Goal: Task Accomplishment & Management: Complete application form

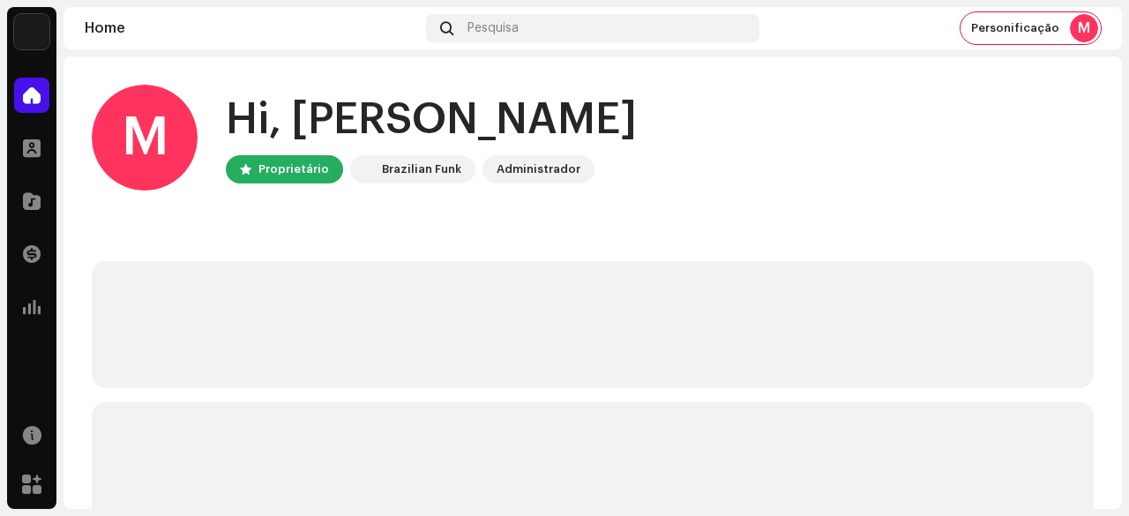
scroll to position [88, 0]
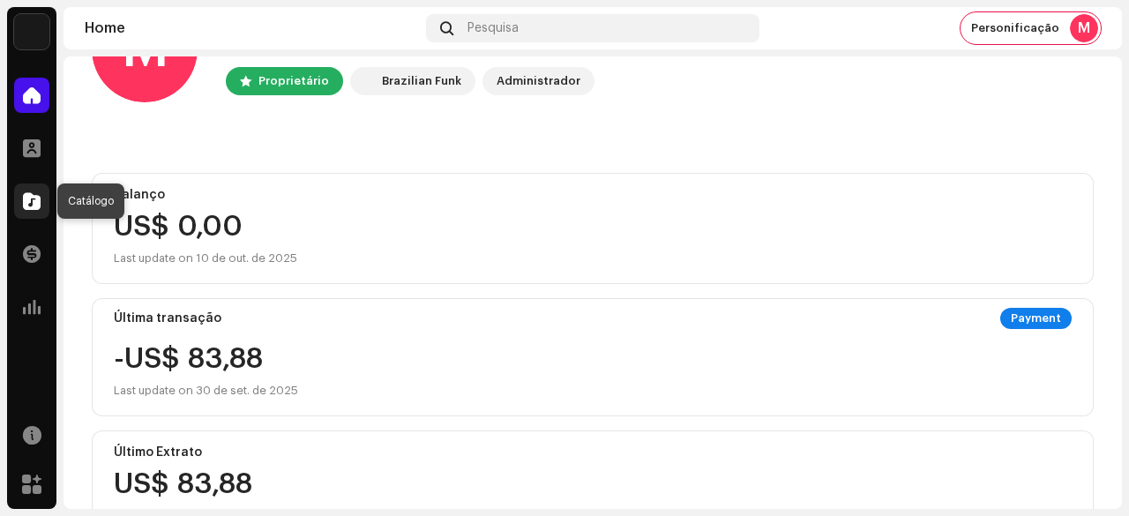
click at [31, 195] on span at bounding box center [32, 201] width 18 height 14
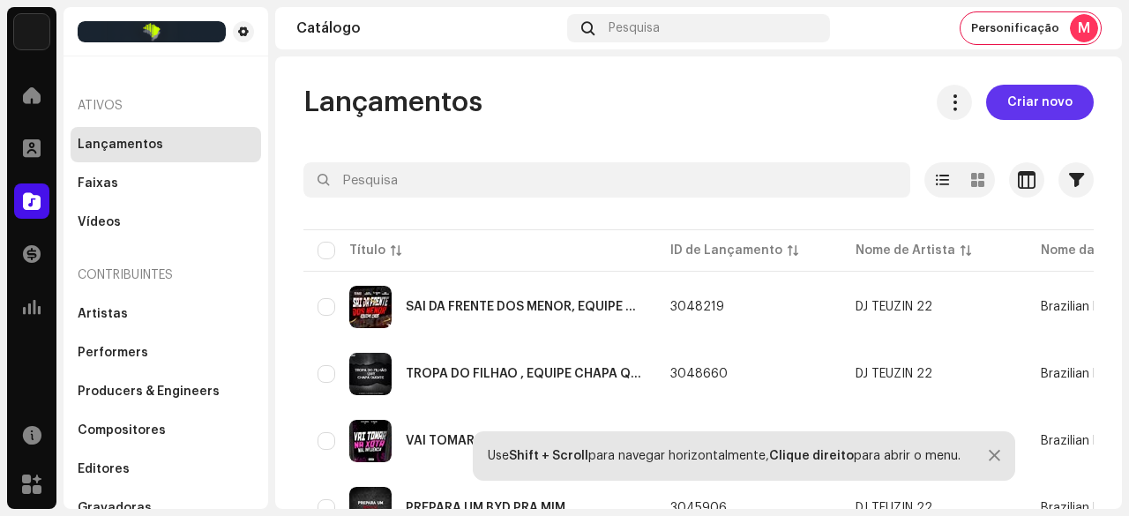
click at [1026, 109] on span "Criar novo" at bounding box center [1040, 102] width 65 height 35
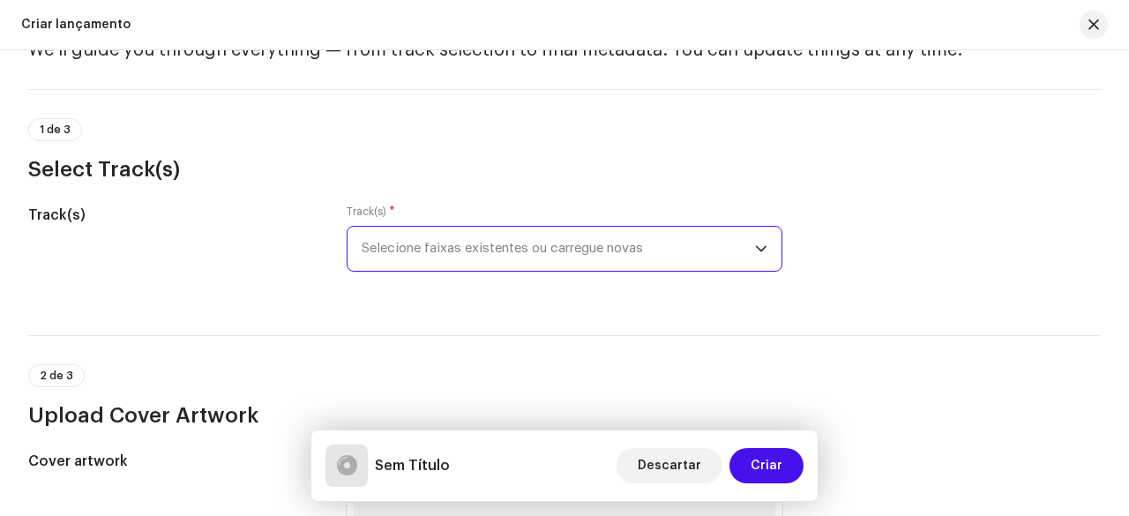
click at [507, 227] on span "Selecione faixas existentes ou carregue novas" at bounding box center [559, 249] width 394 height 44
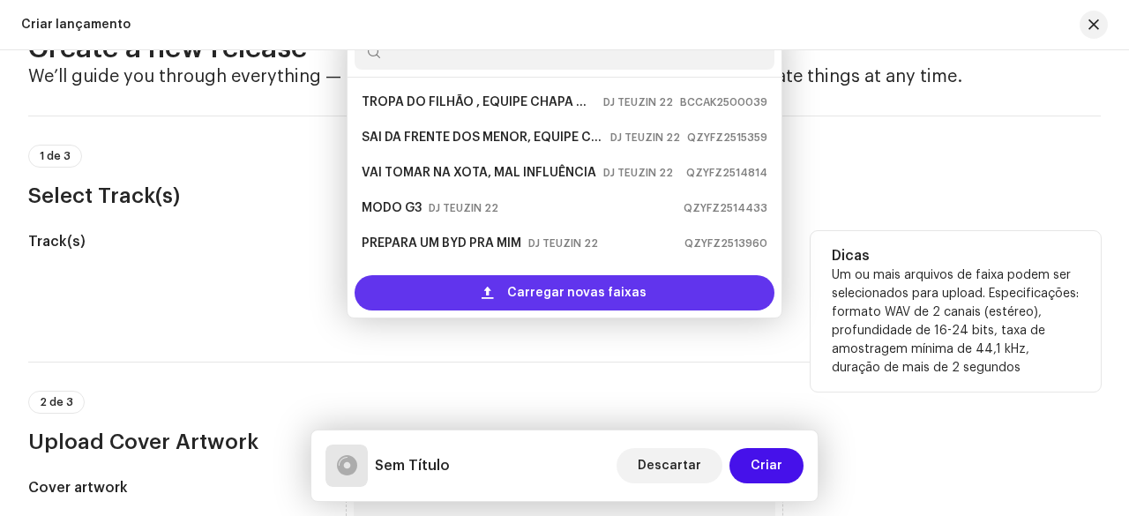
click at [527, 296] on span "Carregar novas faixas" at bounding box center [576, 292] width 139 height 35
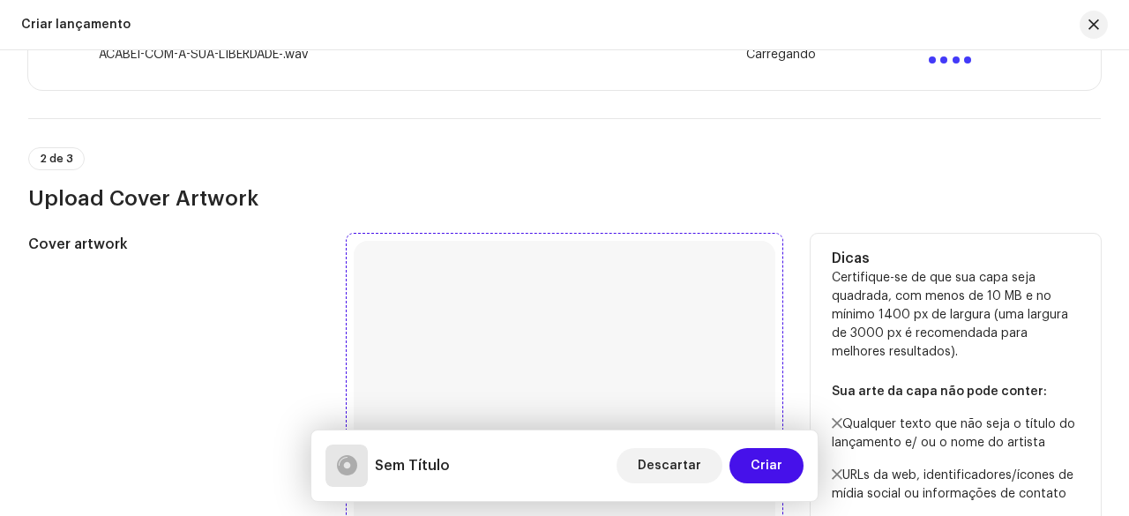
scroll to position [503, 0]
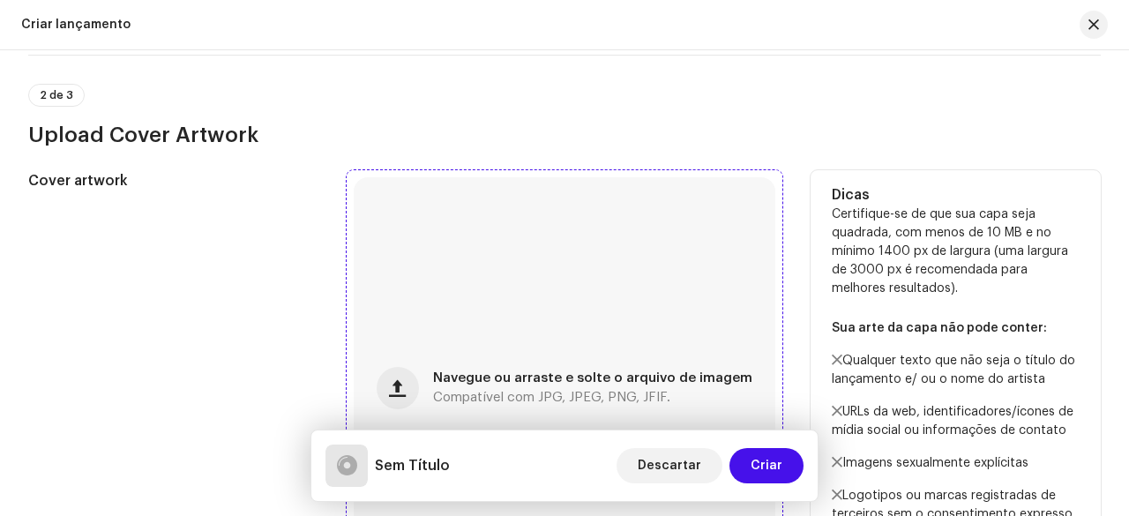
click at [503, 292] on div "Navegue ou arraste e solte o arquivo de imagem Compatível com JPG, JPEG, PNG, J…" at bounding box center [565, 388] width 422 height 422
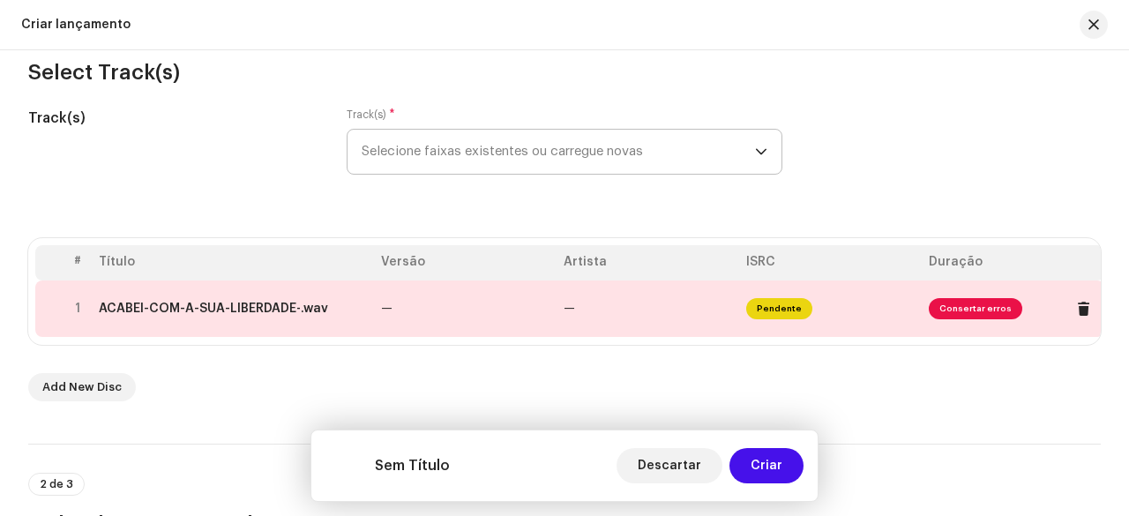
scroll to position [353, 0]
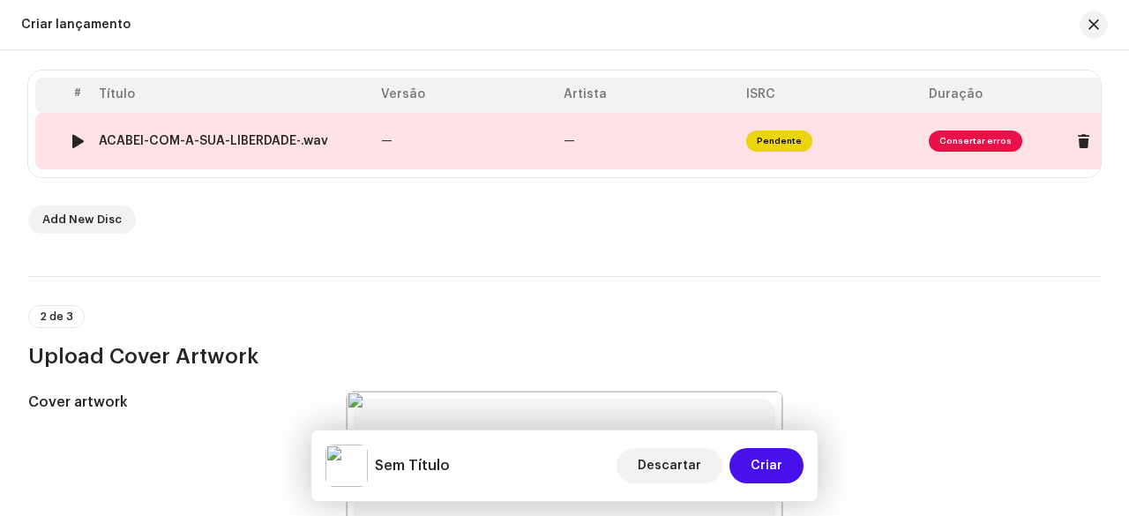
click at [420, 151] on td "—" at bounding box center [465, 141] width 183 height 56
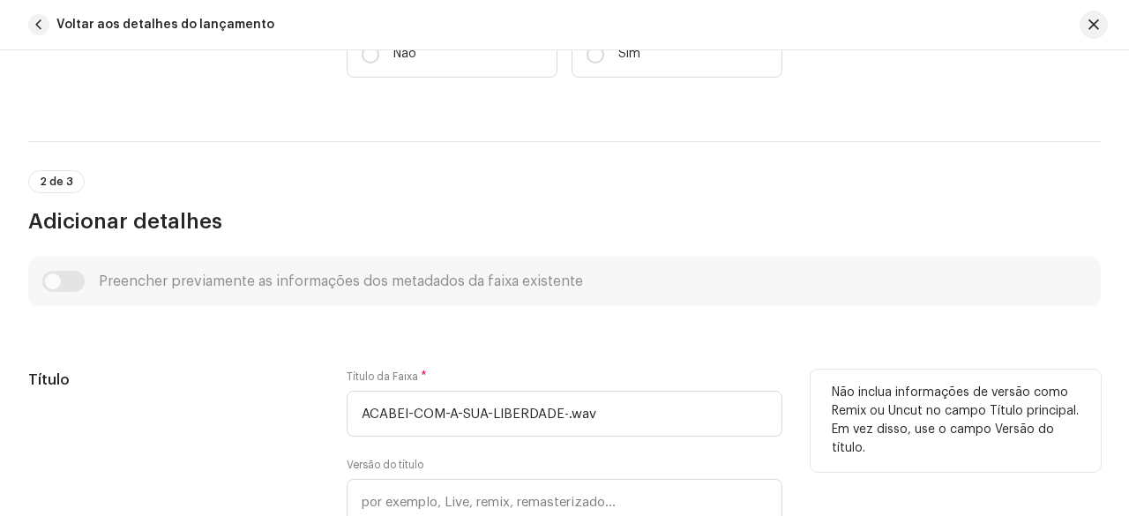
scroll to position [499, 0]
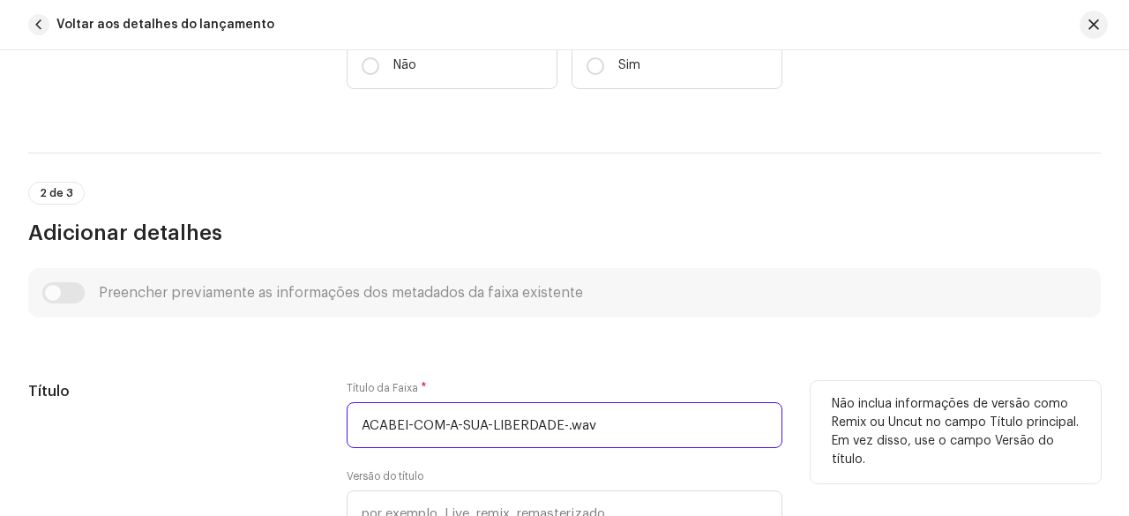
drag, startPoint x: 625, startPoint y: 435, endPoint x: 364, endPoint y: 419, distance: 260.8
click at [364, 419] on input "ACABEI-COM-A-SUA-LIBERDADE-.wav" at bounding box center [565, 425] width 436 height 46
type input "A"
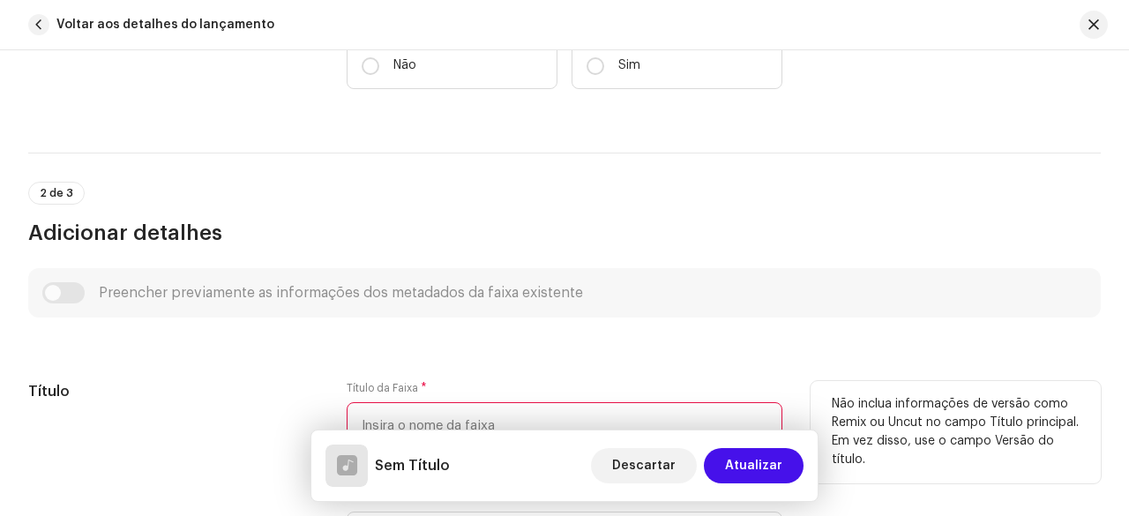
paste input "ACABEI COM A SUA LIBERDADE , EQUIPE F"
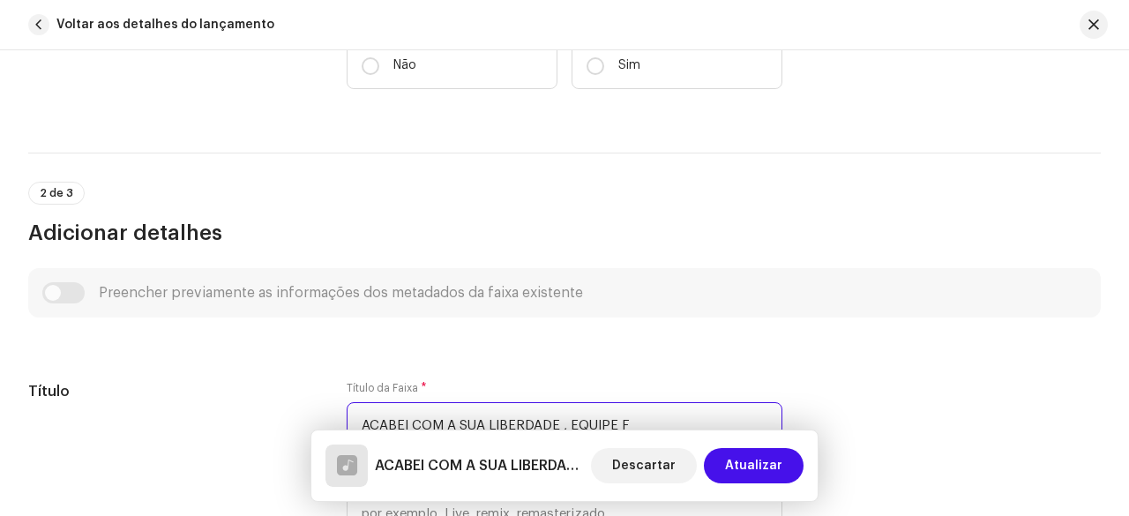
type input "ACABEI COM A SUA LIBERDADE , EQUIPE F"
drag, startPoint x: 330, startPoint y: 188, endPoint x: 312, endPoint y: 197, distance: 19.7
click at [329, 188] on div "2 de 3 Adicionar detalhes" at bounding box center [564, 214] width 1073 height 65
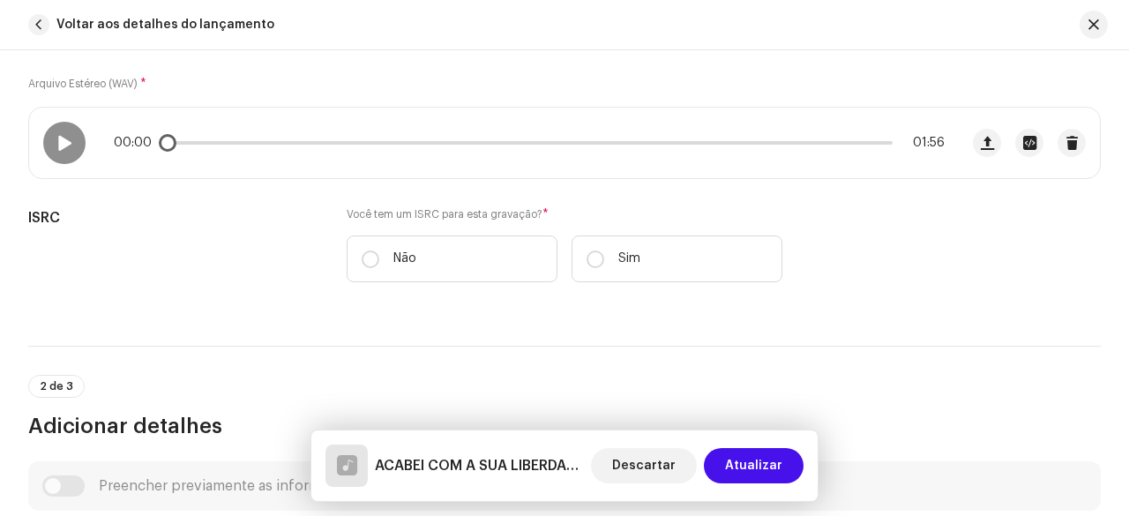
scroll to position [235, 0]
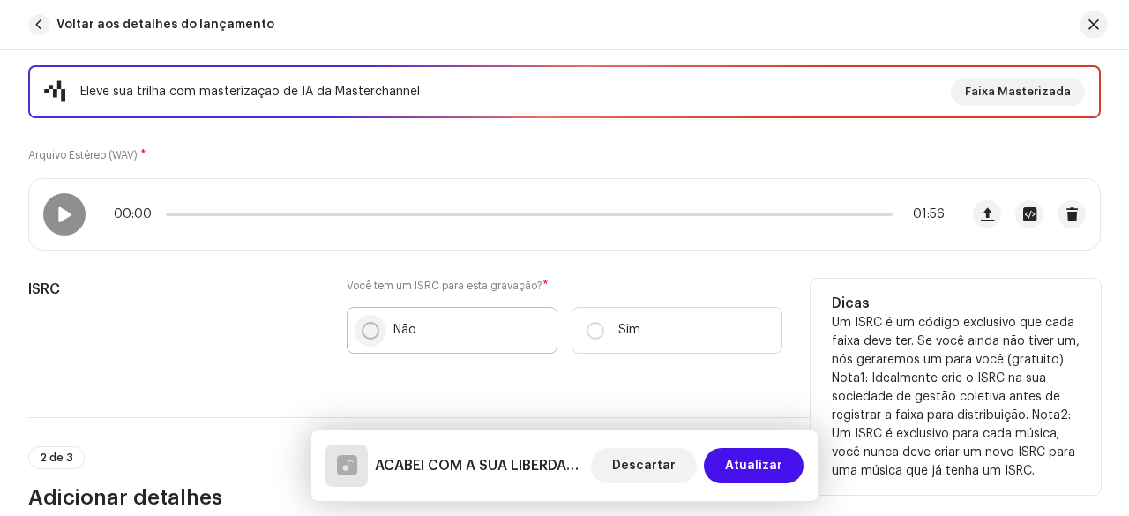
click at [372, 324] on input "Não" at bounding box center [371, 331] width 18 height 18
radio input "true"
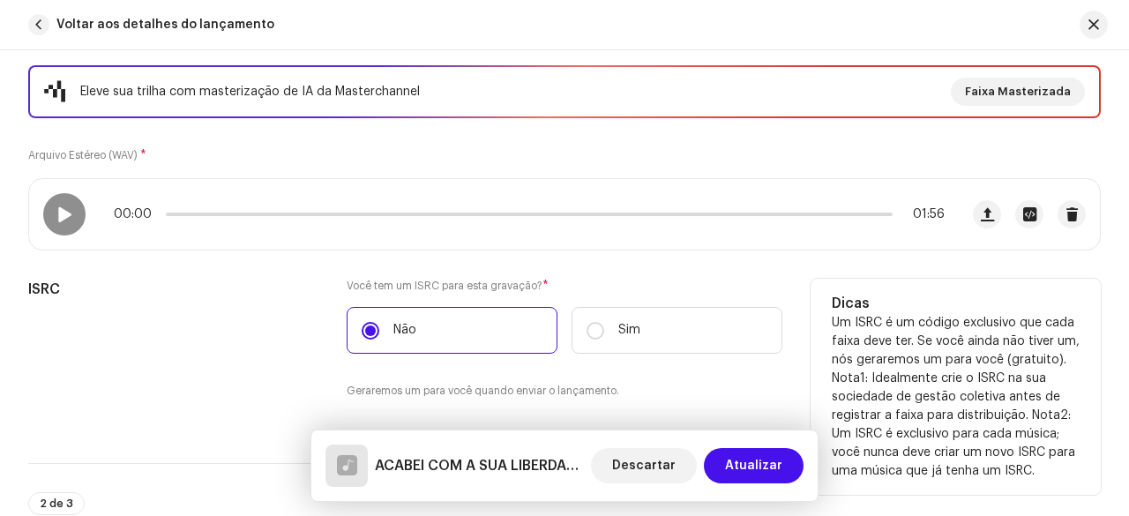
click at [247, 312] on div "ISRC" at bounding box center [173, 350] width 290 height 142
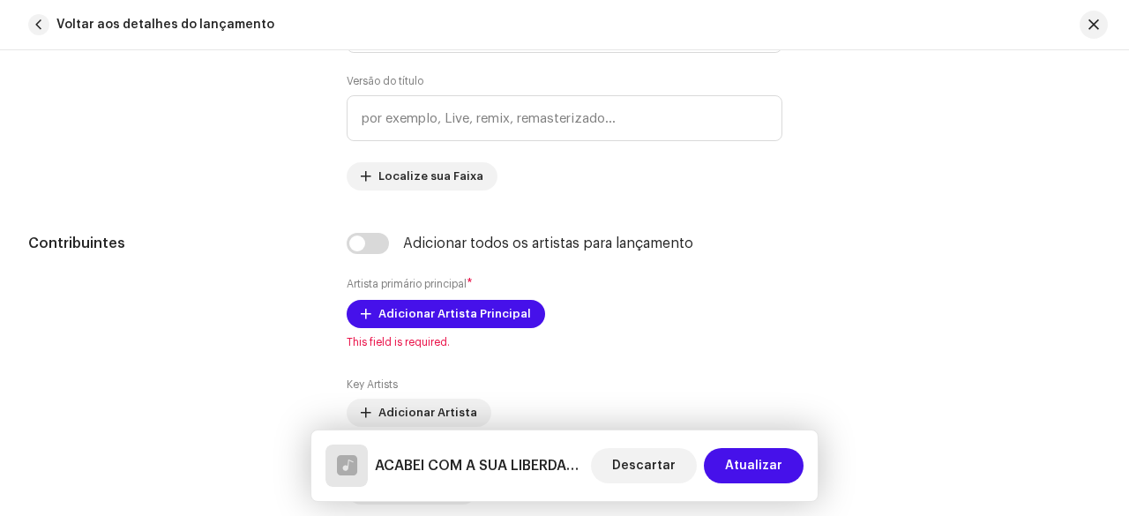
scroll to position [1029, 0]
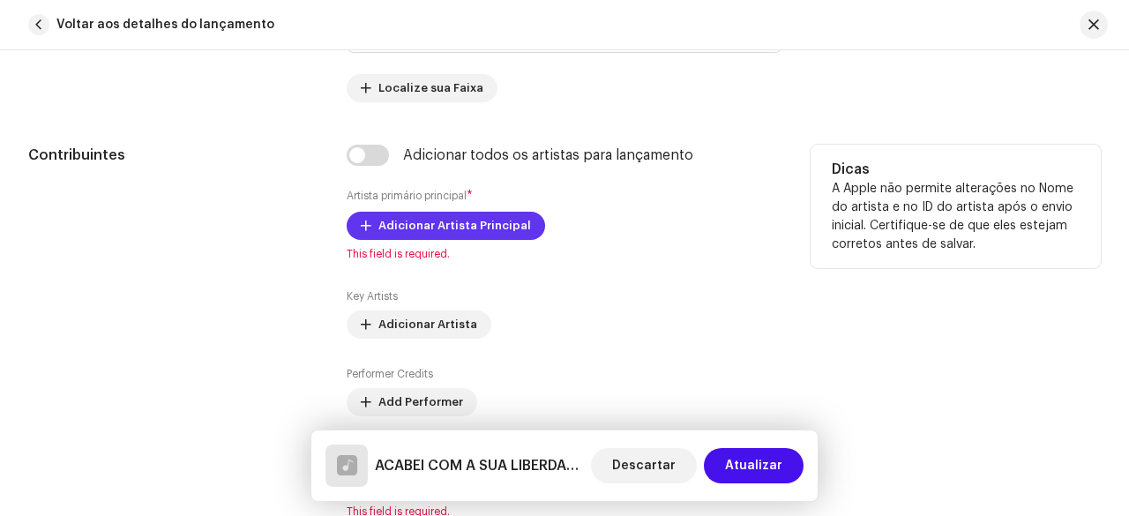
click at [401, 232] on span "Adicionar Artista Principal" at bounding box center [455, 225] width 153 height 35
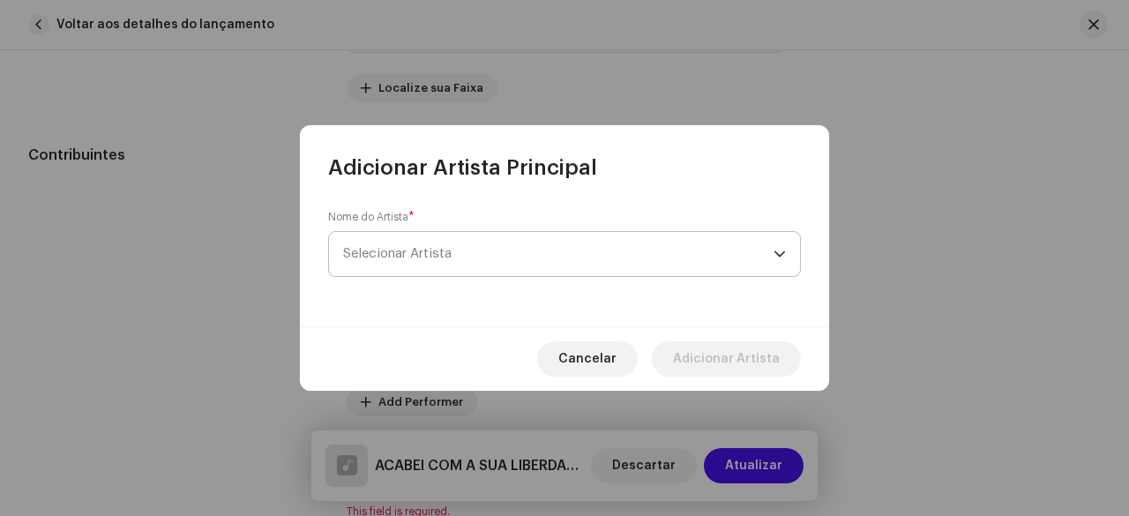
click at [439, 236] on span "Selecionar Artista" at bounding box center [558, 254] width 431 height 44
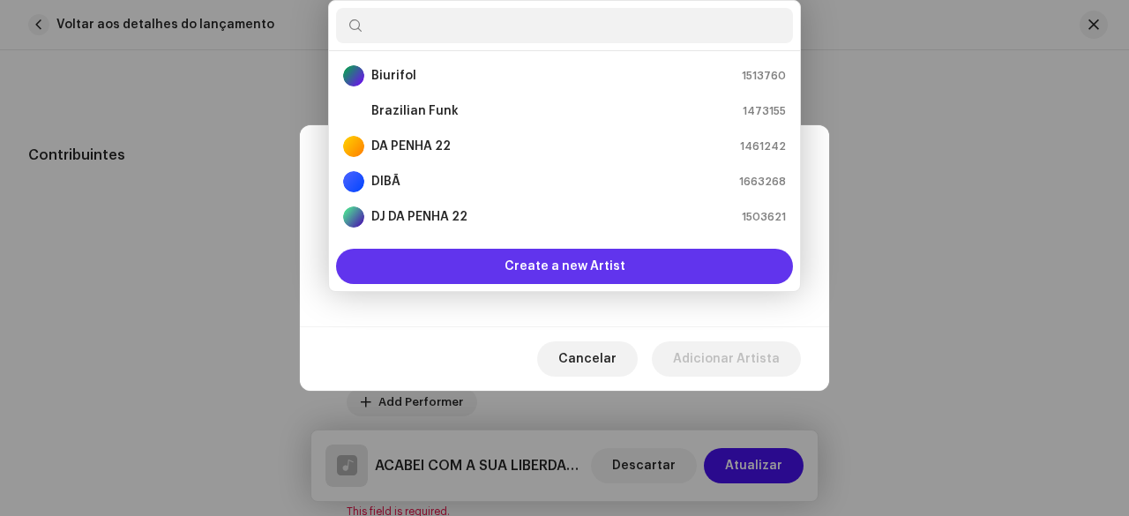
scroll to position [28, 0]
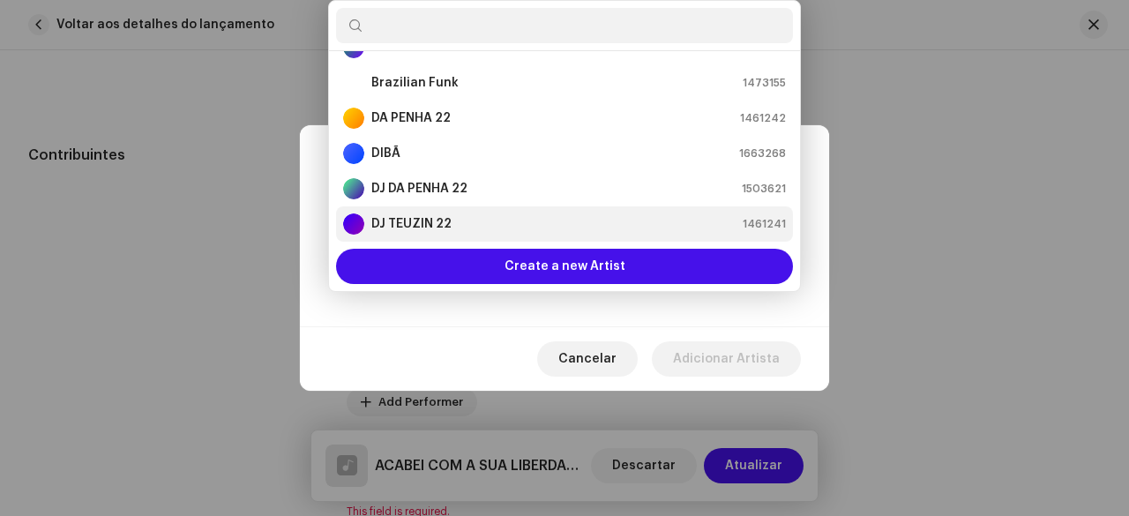
click at [425, 227] on strong "DJ TEUZIN 22" at bounding box center [411, 224] width 80 height 18
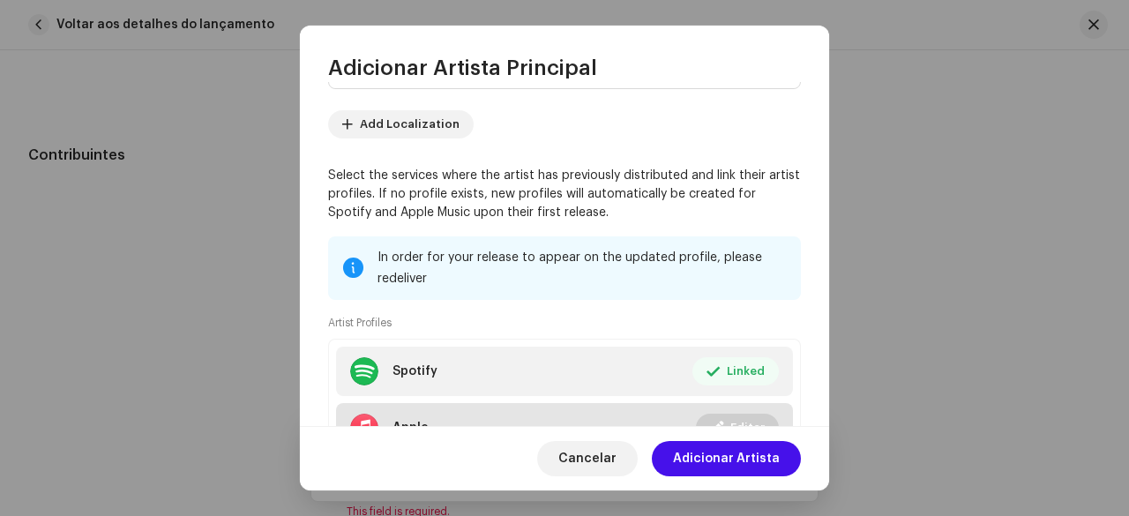
scroll to position [228, 0]
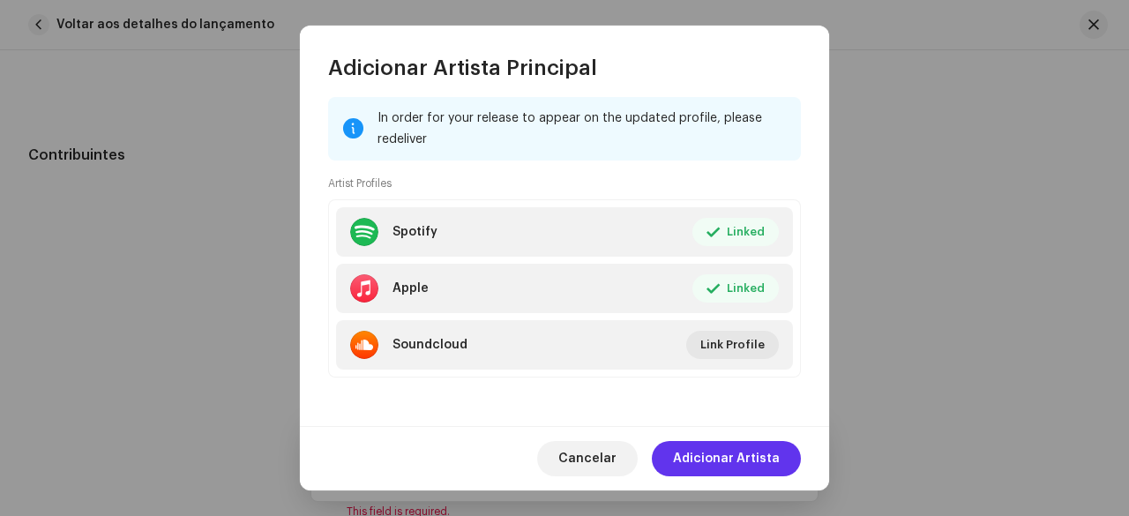
click at [713, 452] on span "Adicionar Artista" at bounding box center [726, 458] width 107 height 35
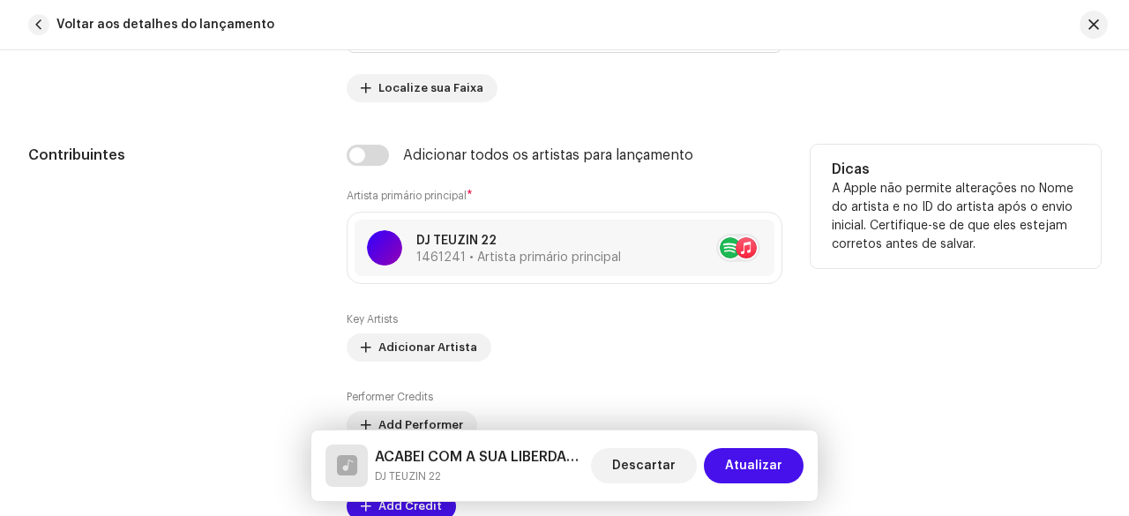
scroll to position [1117, 0]
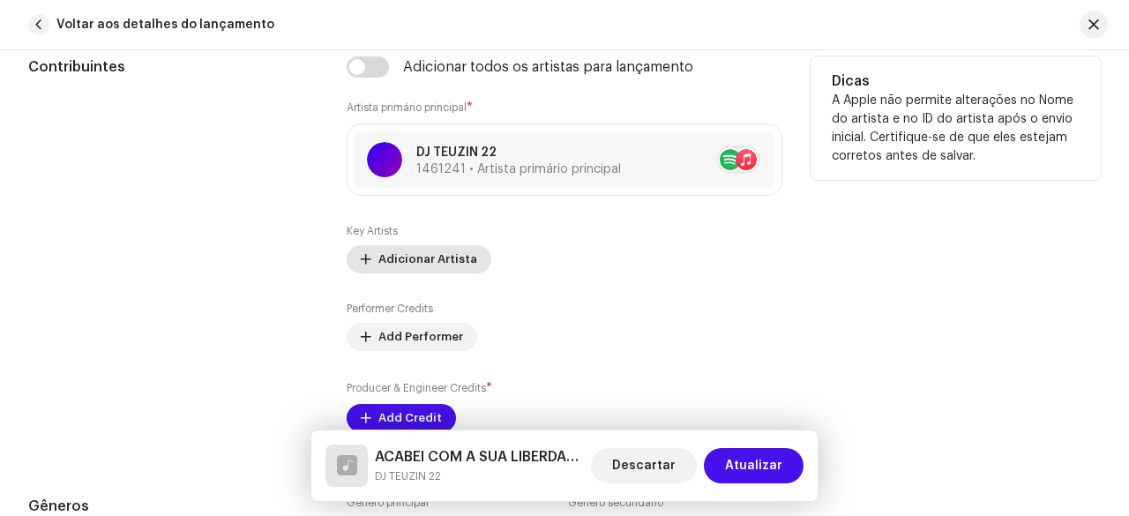
click at [429, 262] on span "Adicionar Artista" at bounding box center [428, 259] width 99 height 35
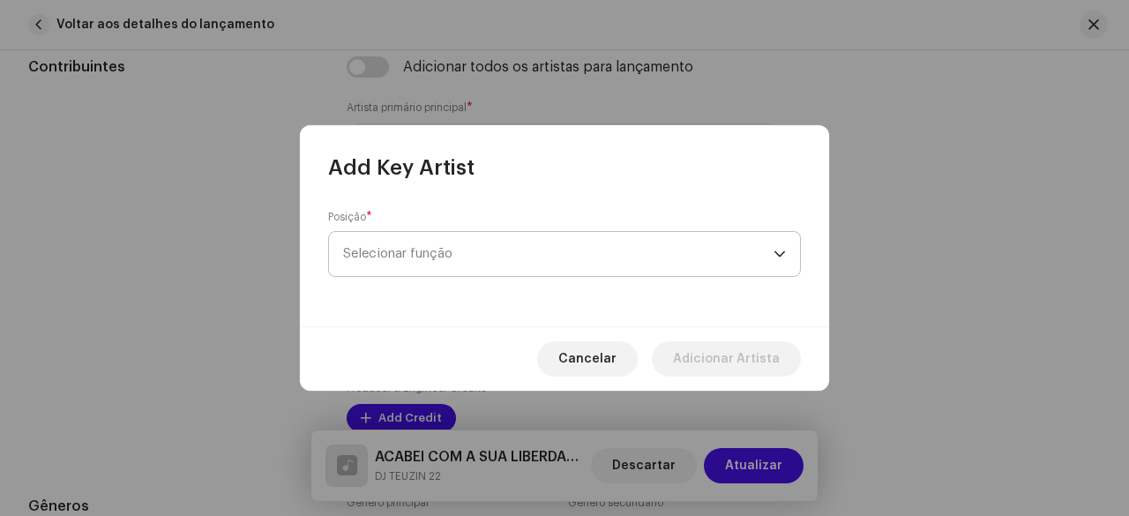
click at [437, 254] on span "Selecionar função" at bounding box center [558, 254] width 431 height 44
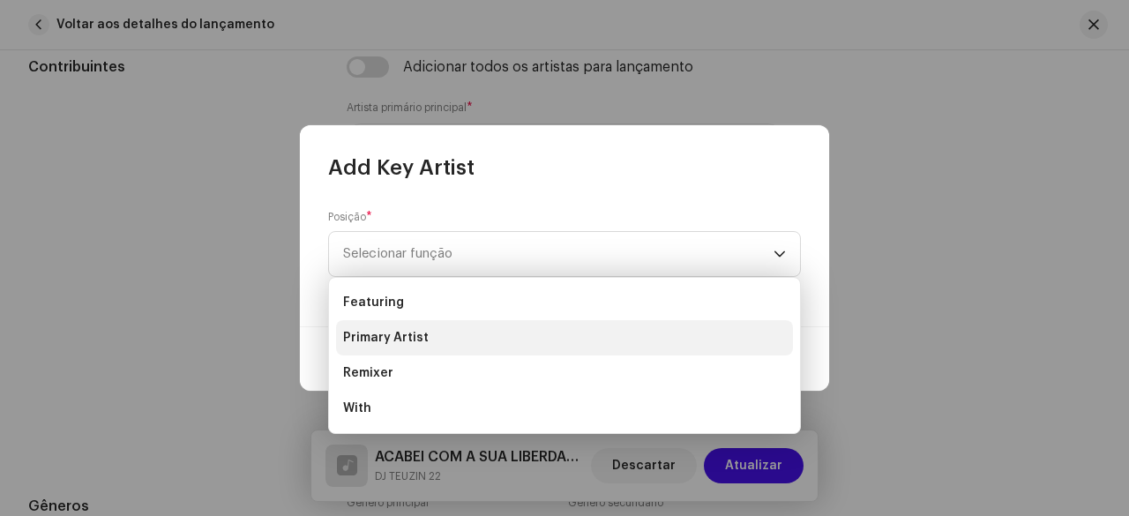
click at [410, 333] on span "Primary Artist" at bounding box center [386, 338] width 86 height 18
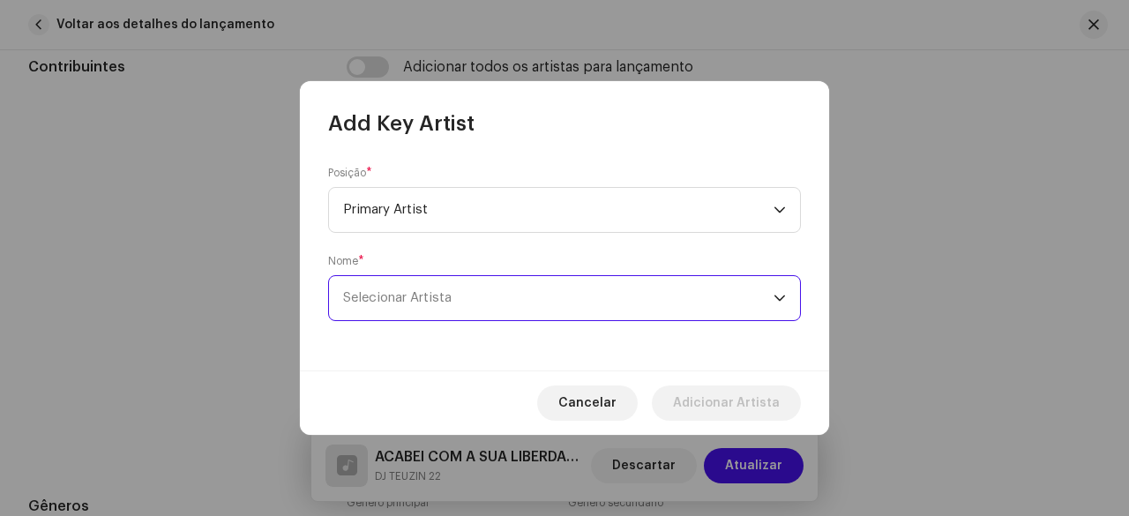
click at [452, 297] on span "Selecionar Artista" at bounding box center [397, 297] width 109 height 13
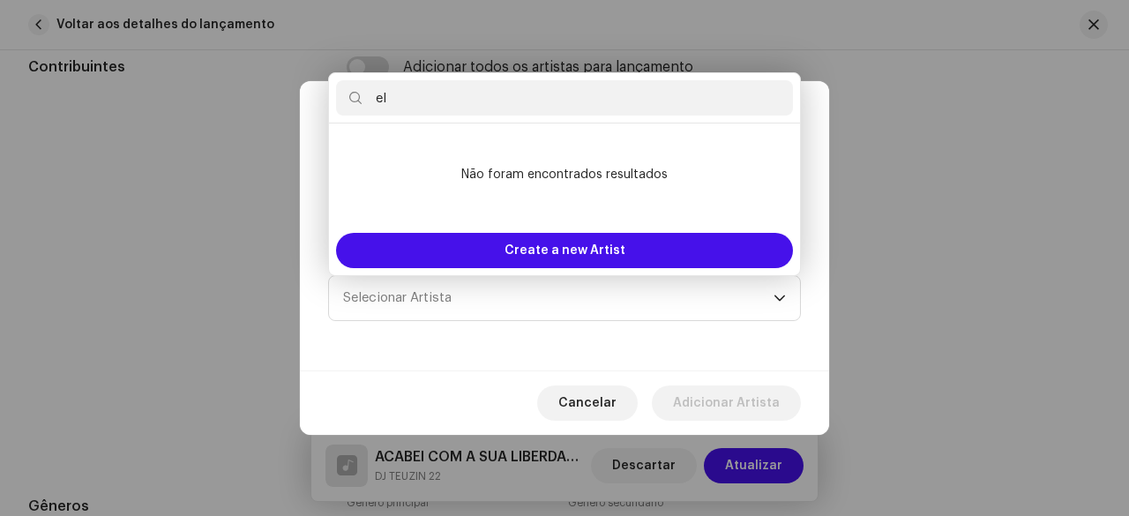
type input "el"
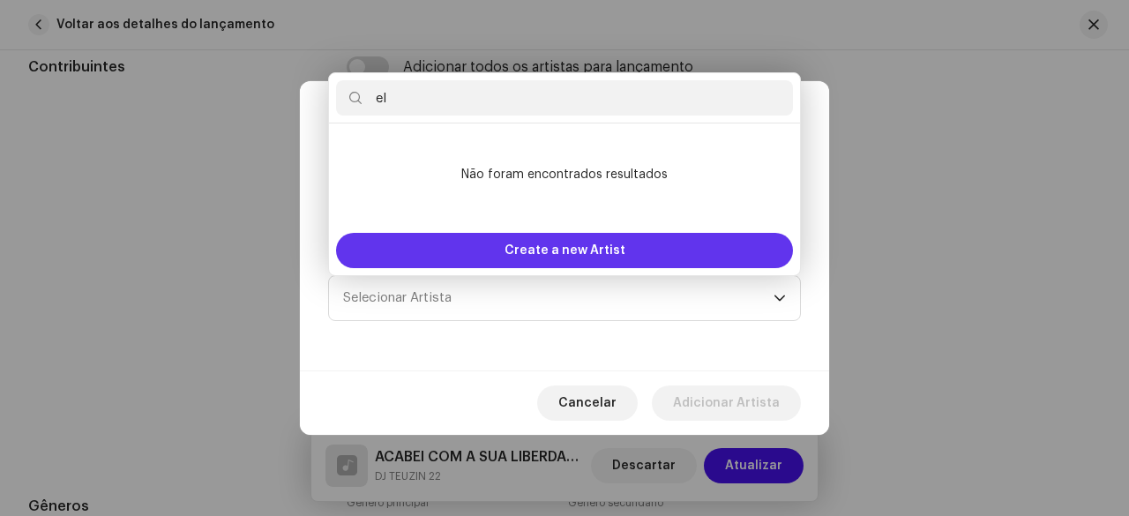
click at [564, 249] on span "Create a new Artist" at bounding box center [565, 250] width 121 height 35
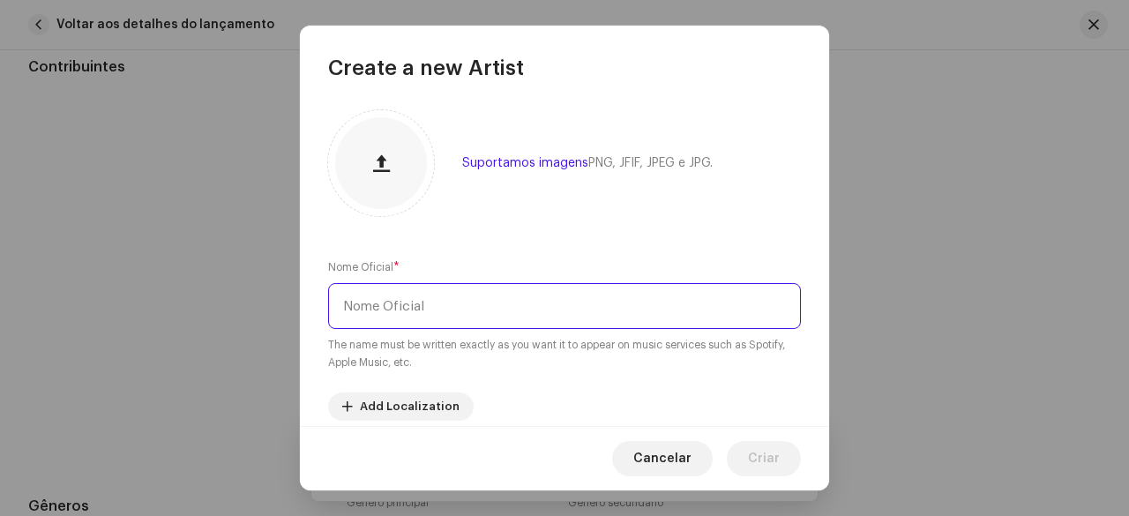
click at [394, 301] on input "text" at bounding box center [564, 306] width 473 height 46
paste input "MC ELPITBULL"
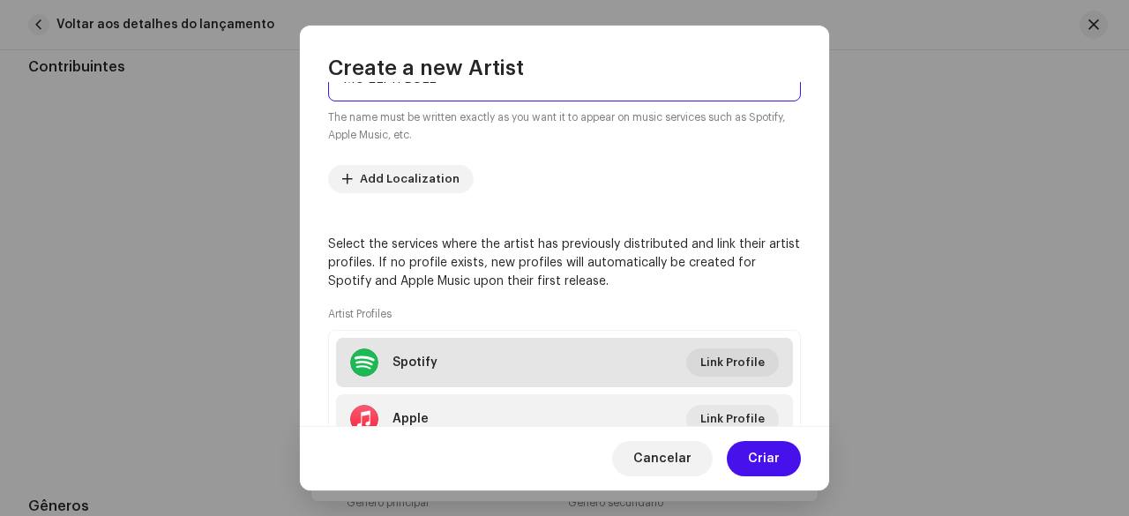
scroll to position [265, 0]
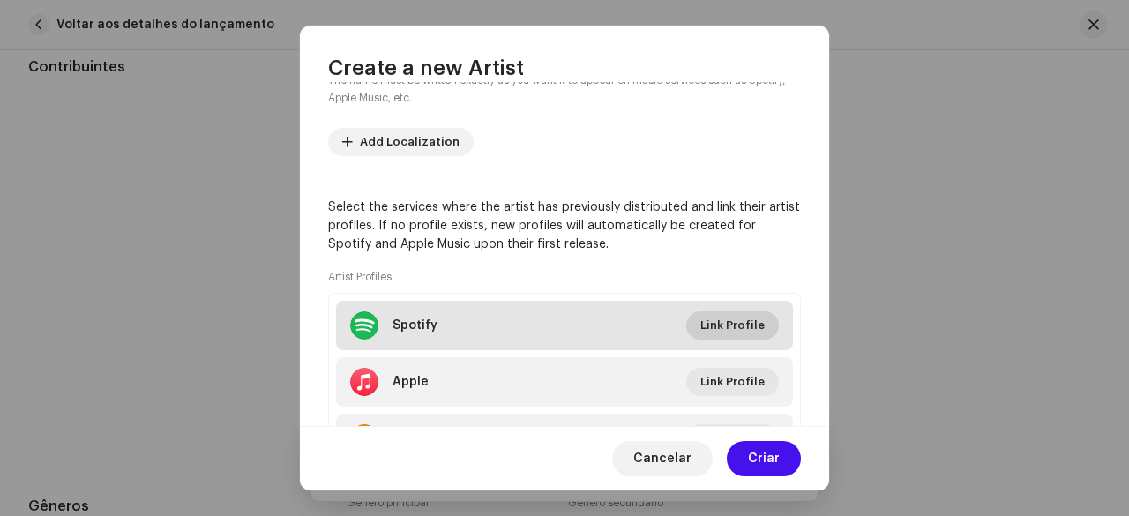
type input "MC ELPITBULL"
click at [725, 324] on span "Link Profile" at bounding box center [733, 325] width 64 height 35
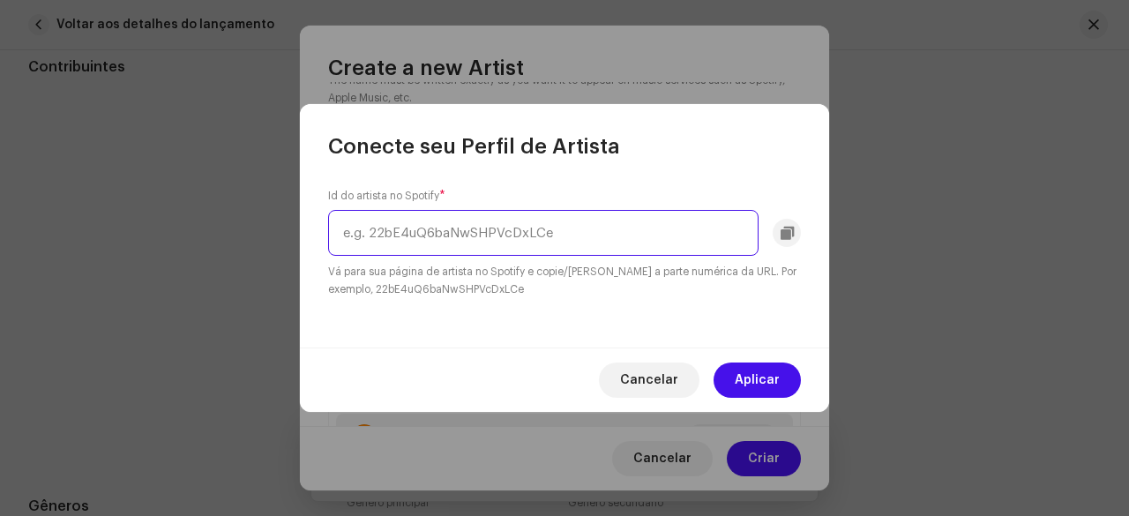
paste input "2GCoBJUlZolTYjEUhWN68Q"
type input "2GCoBJUlZolTYjEUhWN68Q"
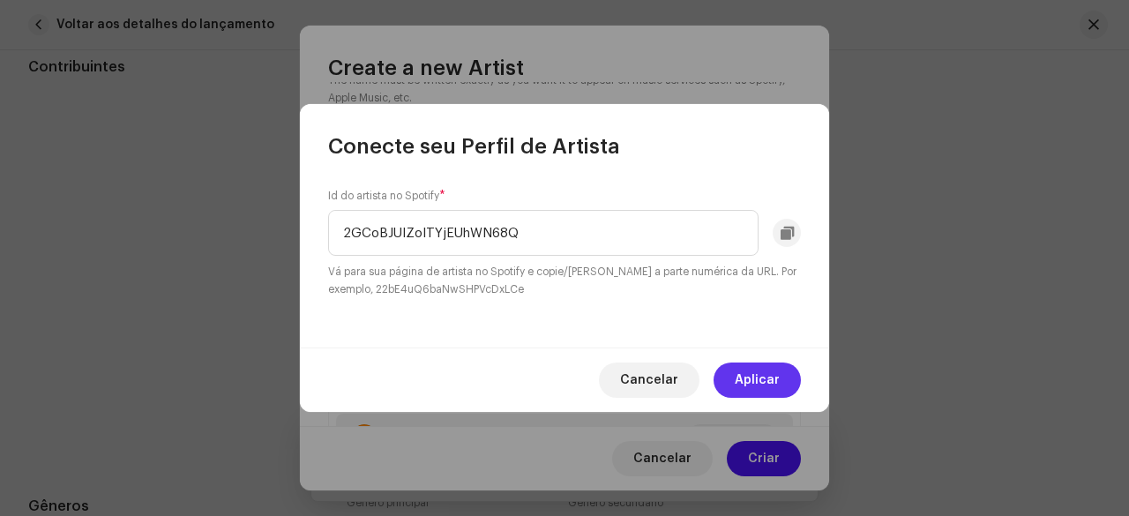
click at [741, 375] on span "Aplicar" at bounding box center [757, 380] width 45 height 35
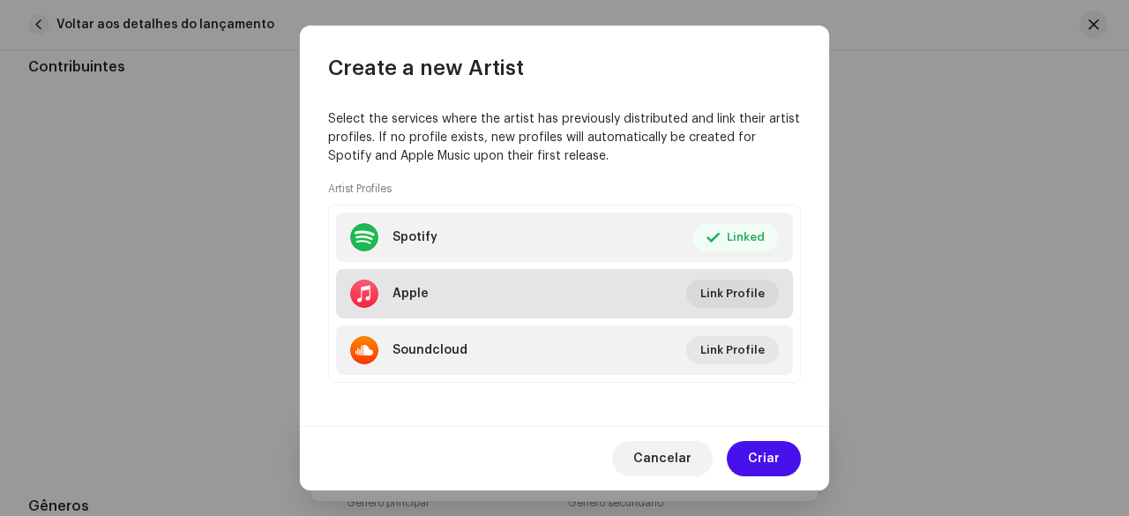
scroll to position [358, 0]
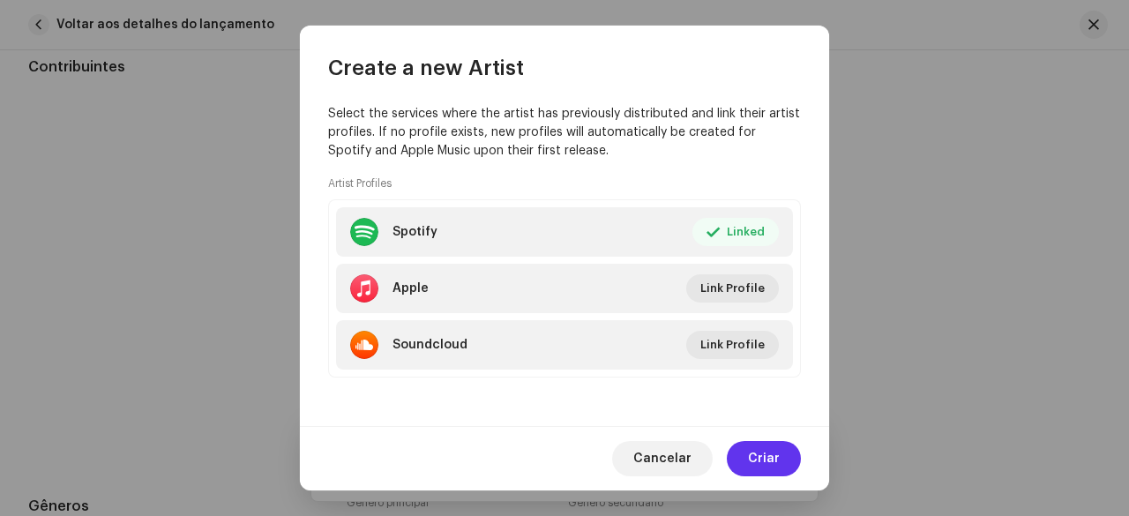
click at [784, 467] on button "Criar" at bounding box center [764, 458] width 74 height 35
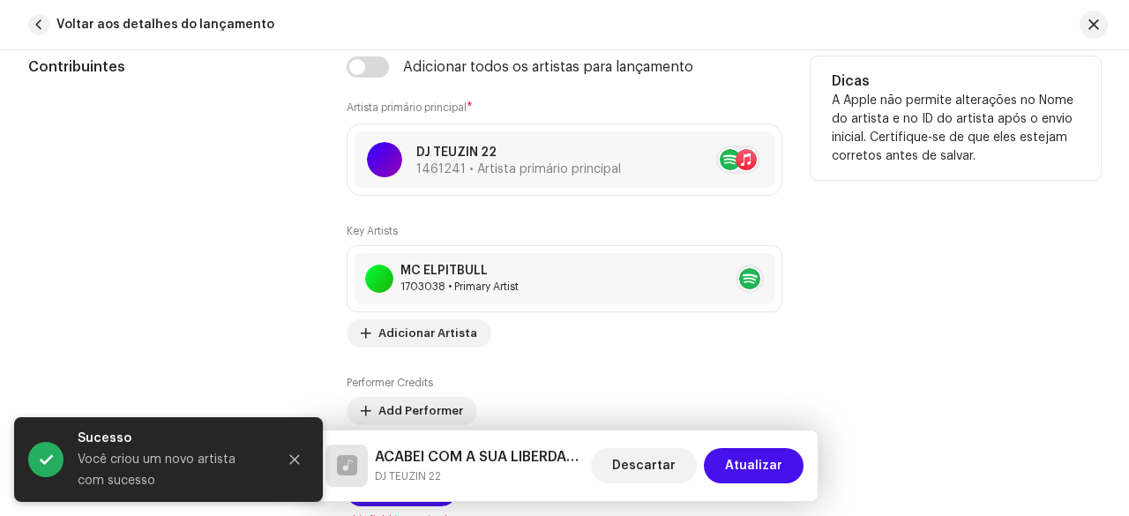
scroll to position [1205, 0]
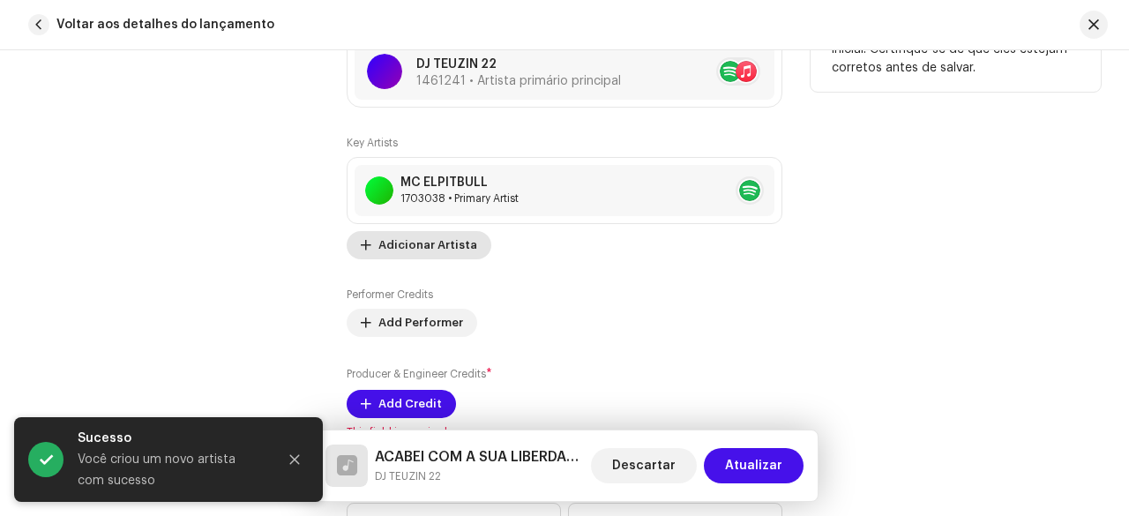
click at [425, 238] on span "Adicionar Artista" at bounding box center [428, 245] width 99 height 35
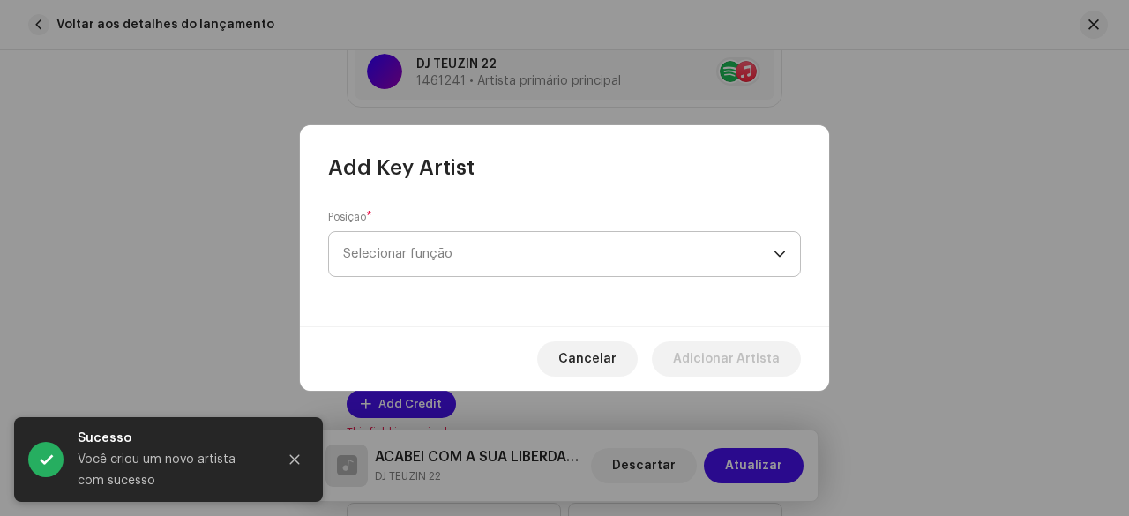
click at [443, 248] on span "Selecionar função" at bounding box center [558, 254] width 431 height 44
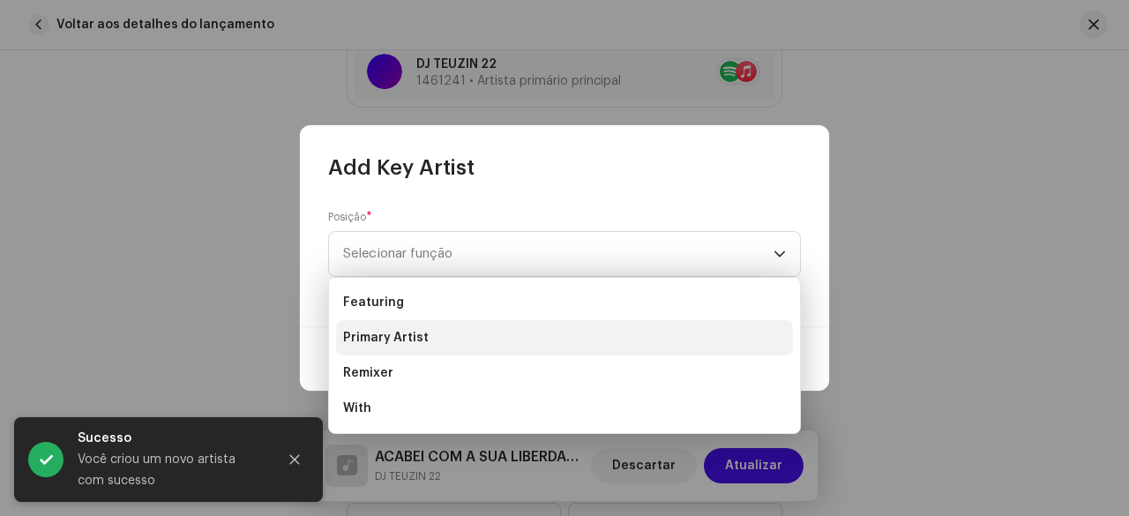
click at [411, 333] on span "Primary Artist" at bounding box center [386, 338] width 86 height 18
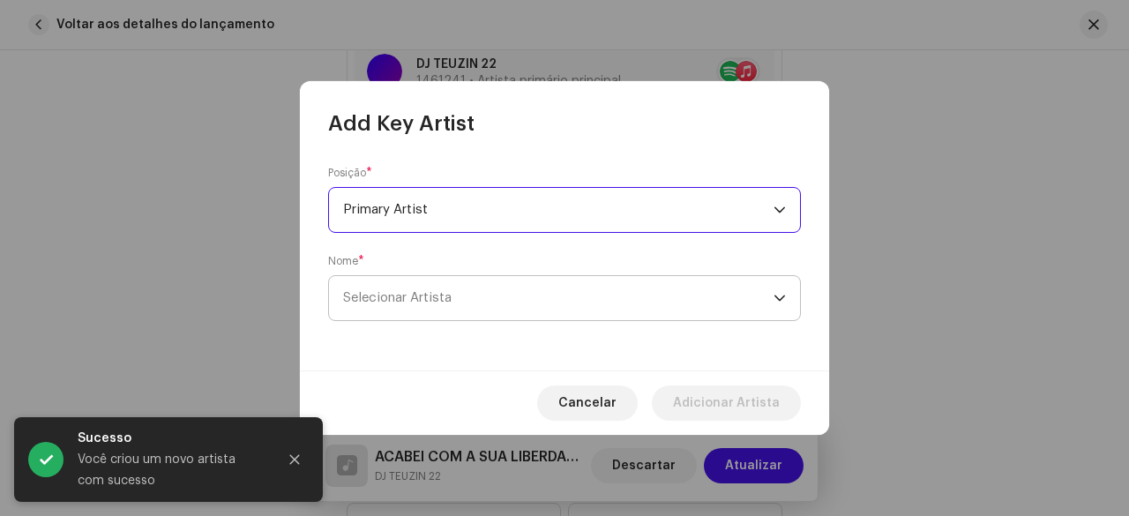
click at [428, 305] on span "Selecionar Artista" at bounding box center [558, 298] width 431 height 44
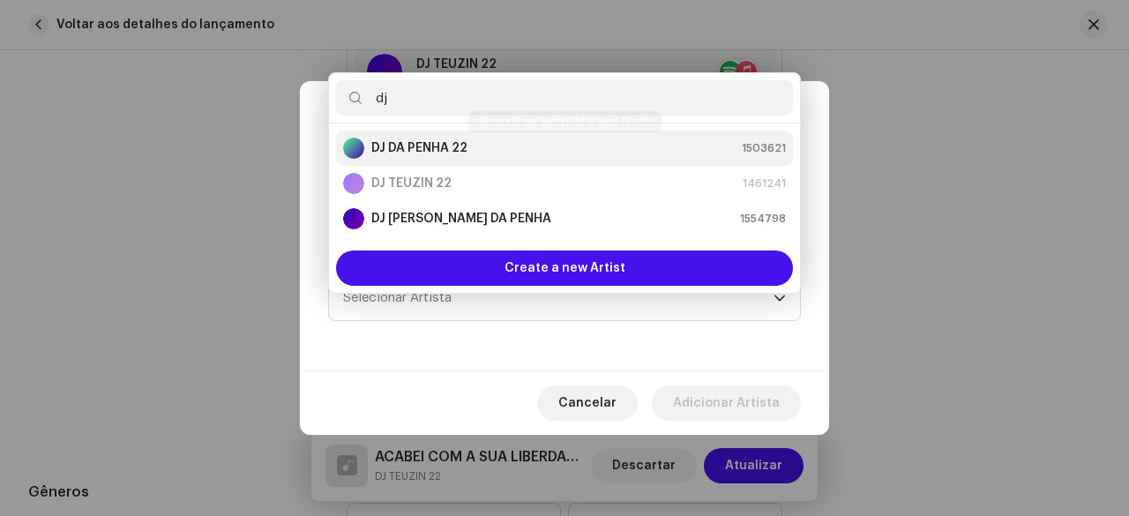
type input "dj"
click at [440, 147] on strong "DJ DA PENHA 22" at bounding box center [419, 148] width 96 height 18
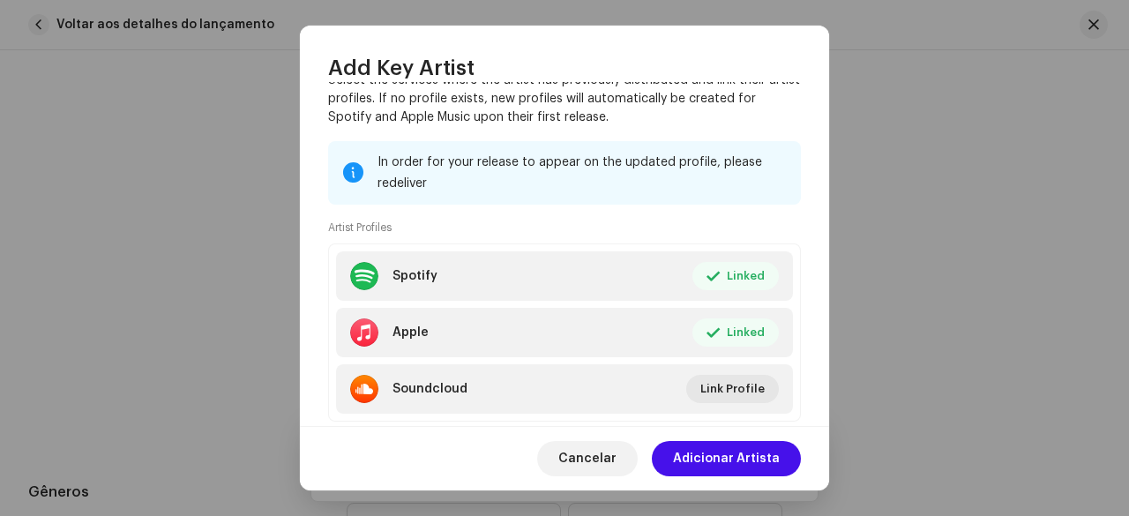
scroll to position [316, 0]
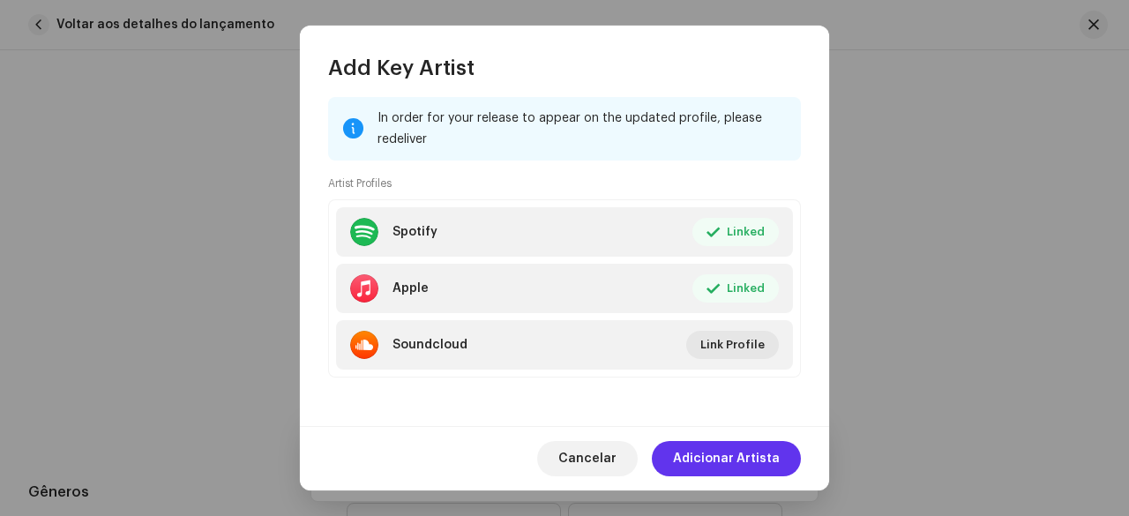
click at [734, 448] on span "Adicionar Artista" at bounding box center [726, 458] width 107 height 35
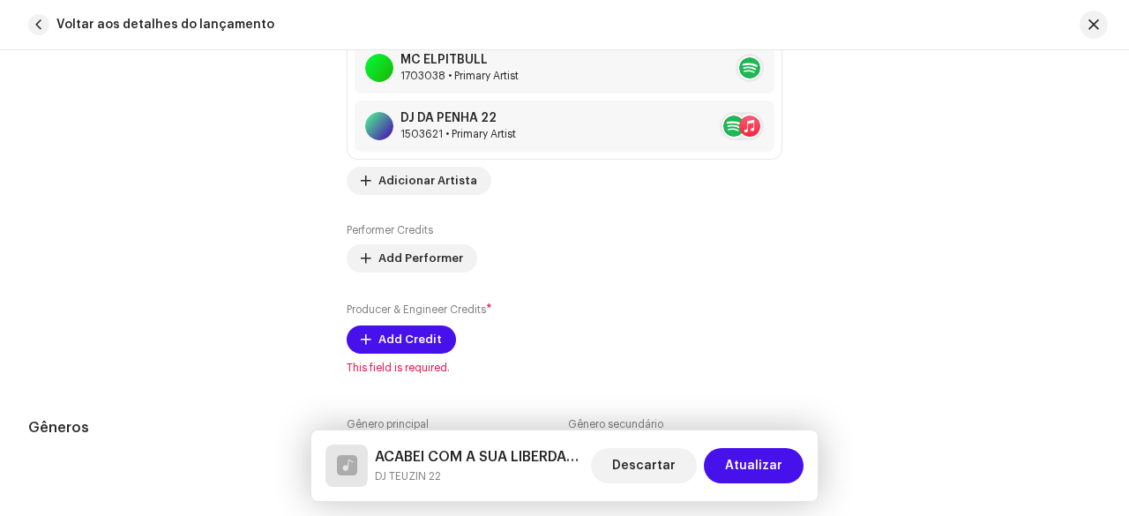
scroll to position [1382, 0]
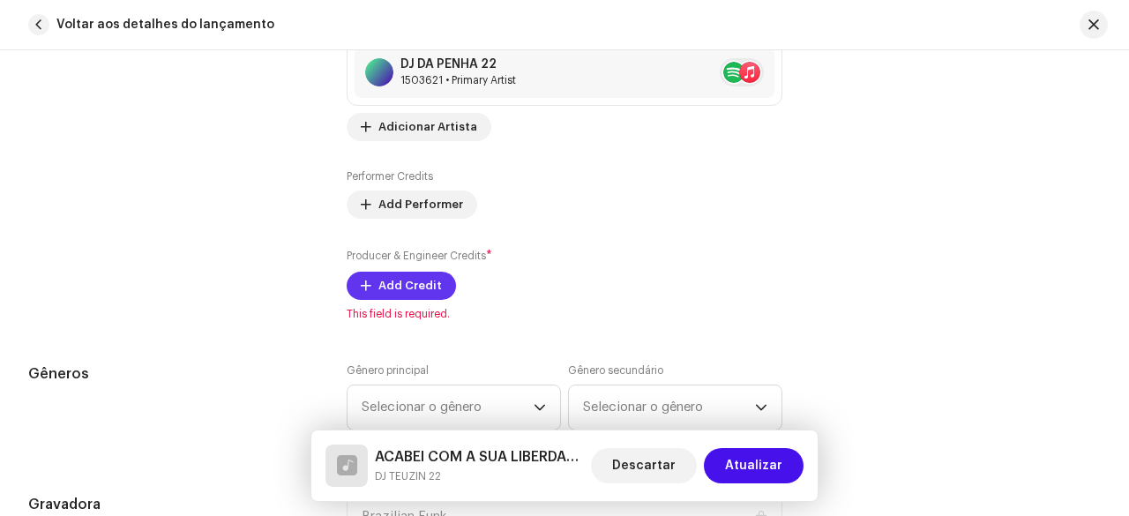
click at [379, 296] on span "Add Credit" at bounding box center [411, 285] width 64 height 35
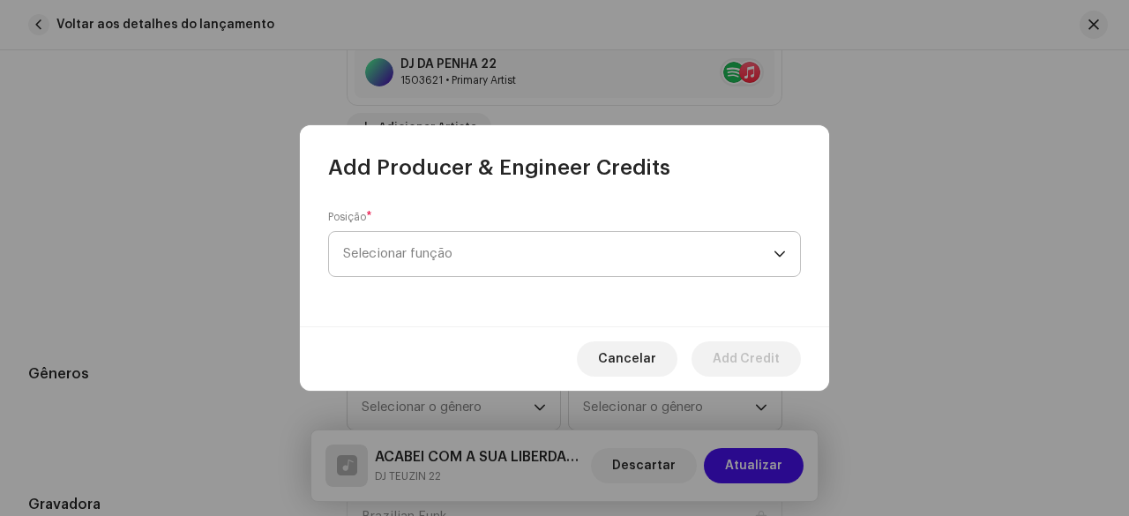
click at [470, 251] on span "Selecionar função" at bounding box center [558, 254] width 431 height 44
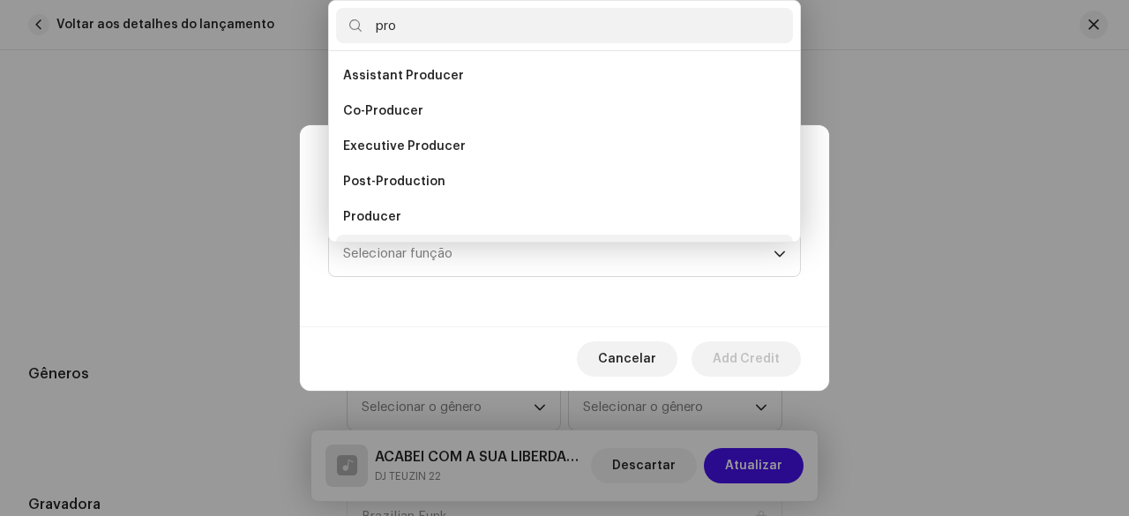
scroll to position [28, 0]
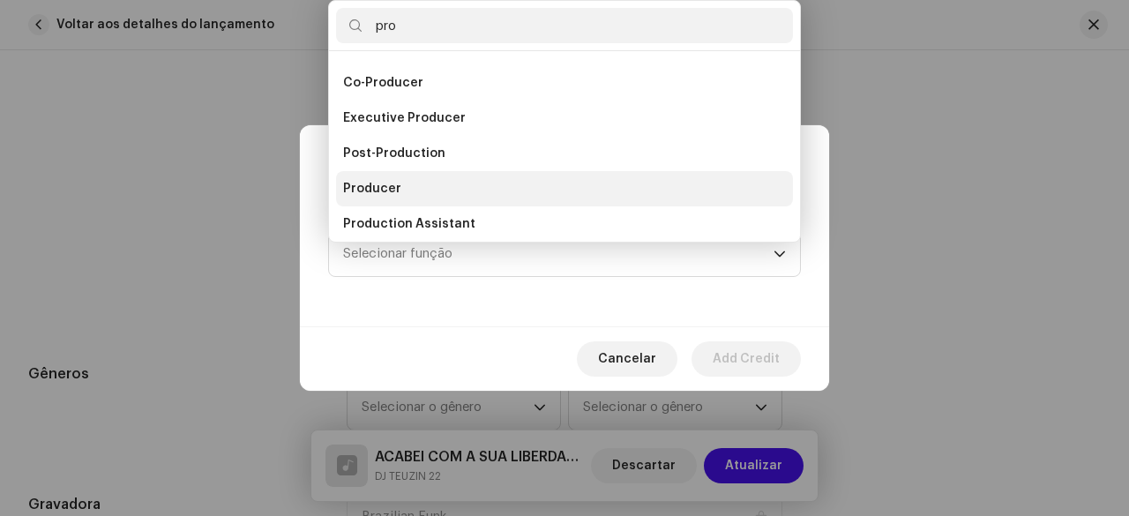
type input "pro"
click at [393, 186] on span "Producer" at bounding box center [372, 189] width 58 height 18
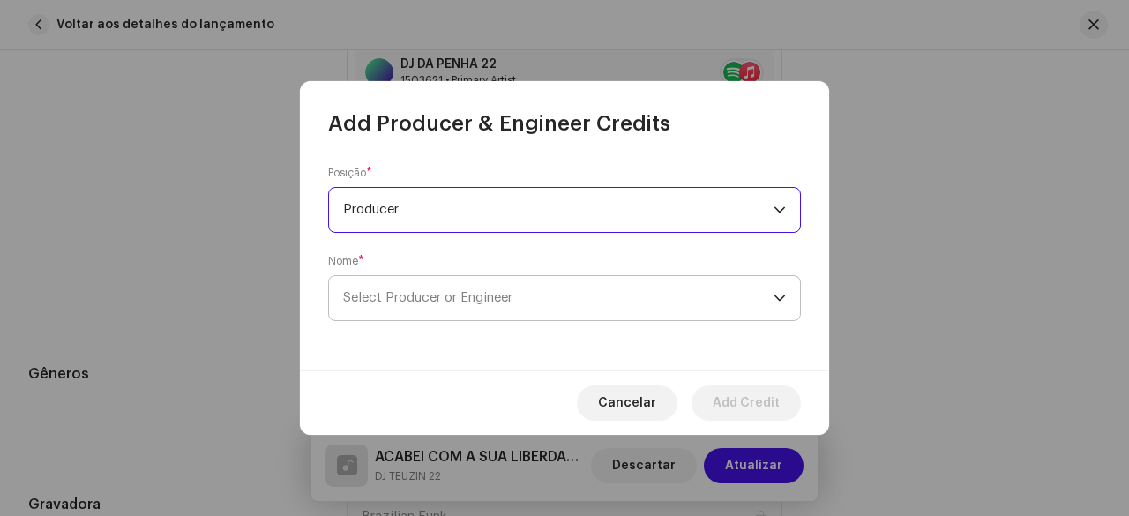
click at [450, 287] on span "Select Producer or Engineer" at bounding box center [558, 298] width 431 height 44
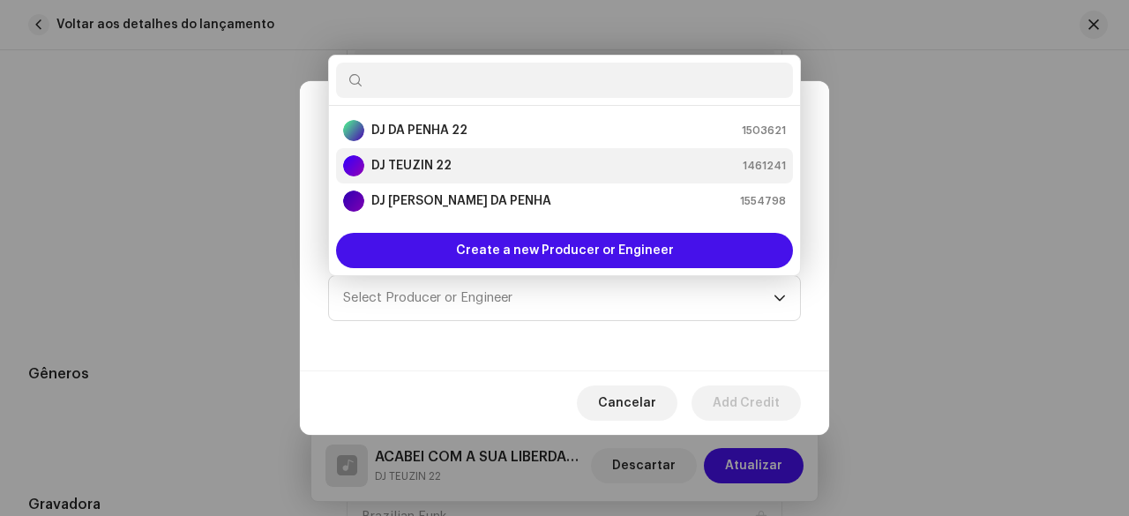
click at [431, 159] on strong "DJ TEUZIN 22" at bounding box center [411, 166] width 80 height 18
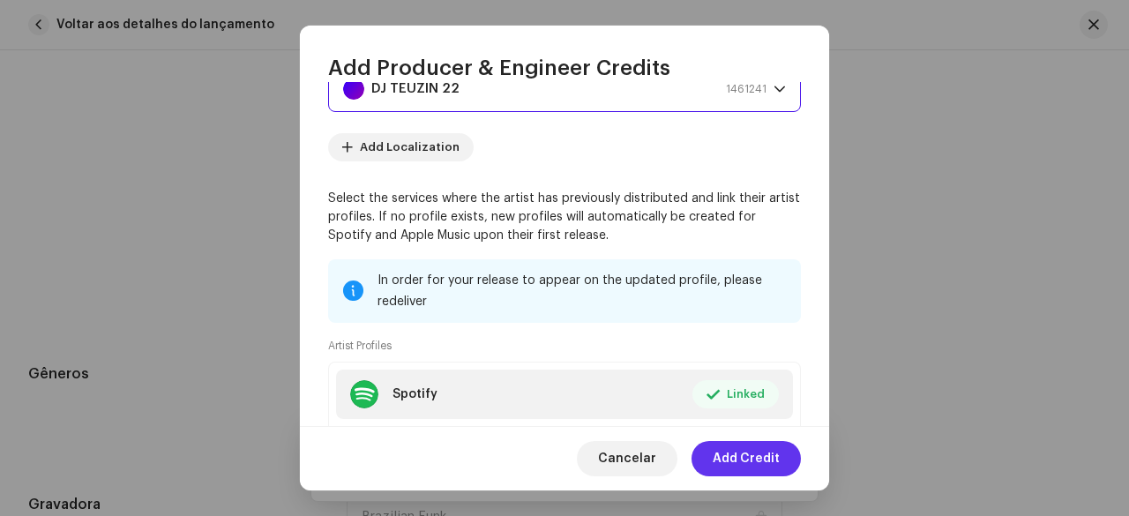
scroll to position [265, 0]
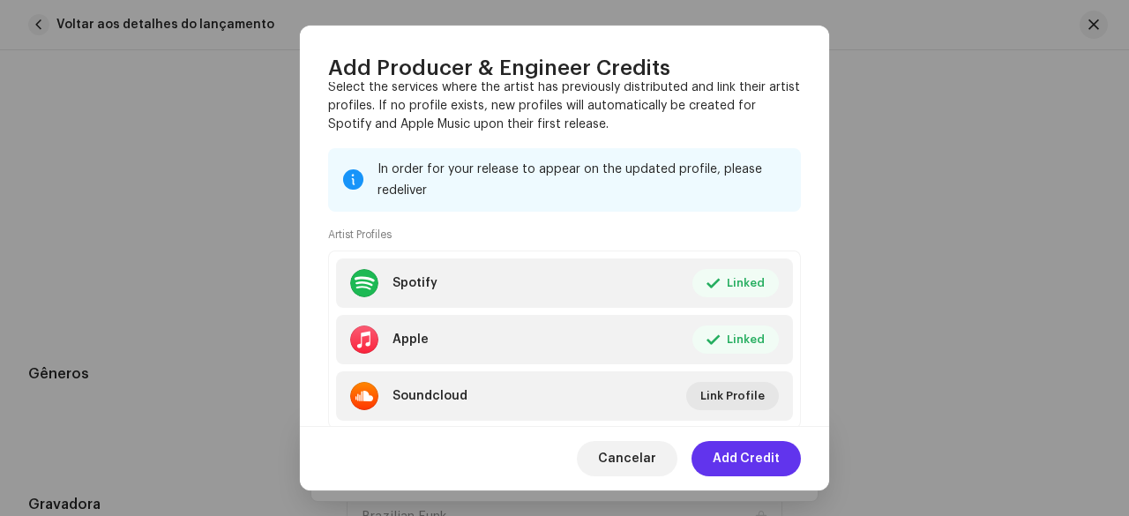
click at [738, 454] on span "Add Credit" at bounding box center [746, 458] width 67 height 35
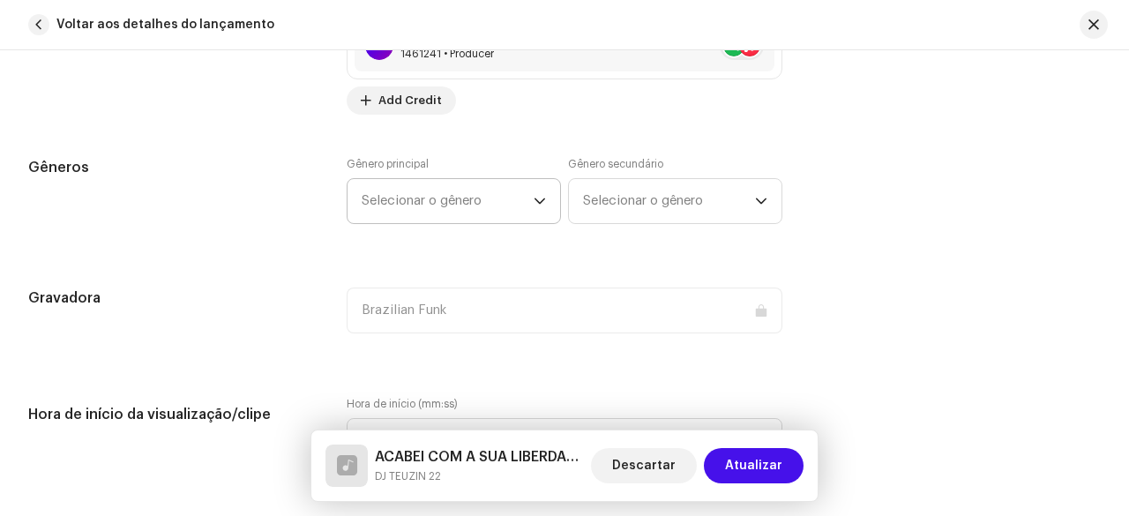
scroll to position [1647, 0]
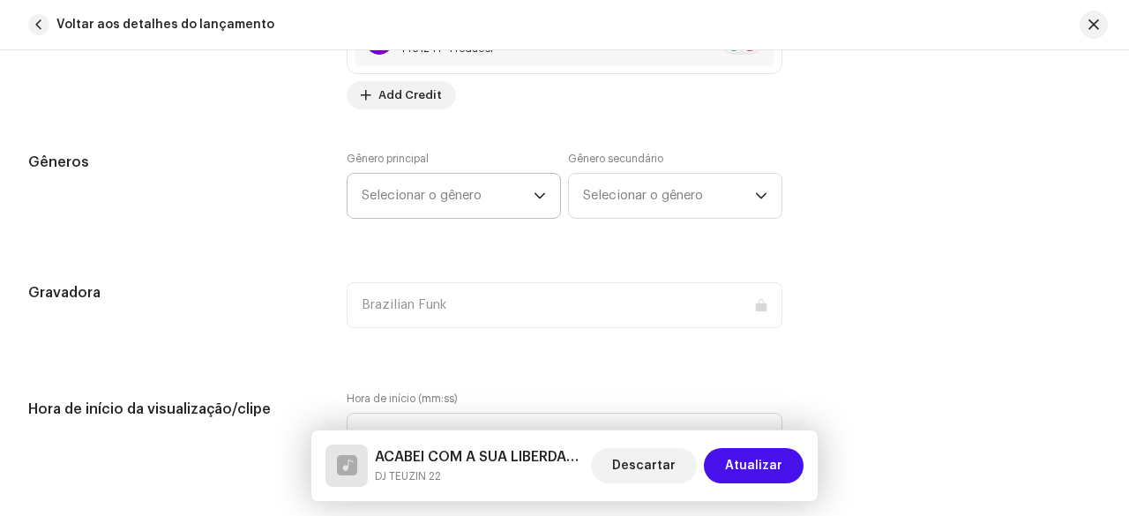
click at [439, 201] on span "Selecionar o gênero" at bounding box center [448, 196] width 172 height 44
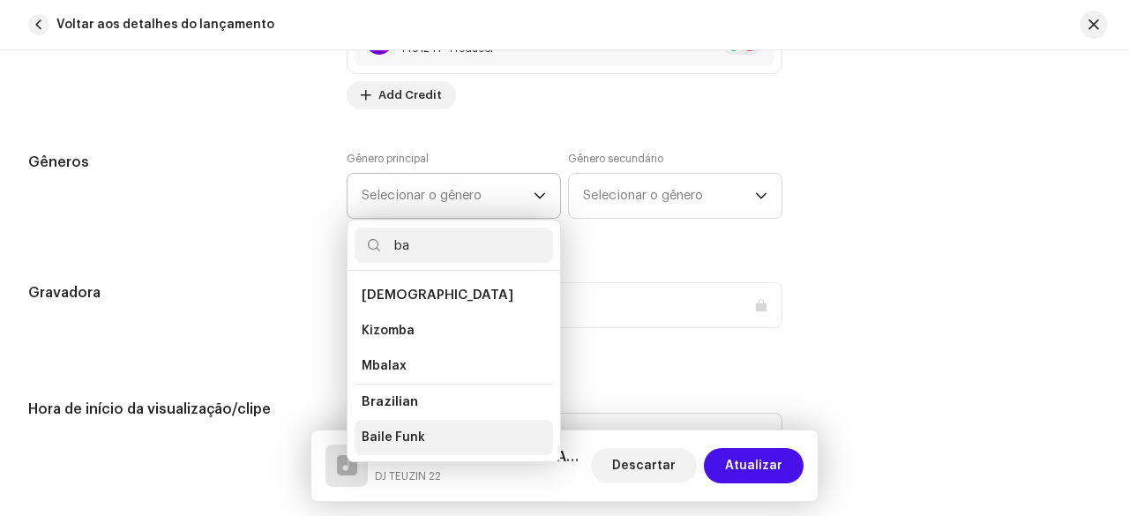
type input "ba"
click at [392, 429] on span "Baile Funk" at bounding box center [394, 438] width 64 height 18
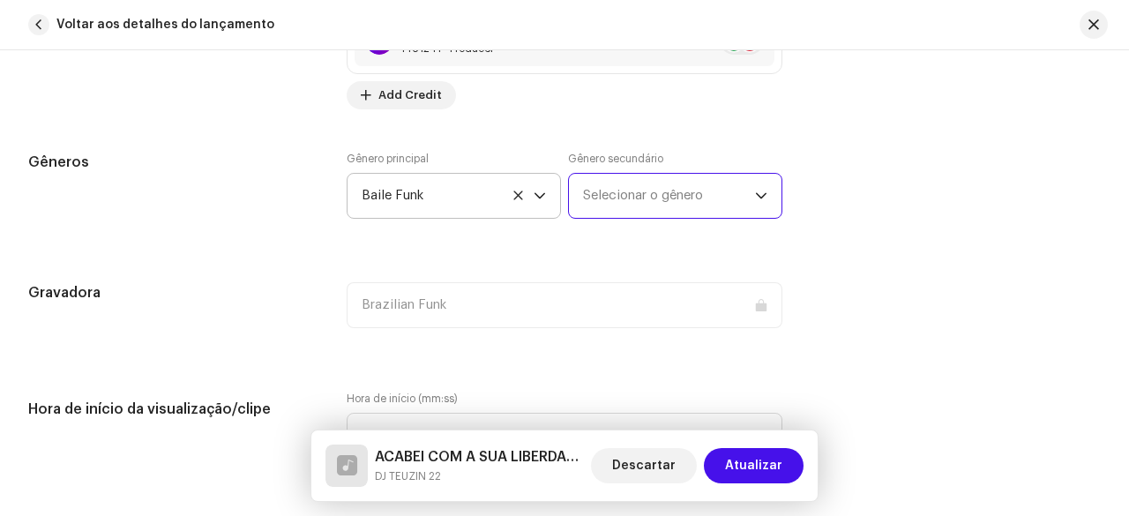
click at [633, 200] on span "Selecionar o gênero" at bounding box center [669, 196] width 172 height 44
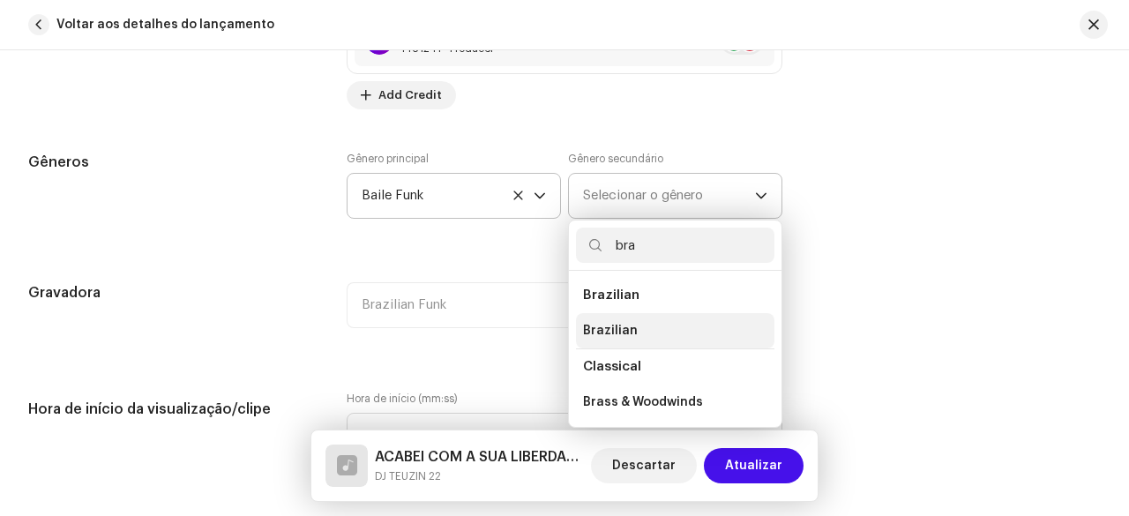
type input "bra"
click at [622, 322] on span "Brazilian" at bounding box center [610, 331] width 55 height 18
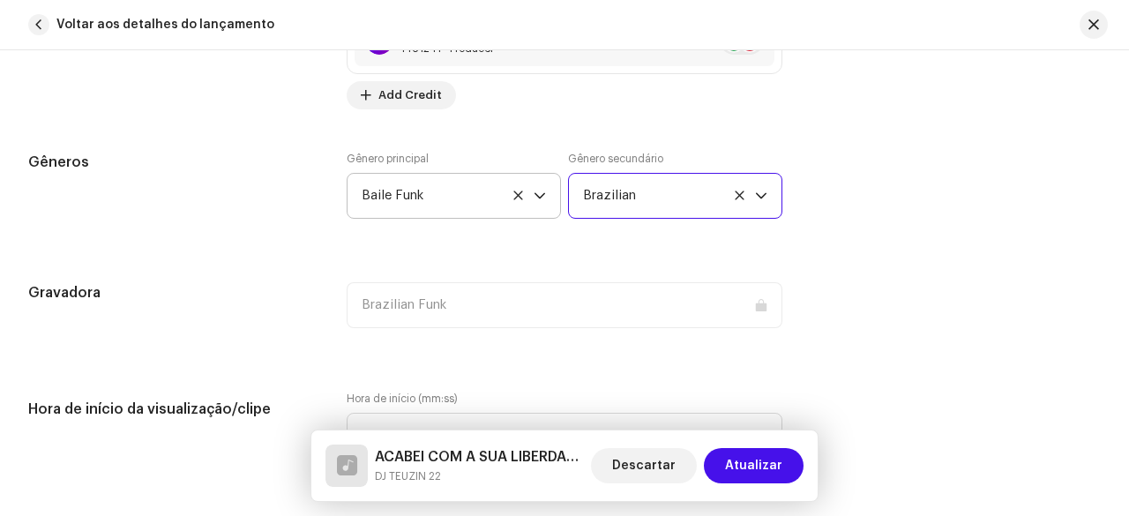
click at [318, 225] on div "Gêneros Gênero principal Baile Funk Gênero secundário Brazilian" at bounding box center [564, 196] width 1073 height 88
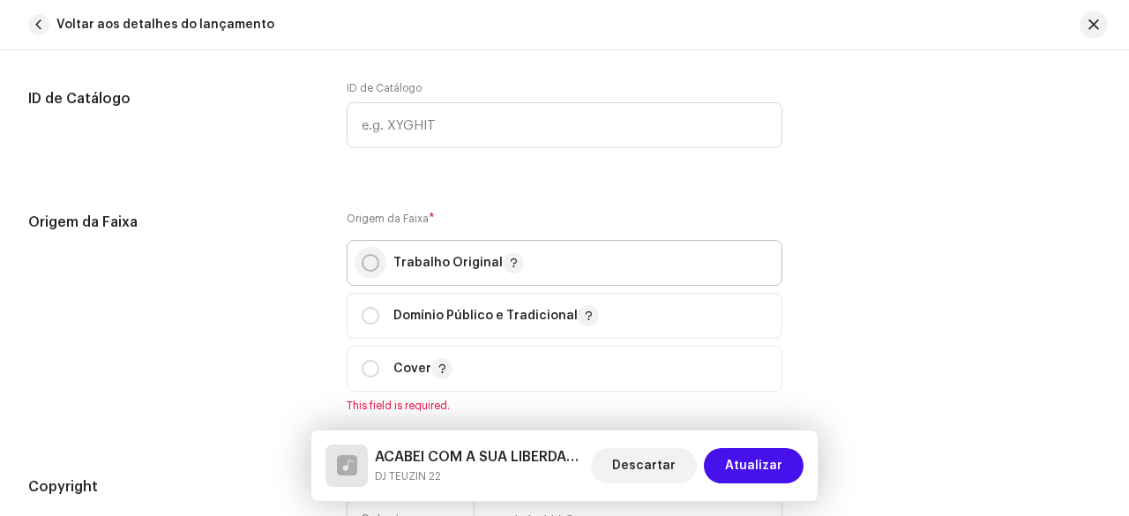
click at [362, 262] on p-radiobutton at bounding box center [371, 263] width 18 height 18
radio input "true"
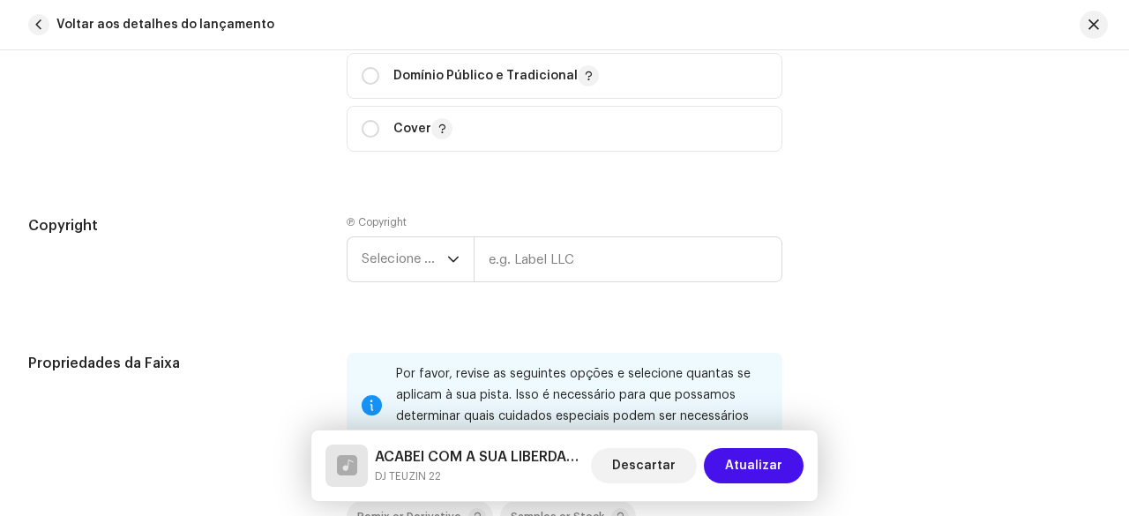
scroll to position [2441, 0]
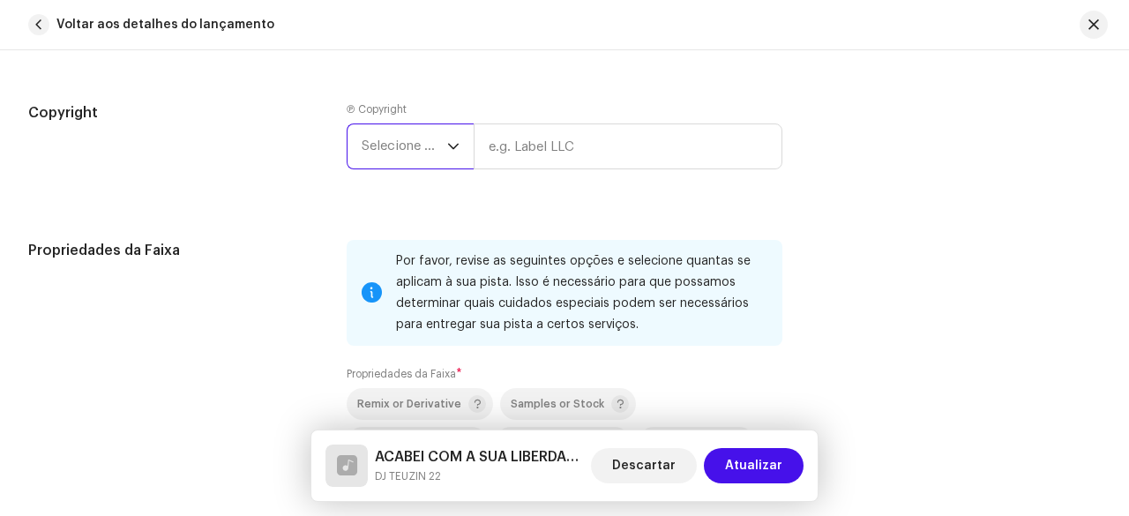
click at [420, 142] on span "Selecione o ano" at bounding box center [405, 146] width 86 height 44
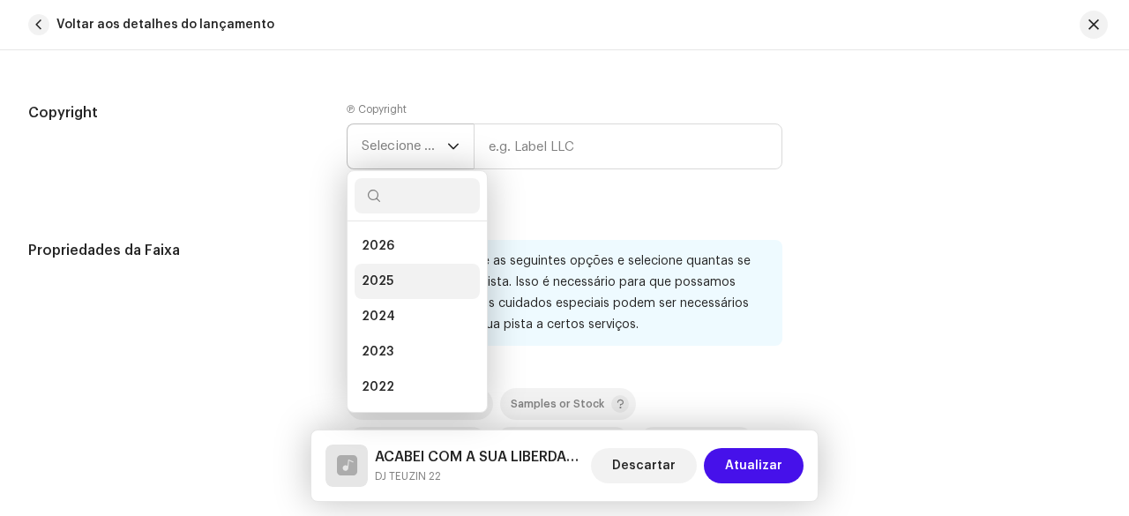
click at [388, 273] on span "2025" at bounding box center [378, 282] width 32 height 18
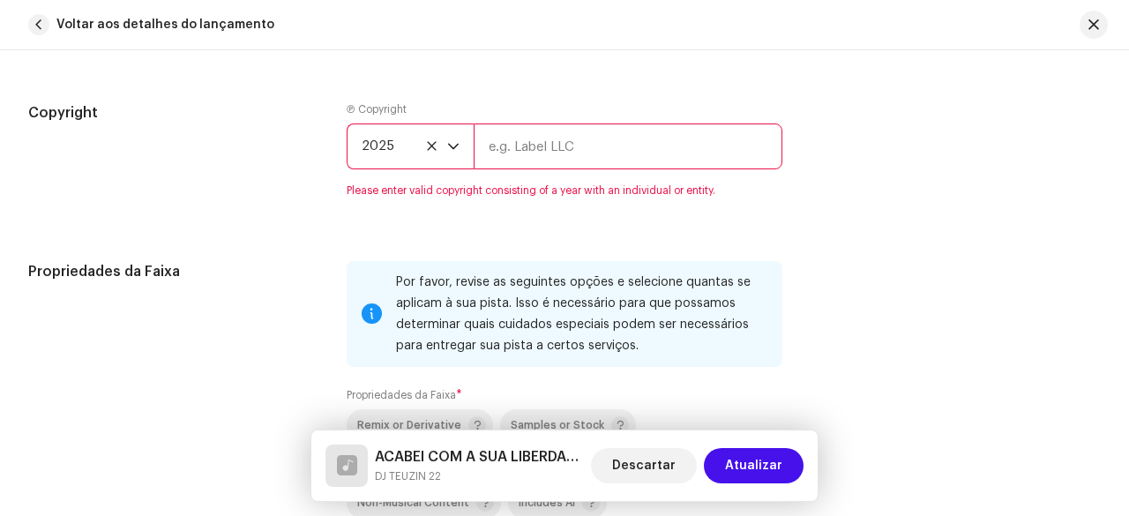
click at [517, 143] on input "text" at bounding box center [628, 147] width 309 height 46
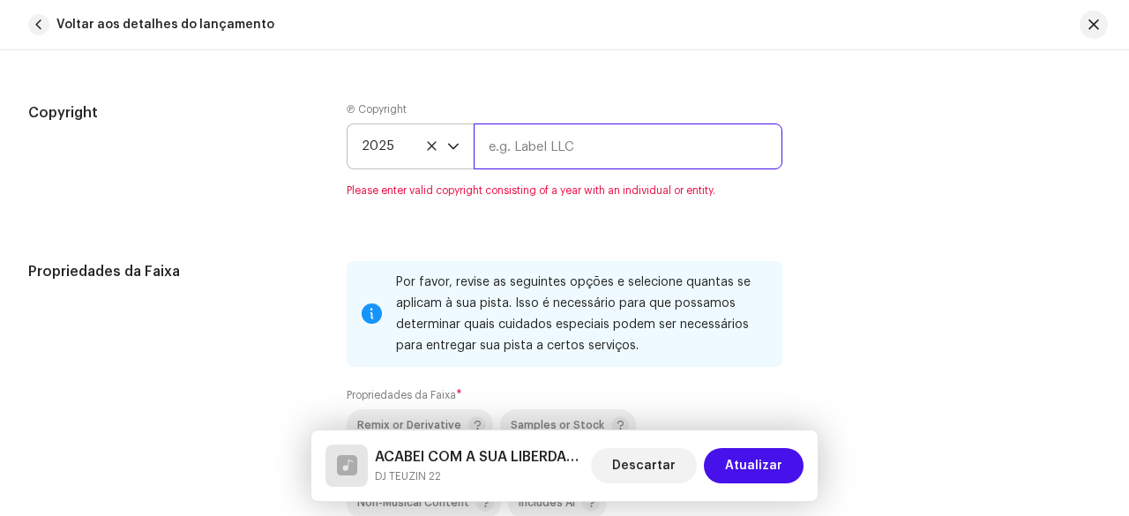
type input "d"
type input "DJ TEUZIN 22"
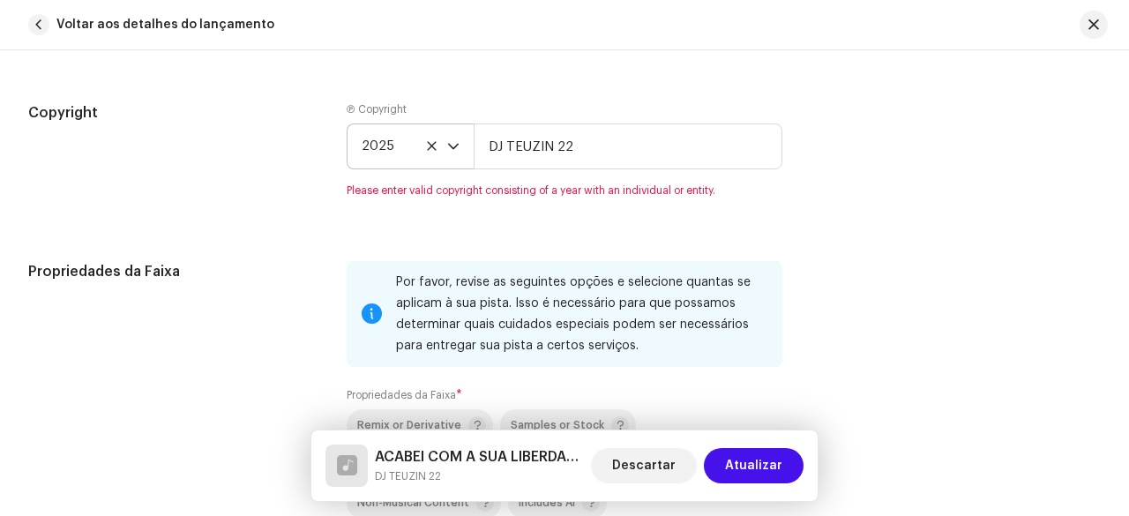
click at [270, 121] on div "Copyright" at bounding box center [173, 160] width 290 height 116
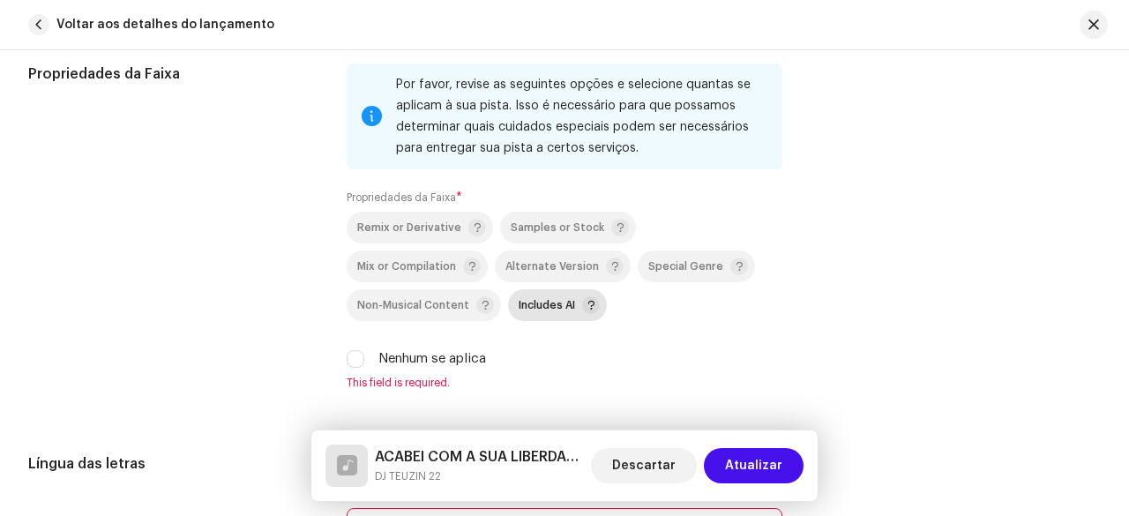
scroll to position [2794, 0]
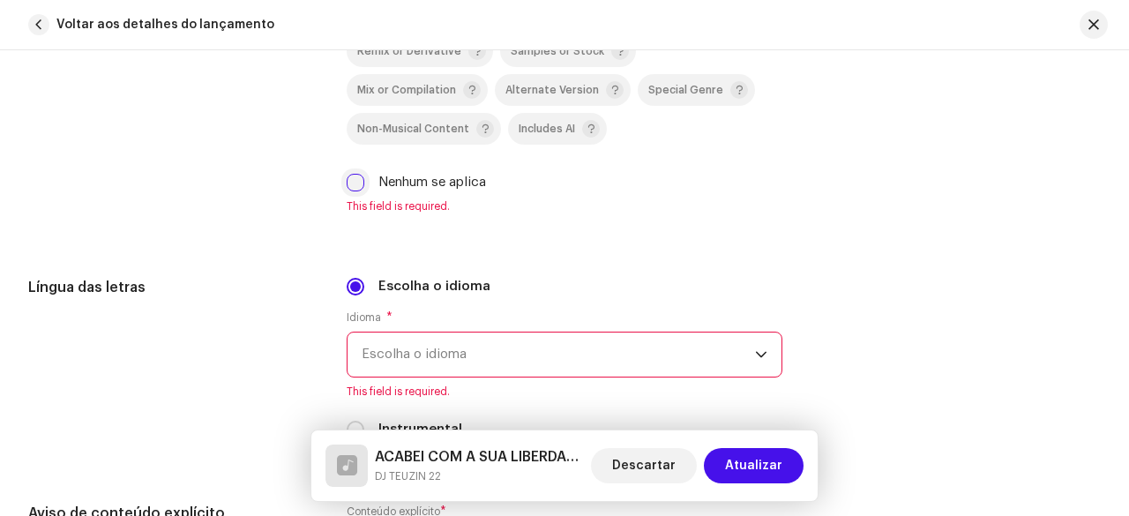
click at [347, 179] on input "Nenhum se aplica" at bounding box center [356, 183] width 18 height 18
checkbox input "true"
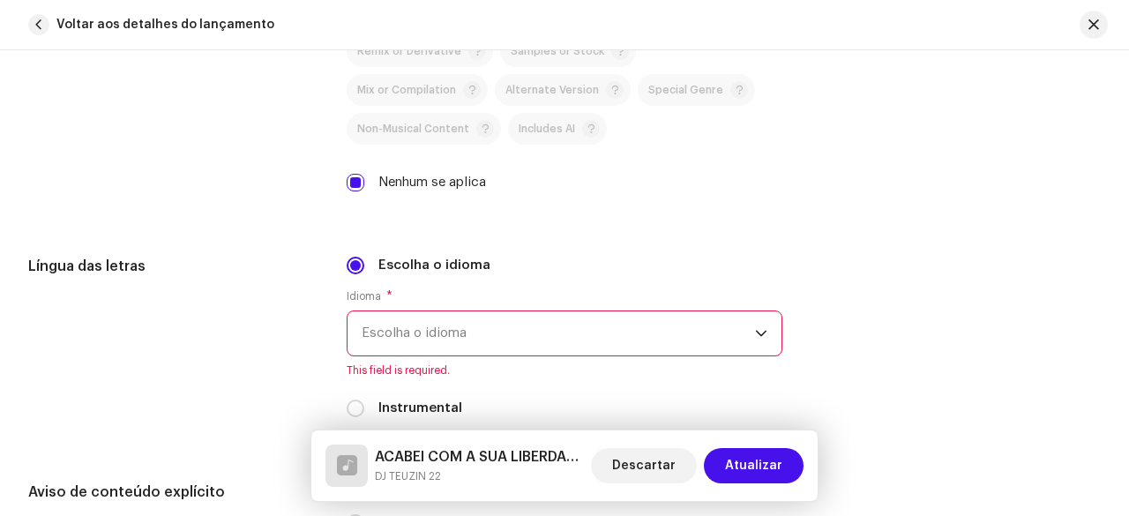
click at [406, 354] on div "Idioma * Escolha o idioma This field is required." at bounding box center [565, 333] width 436 height 88
click at [412, 336] on span "Escolha o idioma" at bounding box center [559, 333] width 394 height 44
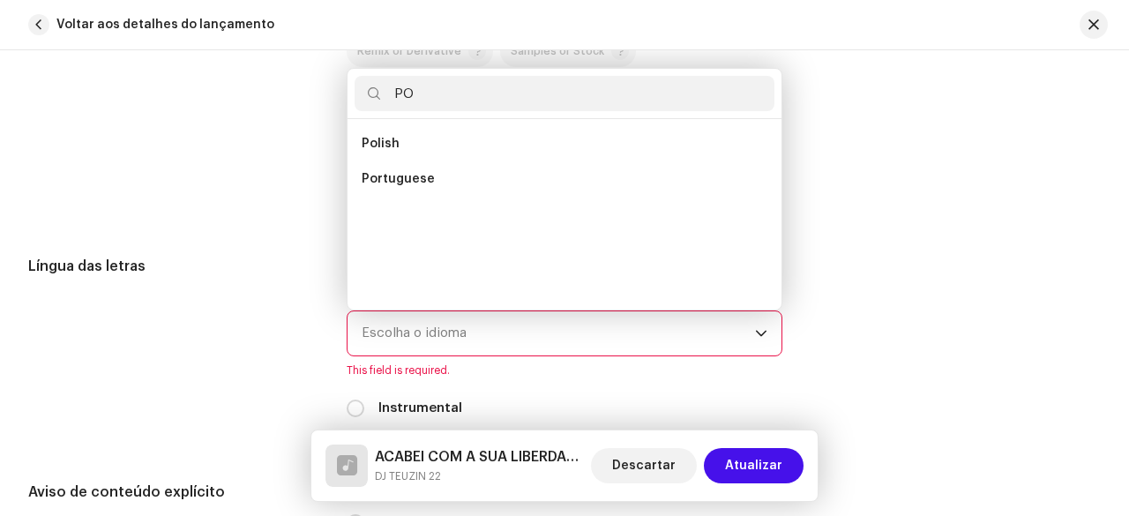
scroll to position [0, 0]
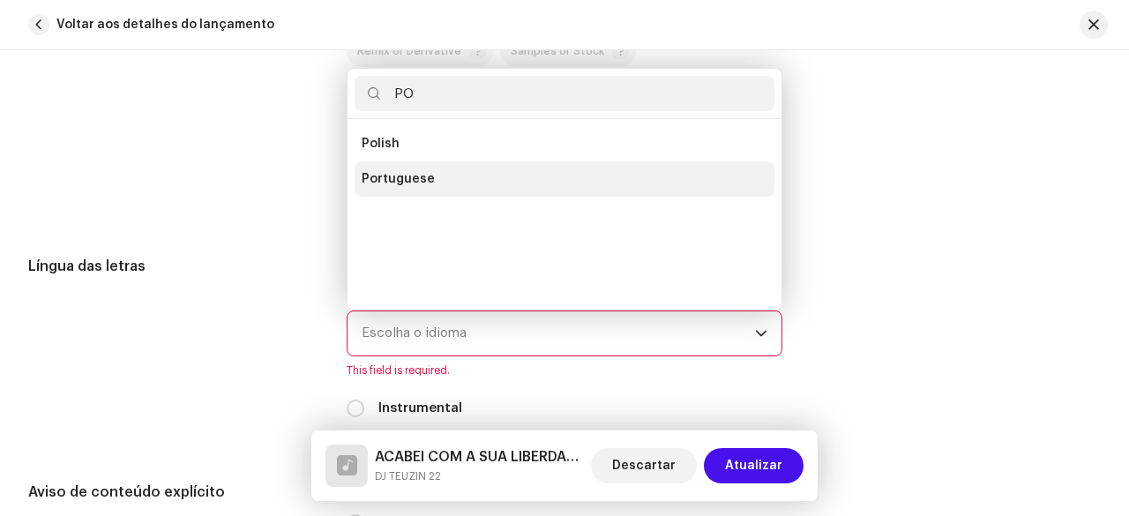
type input "PO"
click at [412, 172] on span "Portuguese" at bounding box center [398, 179] width 73 height 18
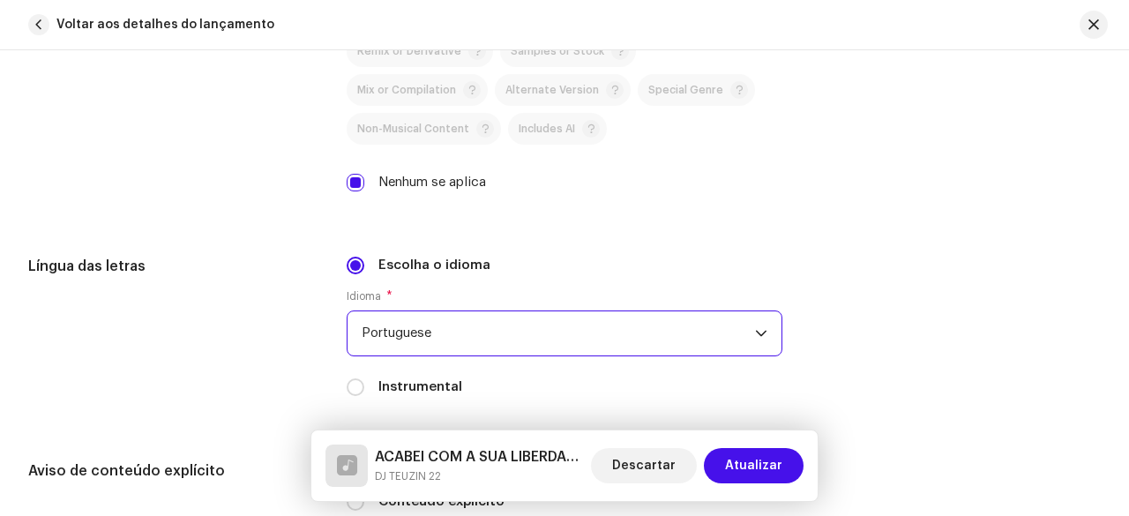
click at [265, 257] on h5 "Língua das letras" at bounding box center [173, 266] width 290 height 21
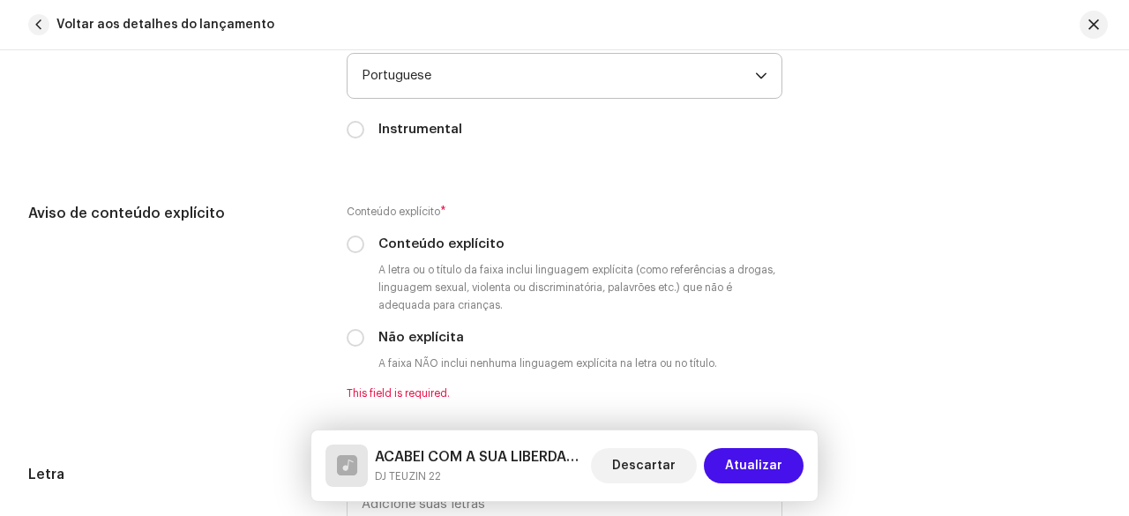
scroll to position [3058, 0]
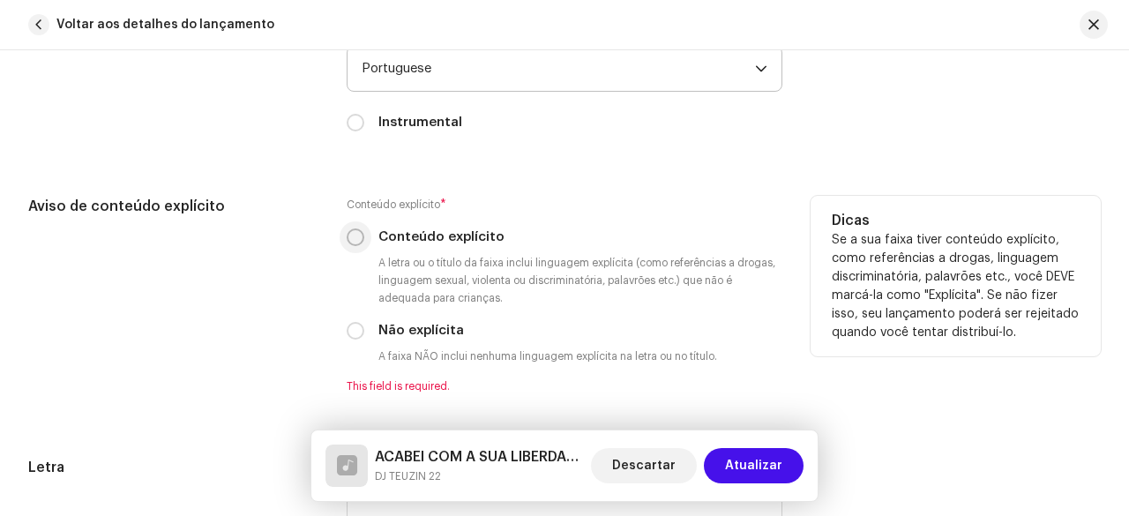
click at [349, 232] on input "Conteúdo explícito" at bounding box center [356, 238] width 18 height 18
radio input "true"
click at [277, 259] on div "Aviso de conteúdo explícito" at bounding box center [173, 295] width 290 height 198
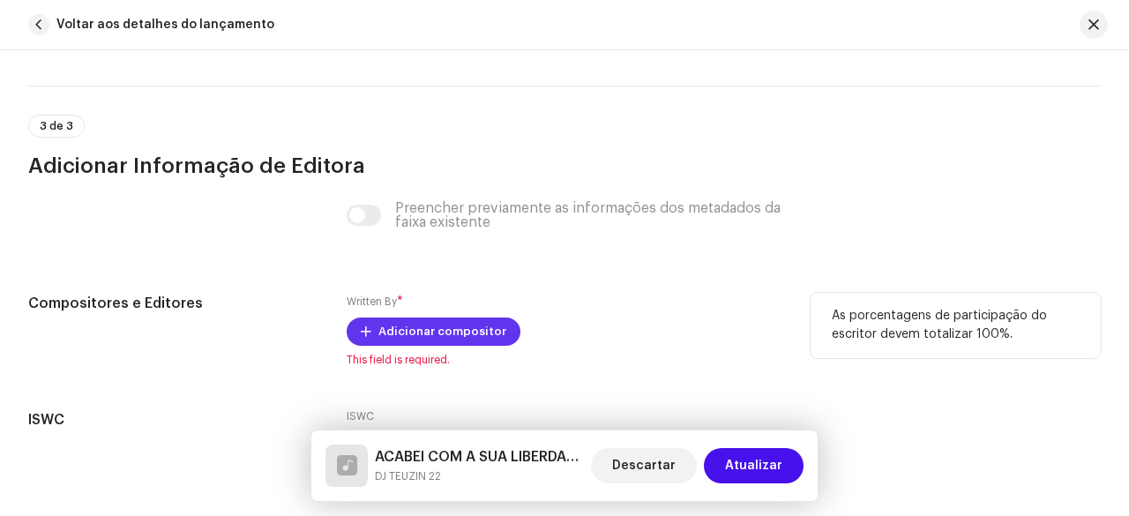
scroll to position [3588, 0]
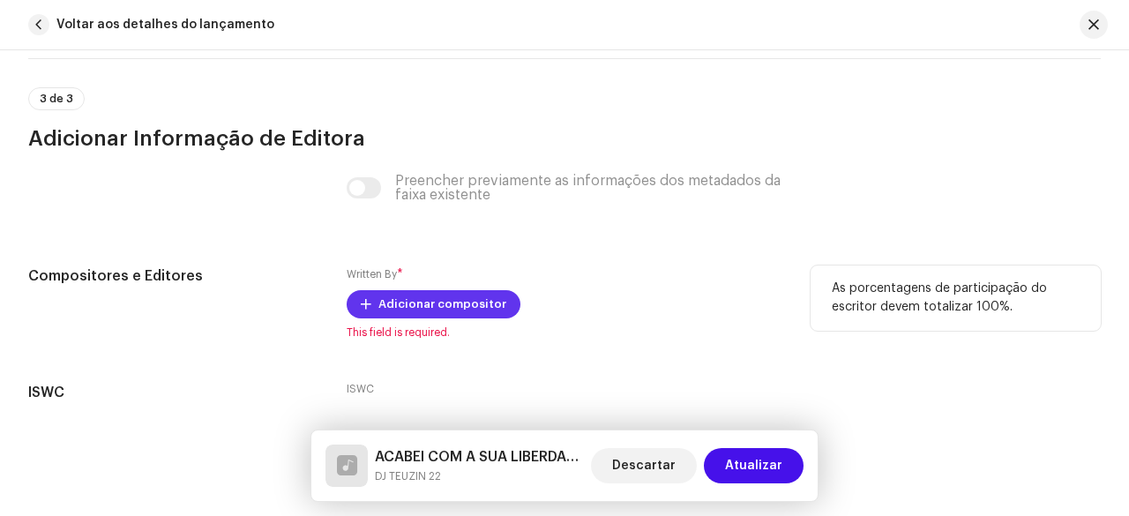
click at [410, 297] on span "Adicionar compositor" at bounding box center [443, 304] width 128 height 35
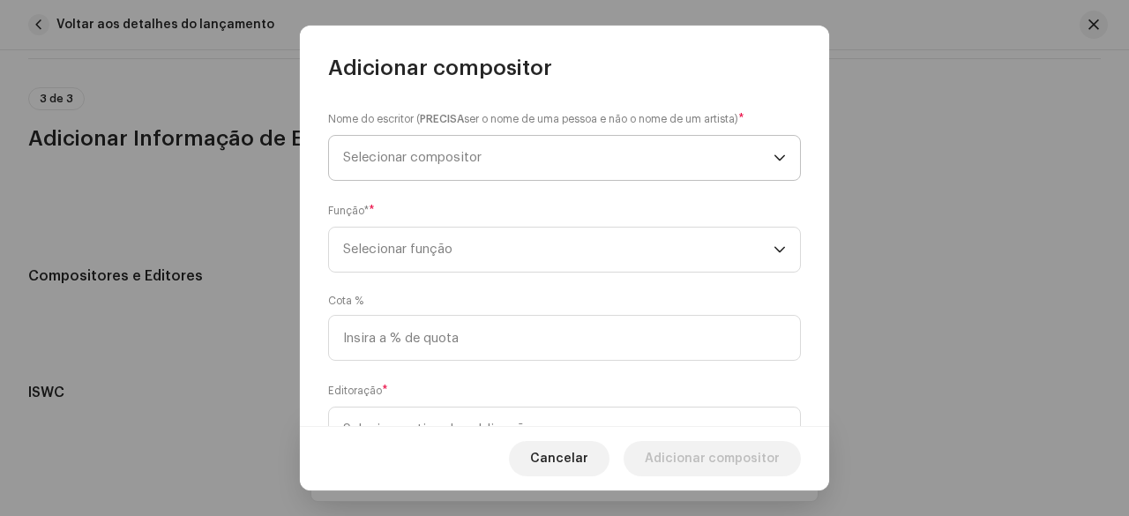
click at [459, 163] on span "Selecionar compositor" at bounding box center [412, 157] width 139 height 13
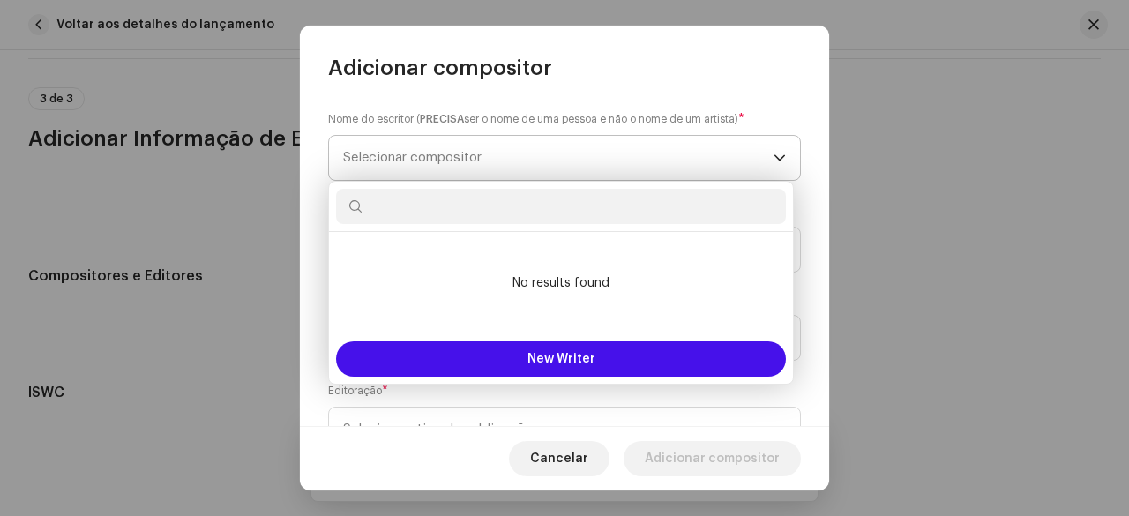
type input "B"
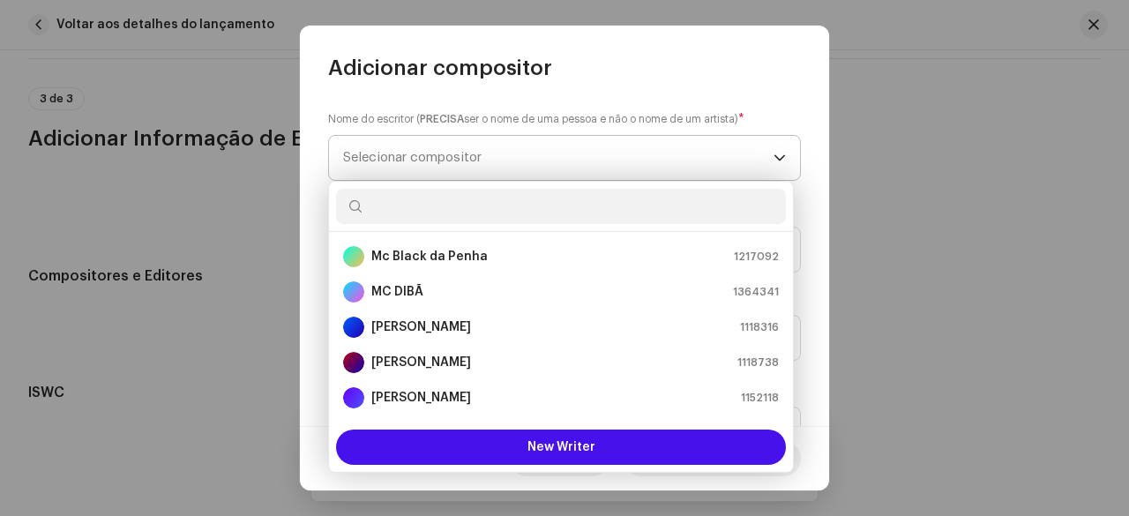
type input "E"
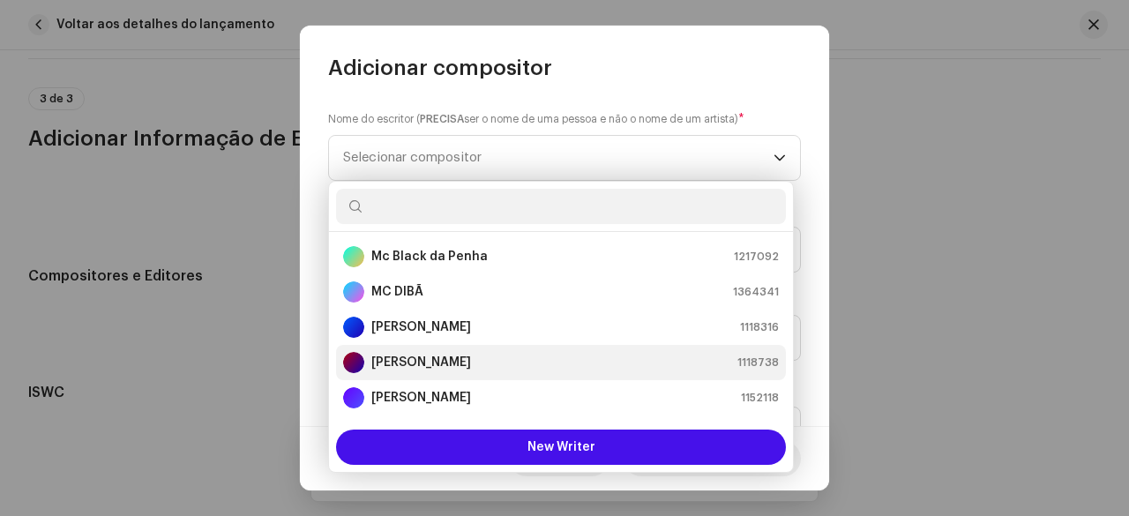
click at [434, 364] on strong "[PERSON_NAME]" at bounding box center [421, 363] width 100 height 18
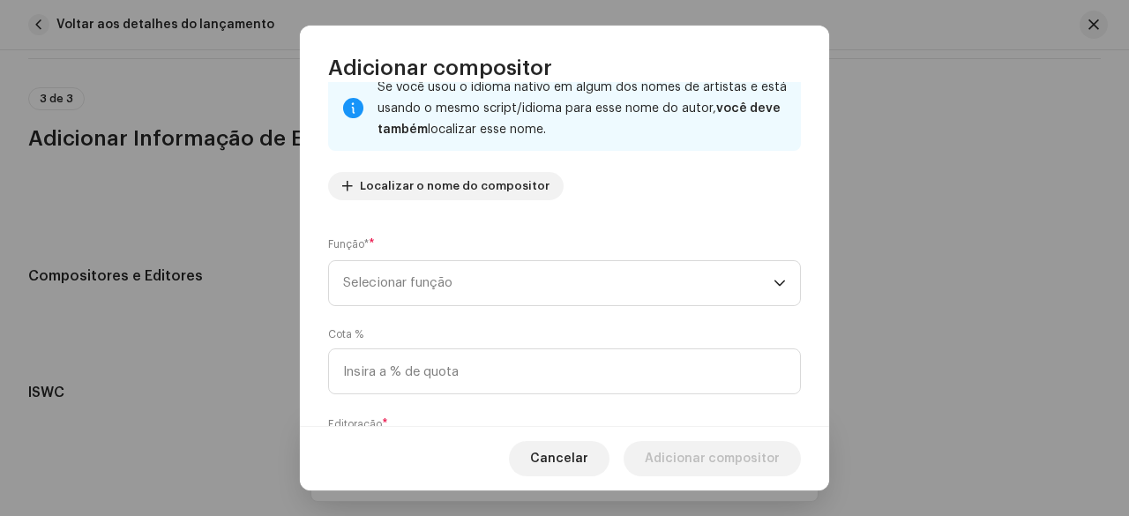
scroll to position [176, 0]
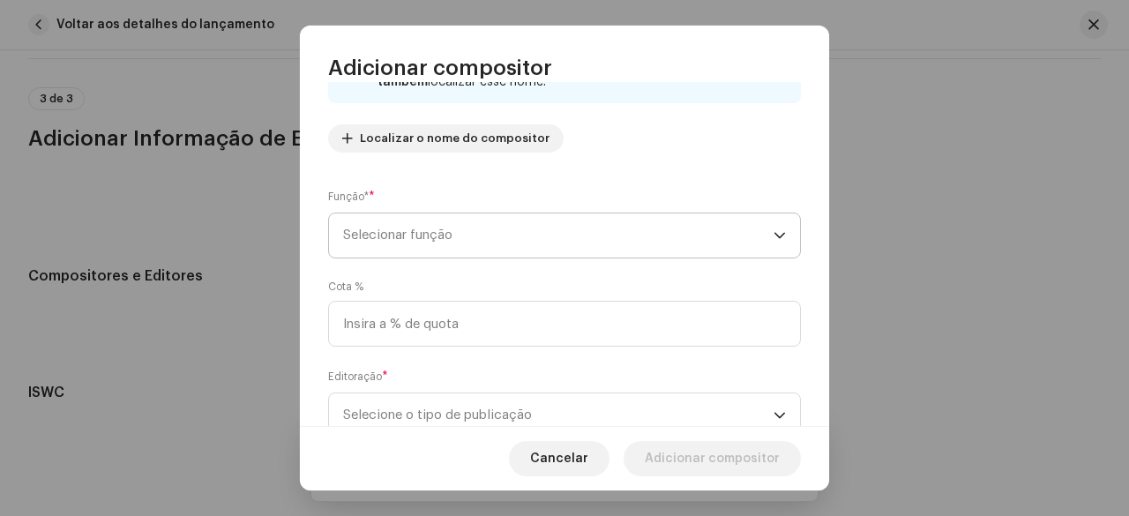
click at [464, 234] on span "Selecionar função" at bounding box center [558, 236] width 431 height 44
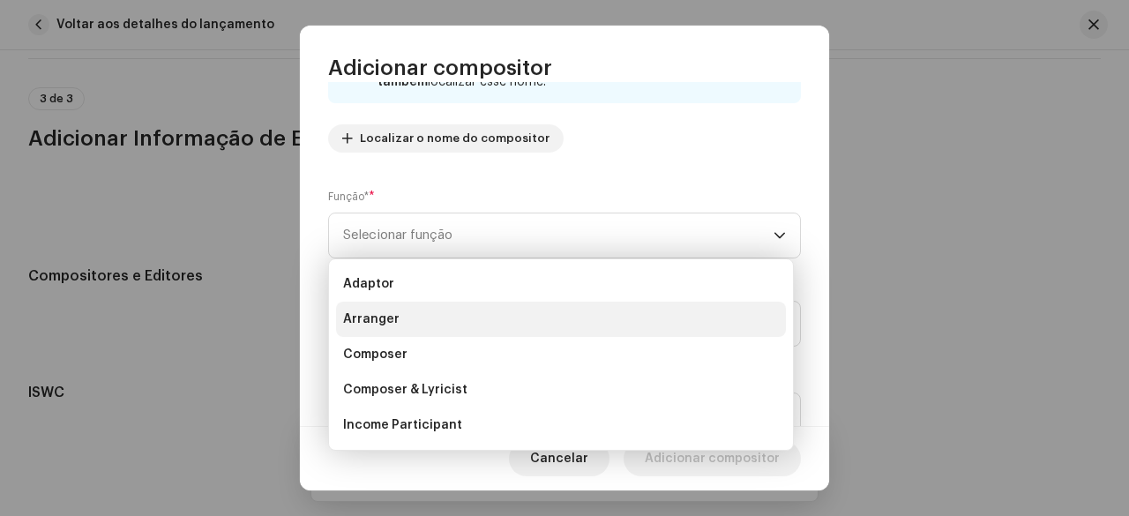
click at [396, 316] on li "Arranger" at bounding box center [561, 319] width 450 height 35
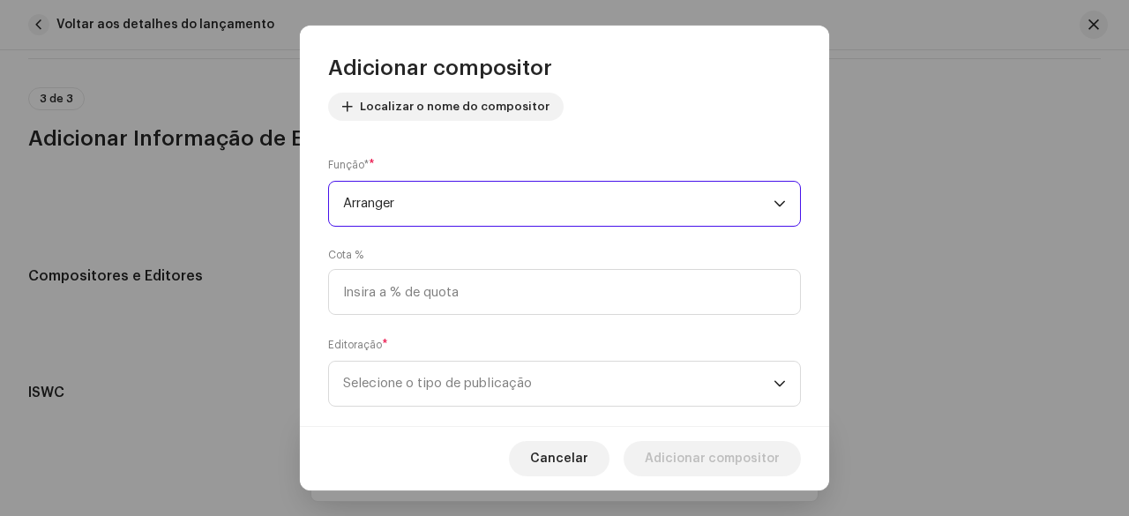
scroll to position [238, 0]
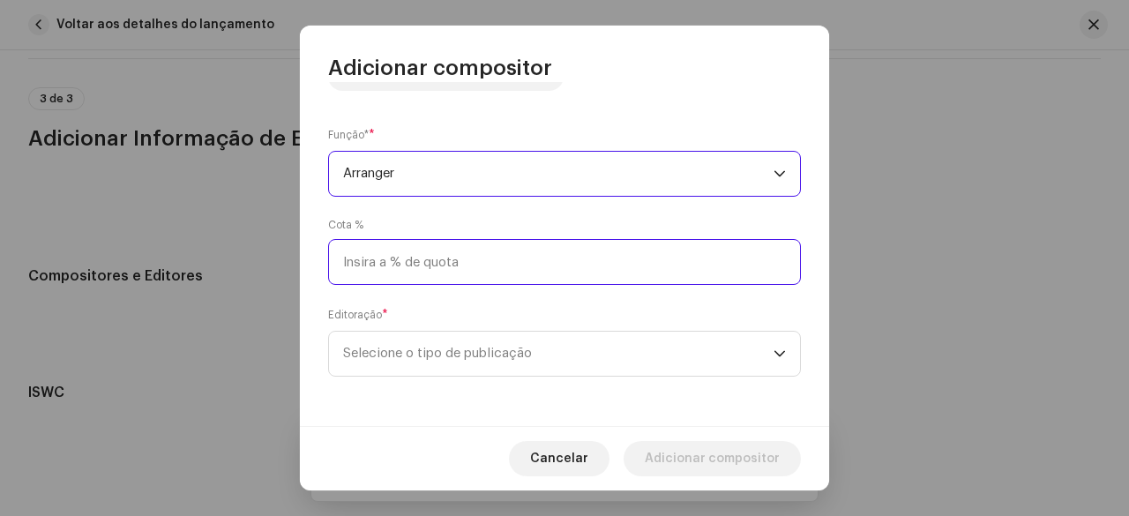
click at [439, 276] on input at bounding box center [564, 262] width 473 height 46
type input "33,34"
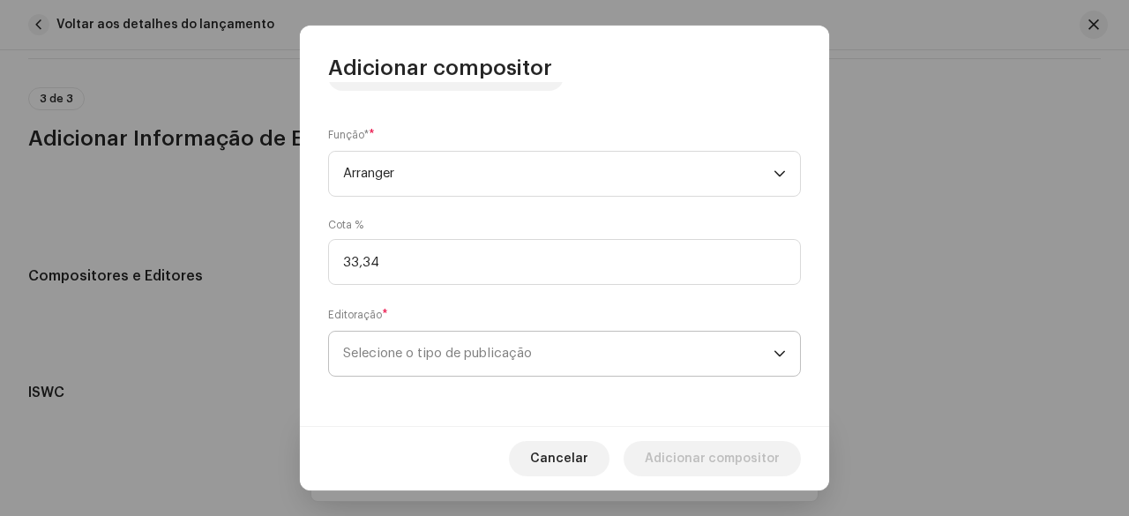
click at [473, 357] on span "Selecione o tipo de publicação" at bounding box center [558, 354] width 431 height 44
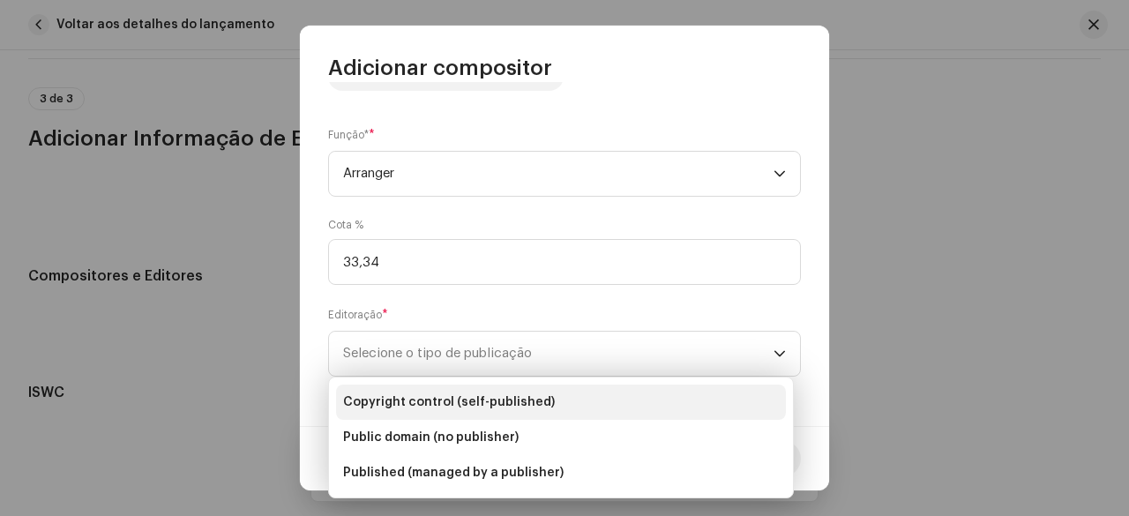
click at [461, 398] on span "Copyright control (self-published)" at bounding box center [449, 403] width 212 height 18
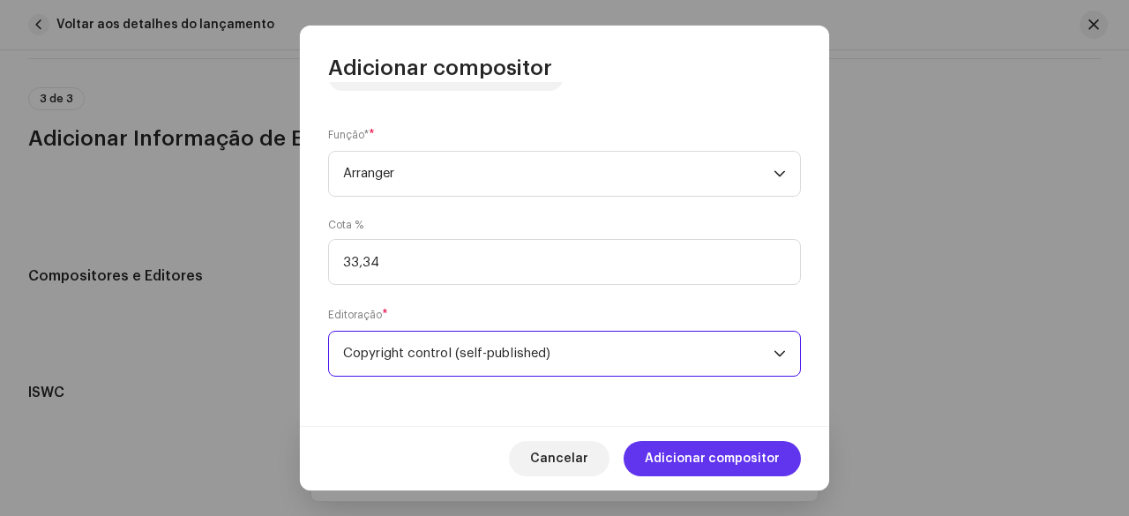
click at [705, 463] on span "Adicionar compositor" at bounding box center [712, 458] width 135 height 35
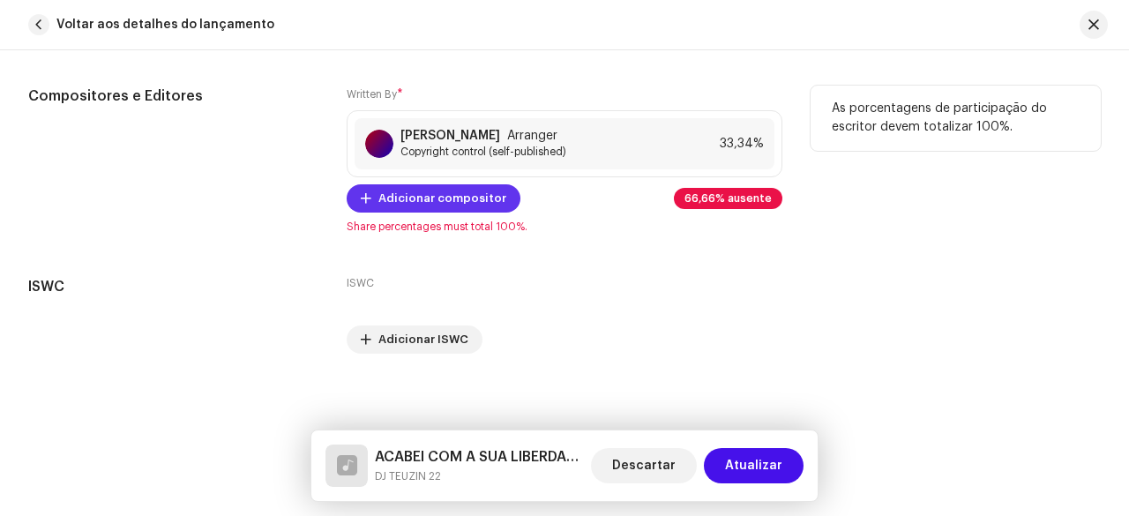
scroll to position [3769, 0]
click at [448, 194] on span "Adicionar compositor" at bounding box center [443, 197] width 128 height 35
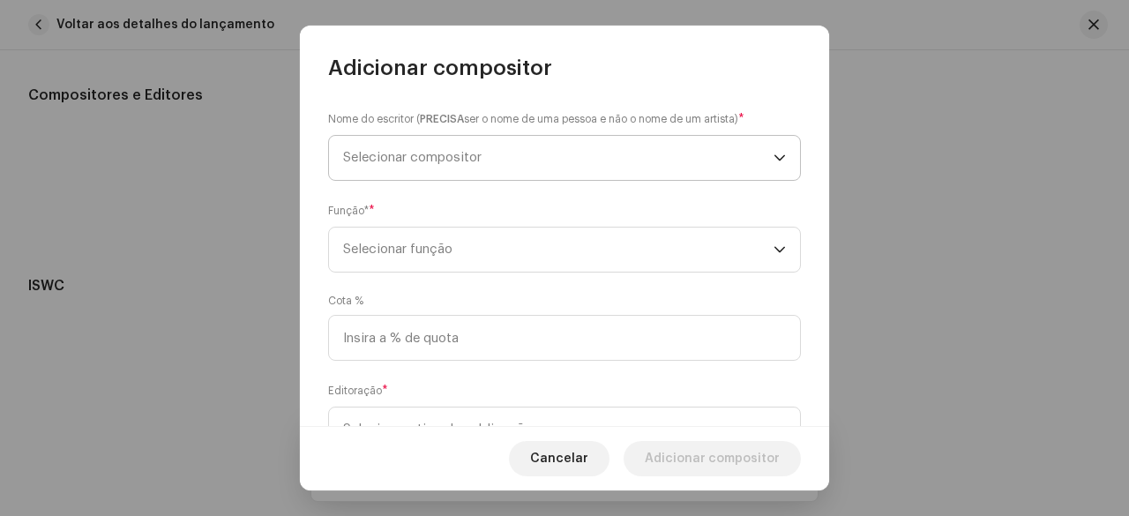
click at [487, 160] on span "Selecionar compositor" at bounding box center [558, 158] width 431 height 44
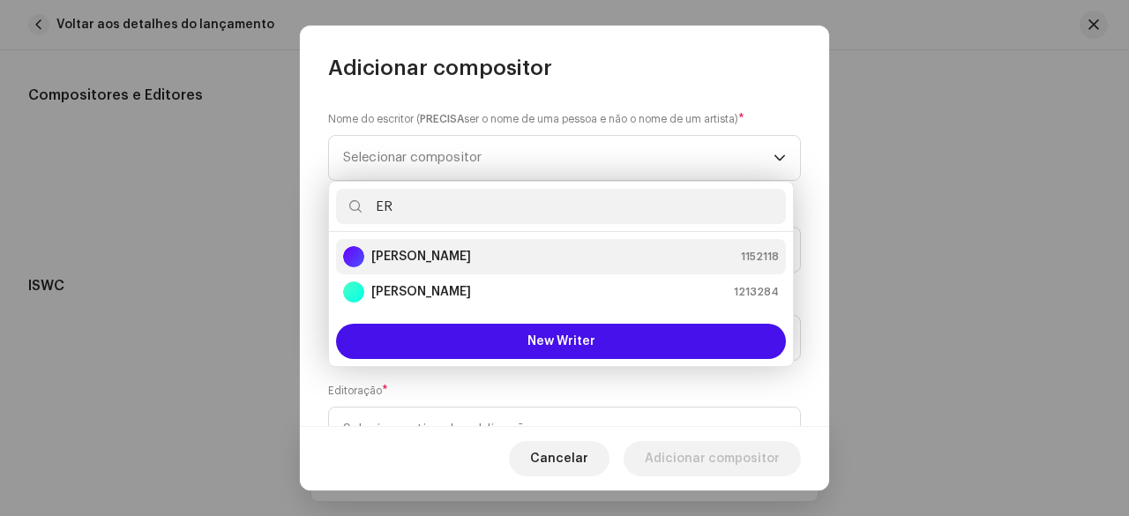
type input "ER"
click at [441, 258] on div "[PERSON_NAME] 1152118" at bounding box center [561, 256] width 436 height 21
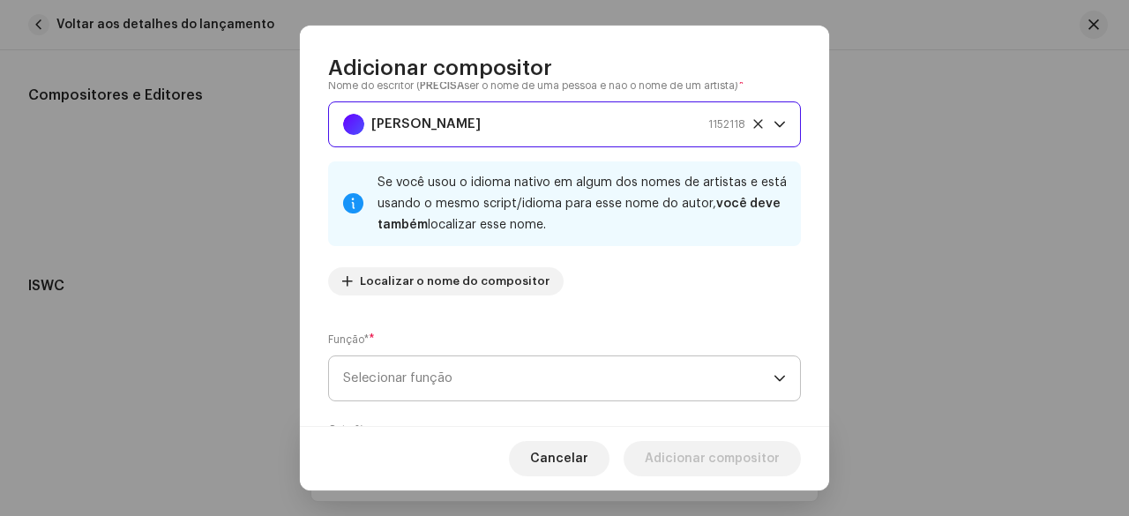
scroll to position [88, 0]
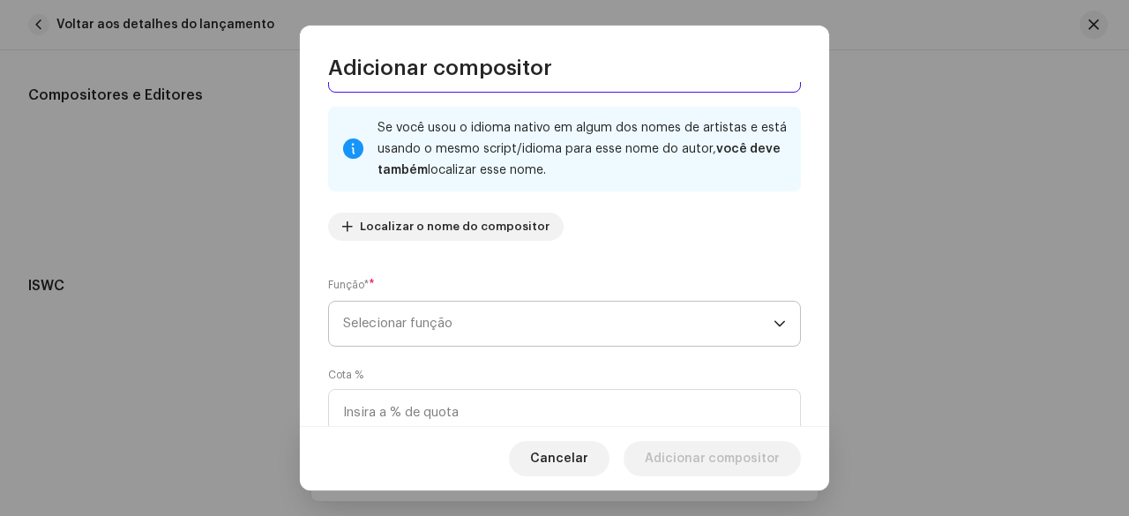
click at [446, 326] on span "Selecionar função" at bounding box center [558, 324] width 431 height 44
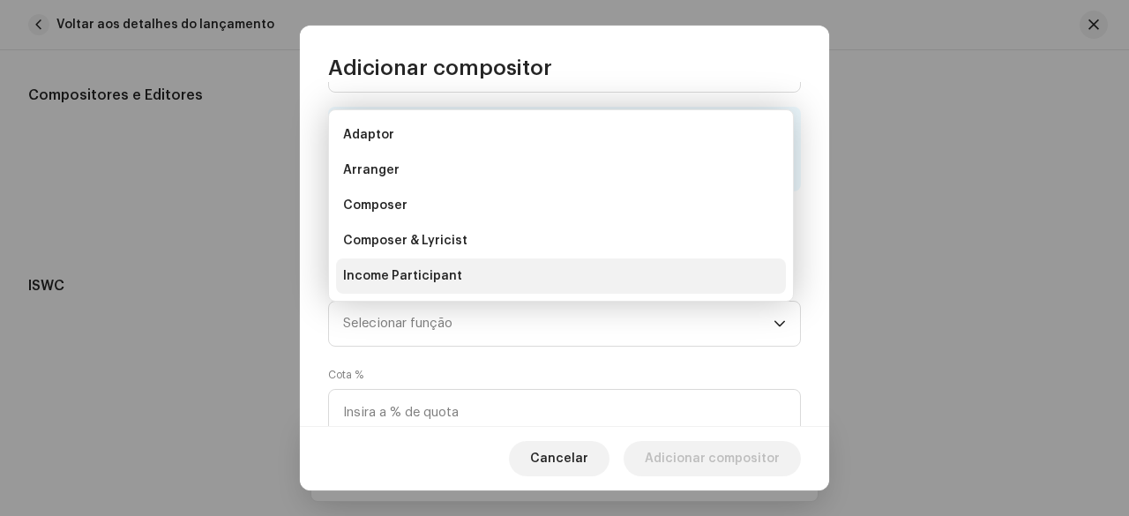
scroll to position [28, 0]
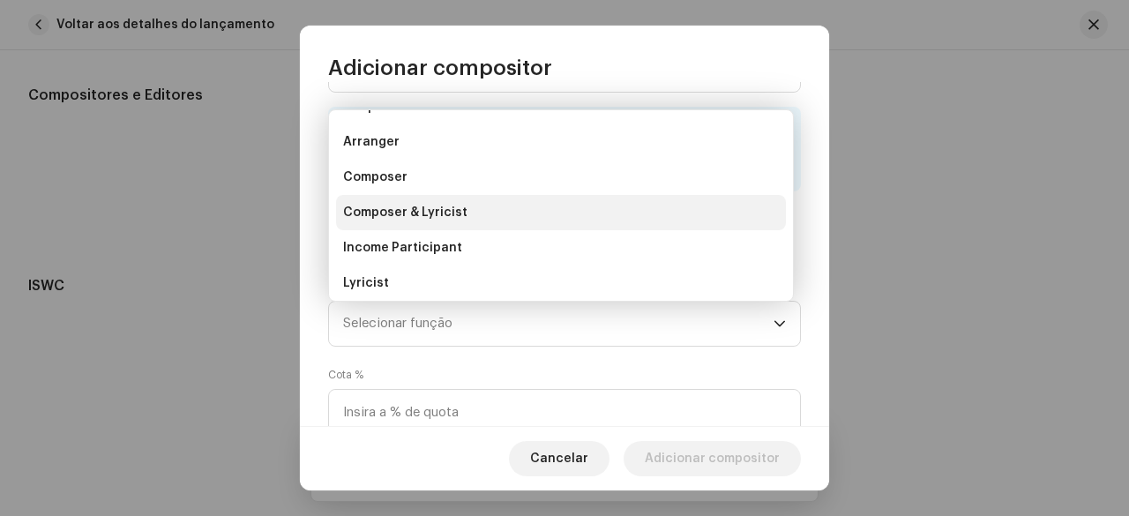
click at [427, 219] on span "Composer & Lyricist" at bounding box center [405, 213] width 124 height 18
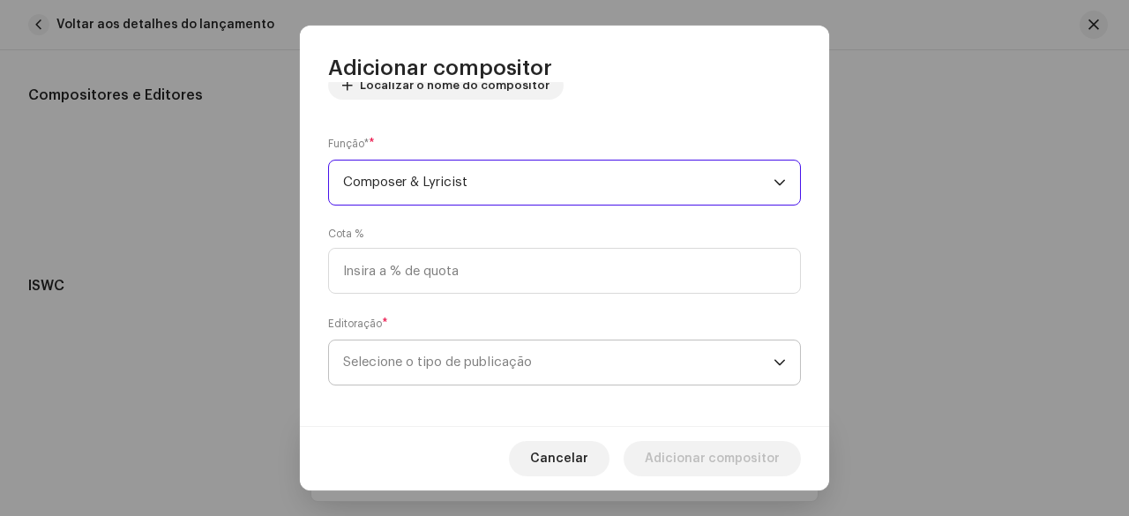
scroll to position [238, 0]
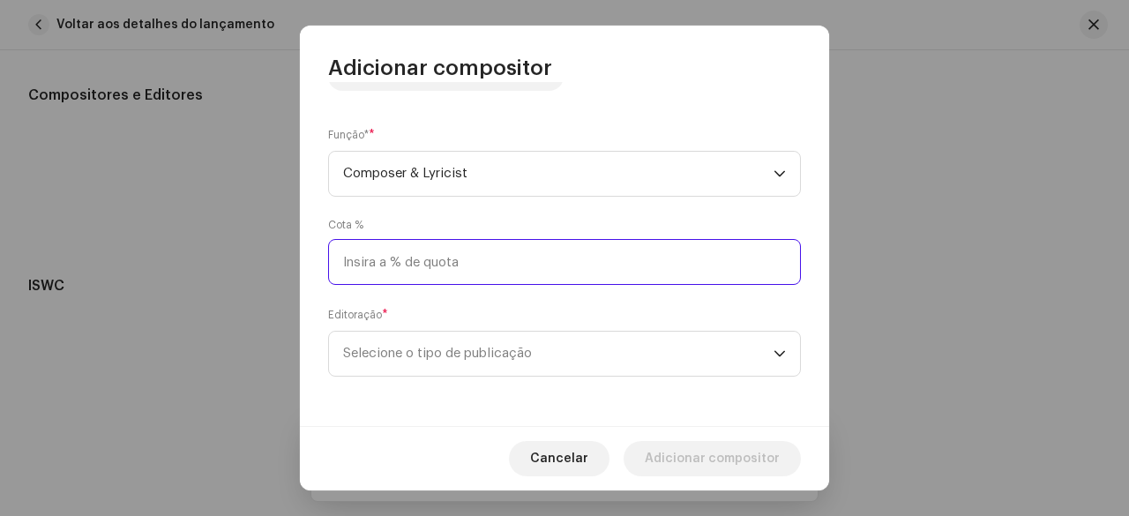
click at [415, 266] on input at bounding box center [564, 262] width 473 height 46
type input "33,33"
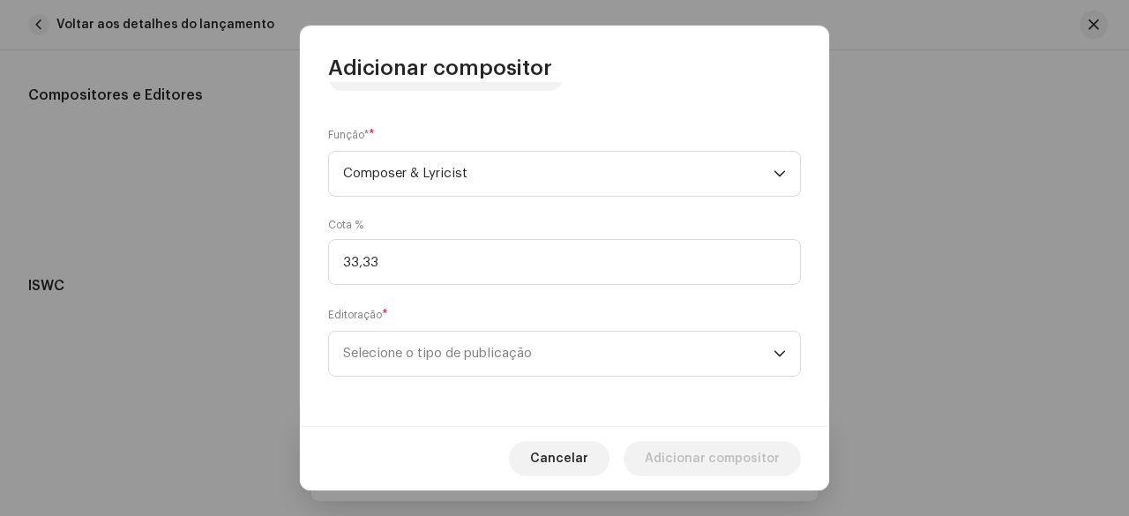
click at [449, 218] on div "Cota % 33,33" at bounding box center [564, 251] width 473 height 67
click at [426, 363] on span "Selecione o tipo de publicação" at bounding box center [558, 354] width 431 height 44
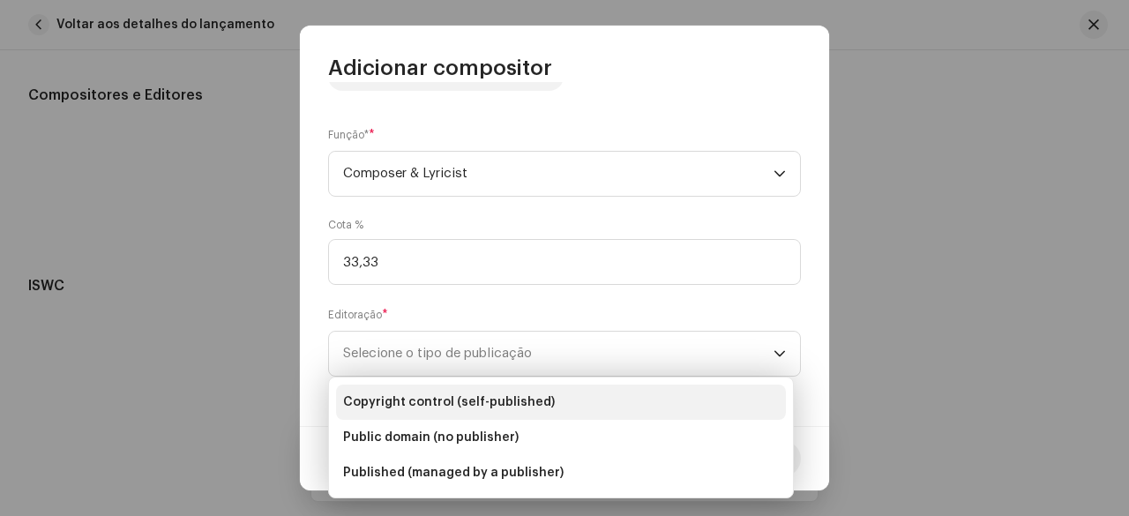
click at [445, 391] on li "Copyright control (self-published)" at bounding box center [561, 402] width 450 height 35
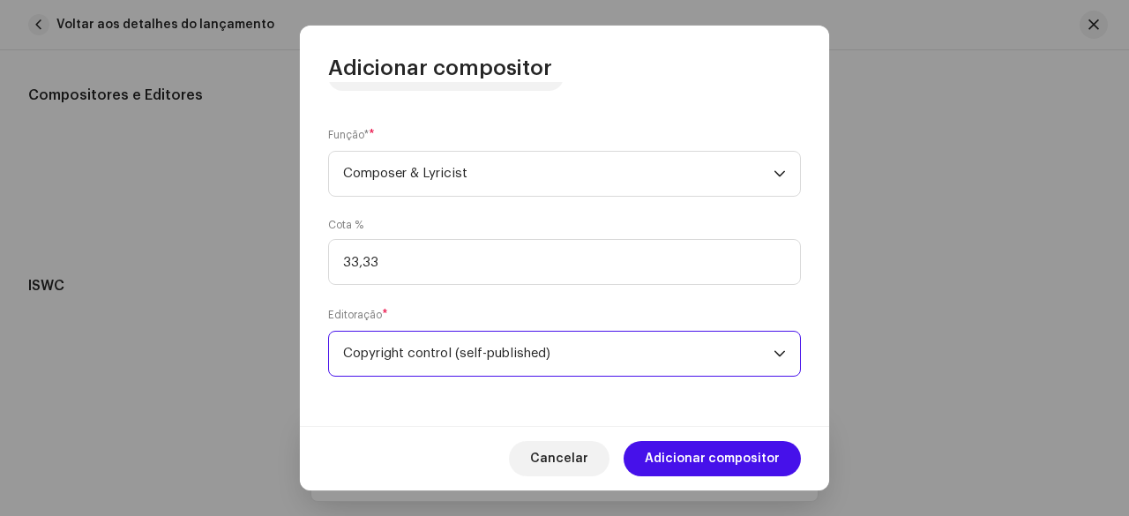
click at [393, 290] on div "Nome do escritor ( PRECISA ser o nome de uma pessoa e não o nome de um artista)…" at bounding box center [564, 254] width 529 height 344
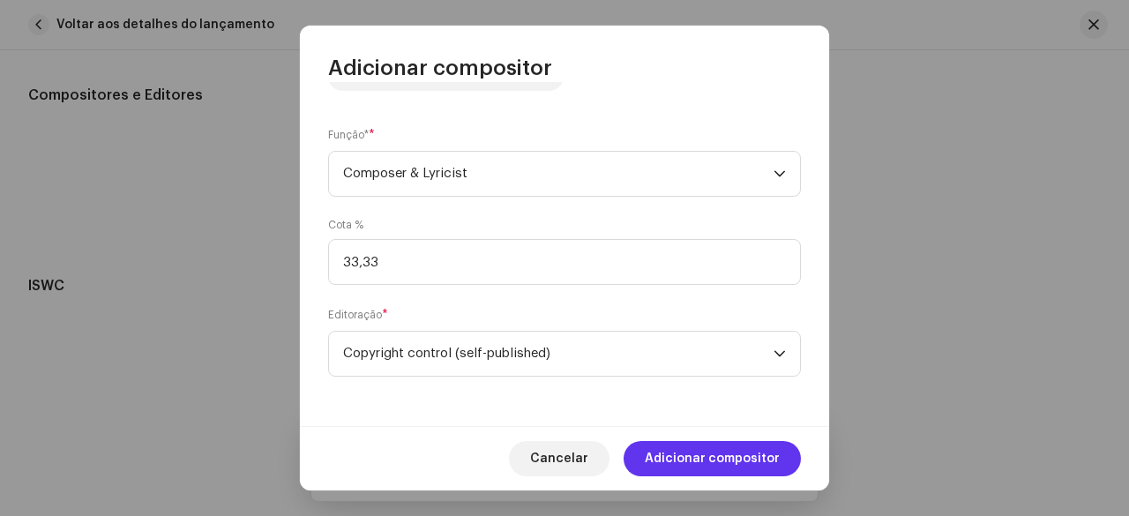
click at [672, 451] on span "Adicionar compositor" at bounding box center [712, 458] width 135 height 35
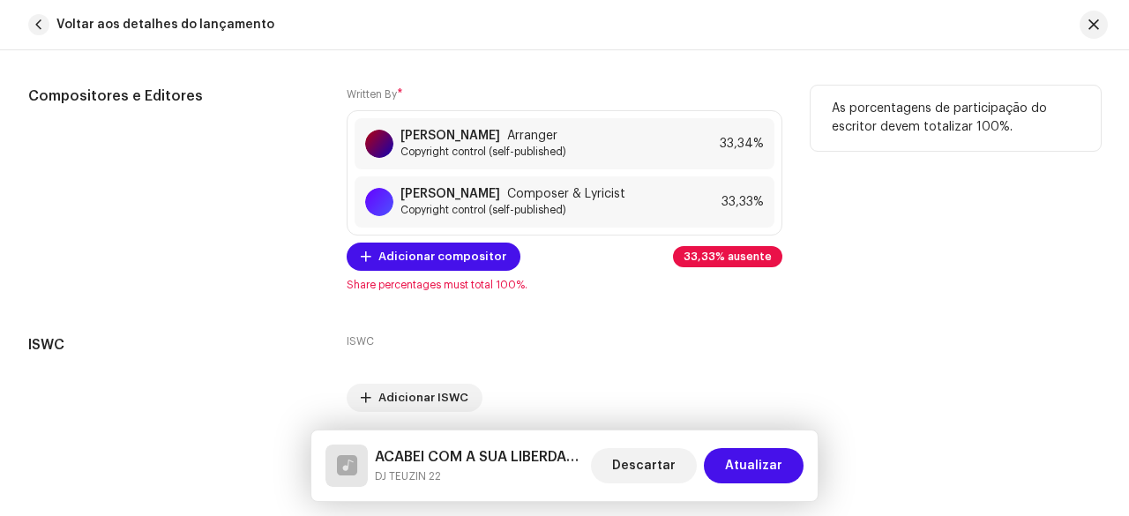
scroll to position [3769, 0]
click at [418, 255] on span "Adicionar compositor" at bounding box center [443, 255] width 128 height 35
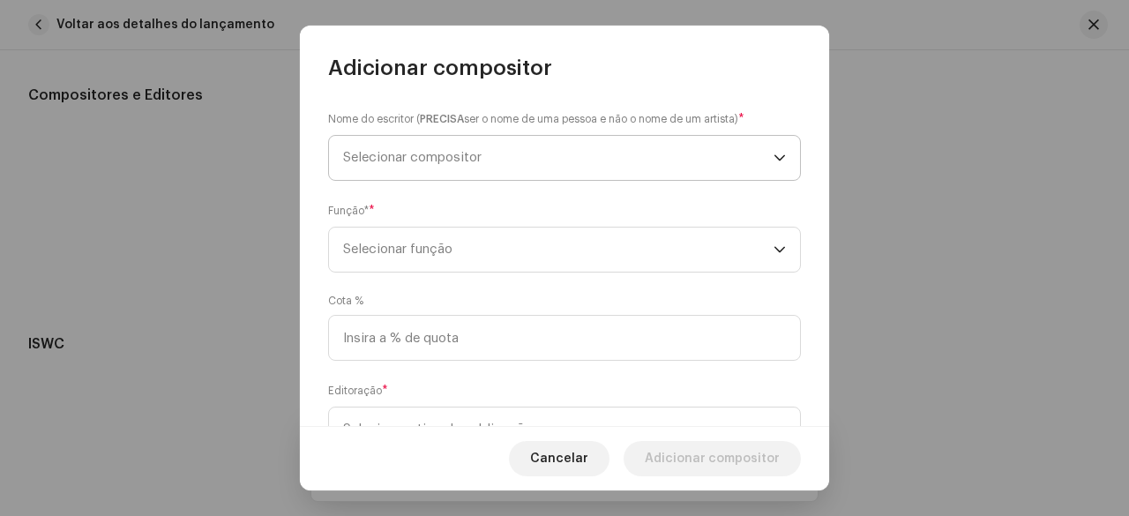
click at [452, 165] on span "Selecionar compositor" at bounding box center [558, 158] width 431 height 44
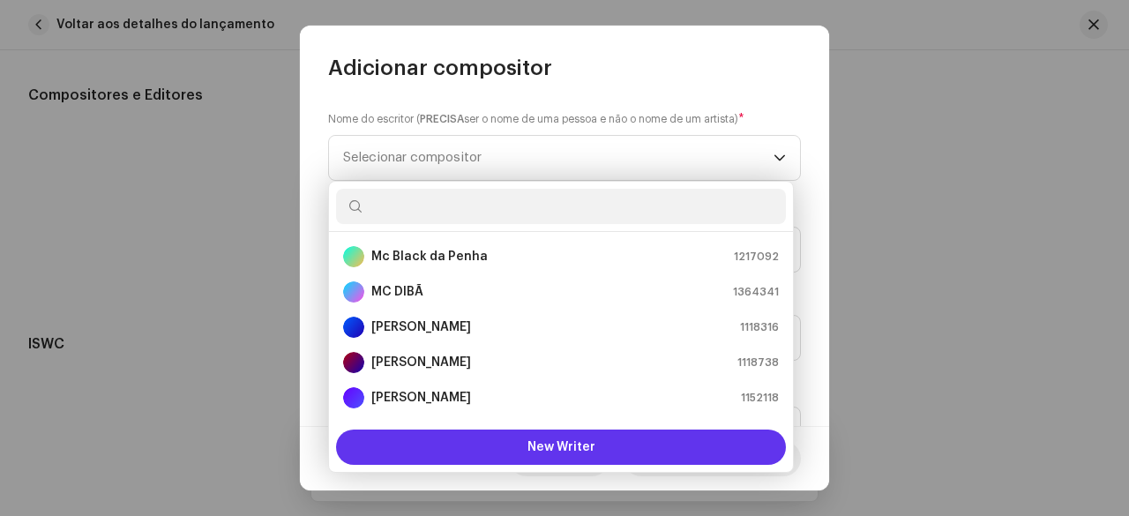
scroll to position [28, 0]
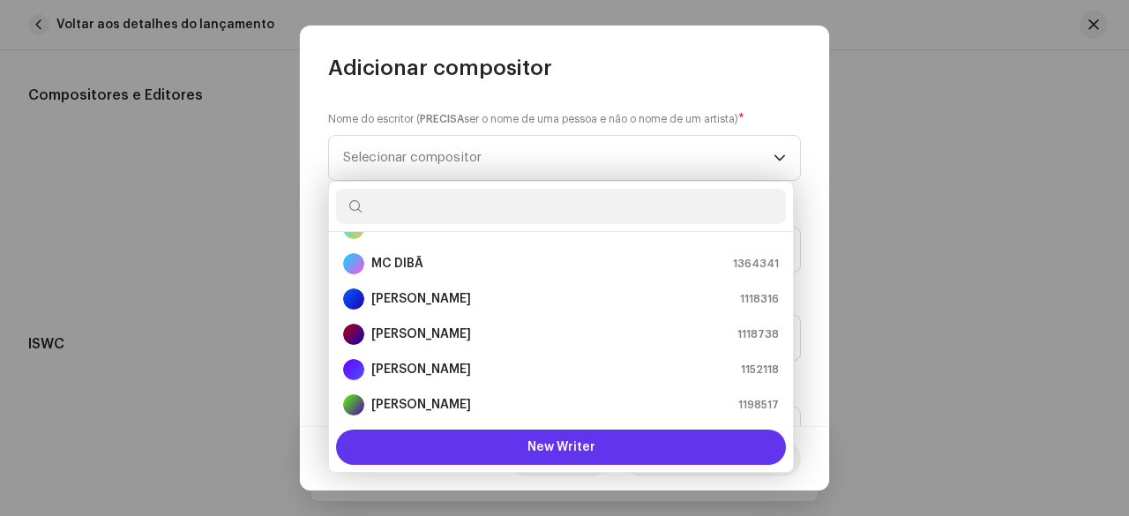
click at [563, 443] on span "New Writer" at bounding box center [562, 447] width 68 height 12
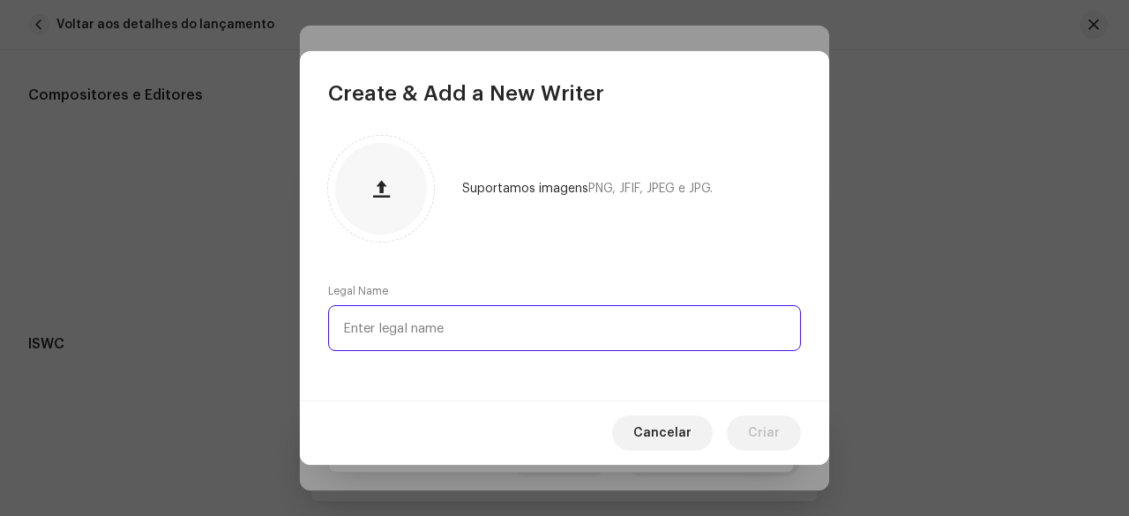
click at [446, 336] on input "text" at bounding box center [564, 328] width 473 height 46
paste input "MC ELPITBULL"
type input "MC ELPITBULL"
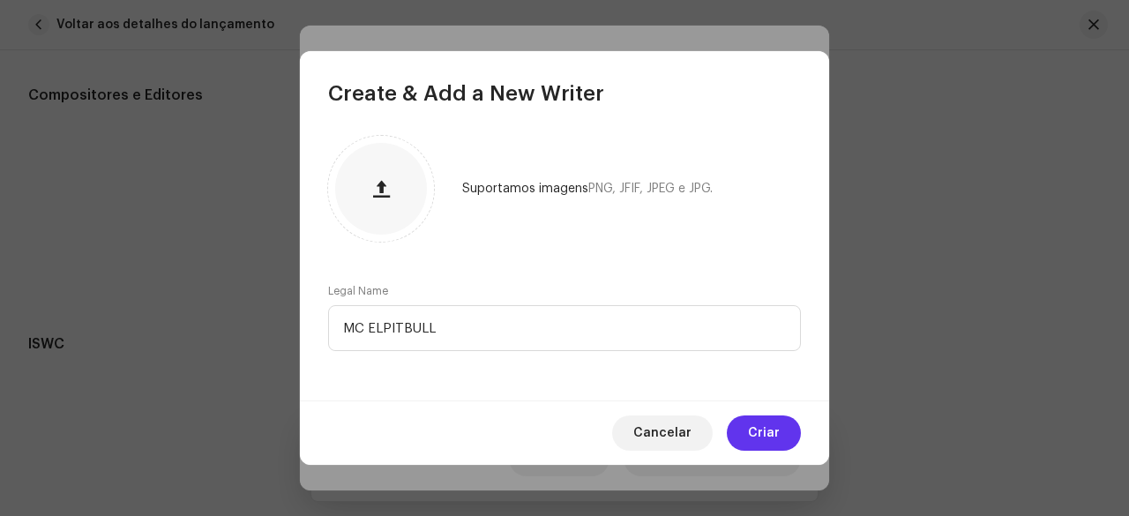
click at [757, 426] on span "Criar" at bounding box center [764, 433] width 32 height 35
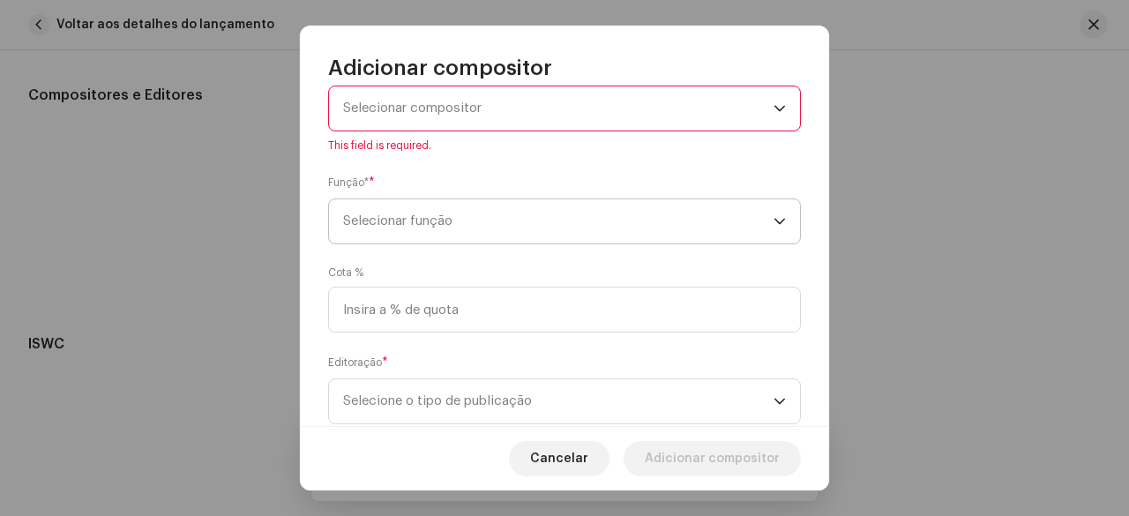
scroll to position [88, 0]
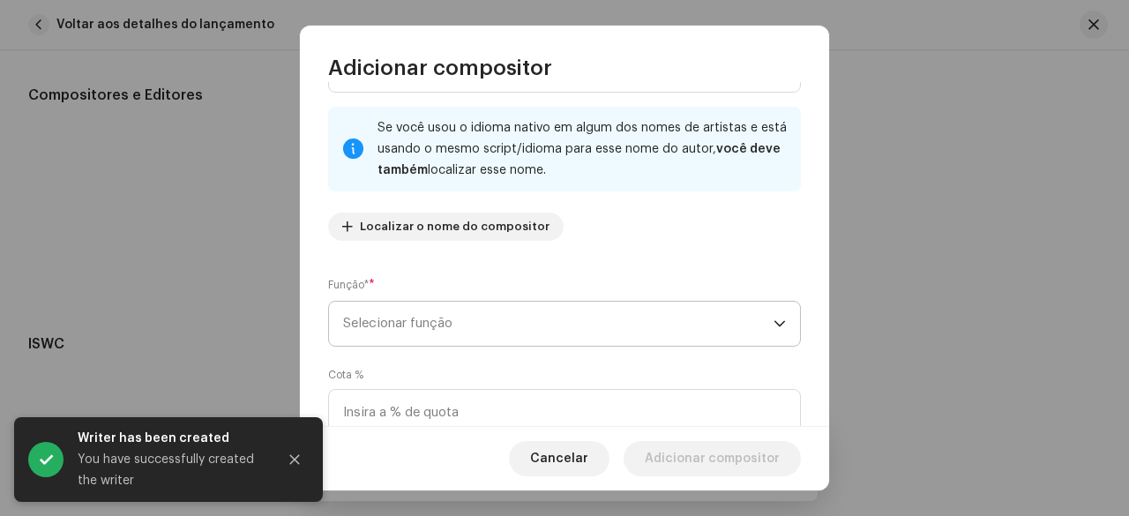
click at [423, 334] on span "Selecionar função" at bounding box center [558, 324] width 431 height 44
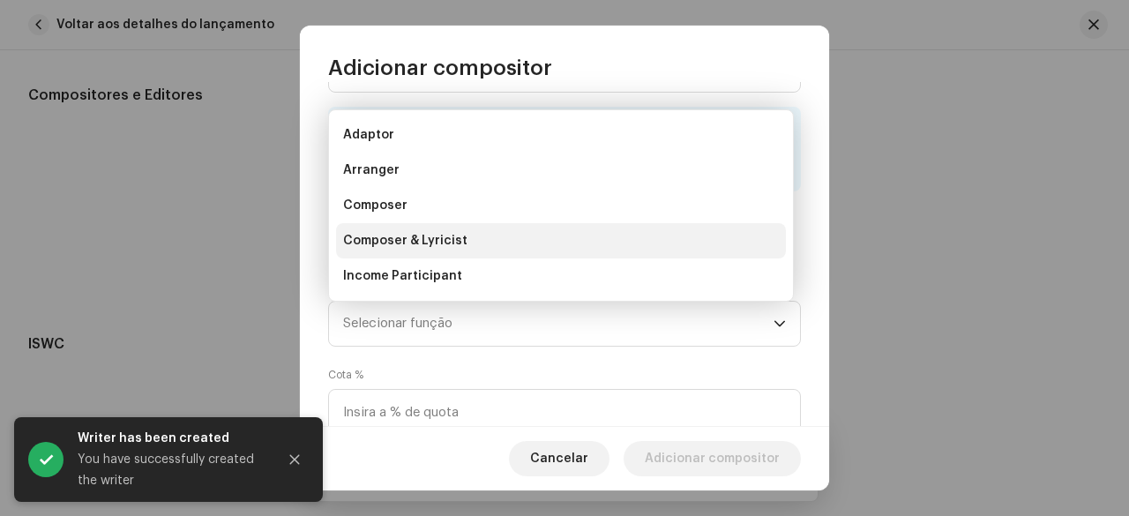
click at [420, 244] on span "Composer & Lyricist" at bounding box center [405, 241] width 124 height 18
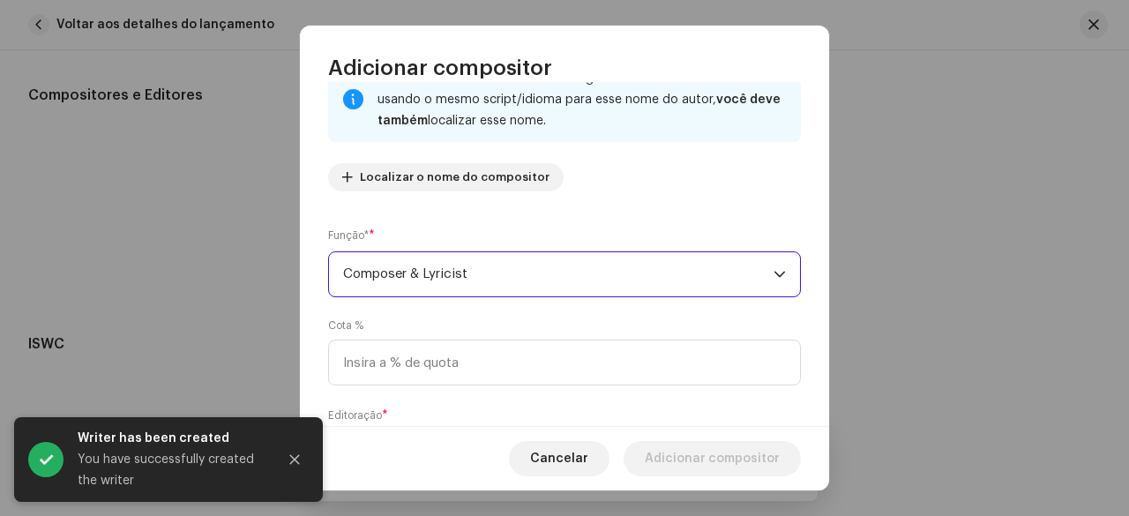
scroll to position [176, 0]
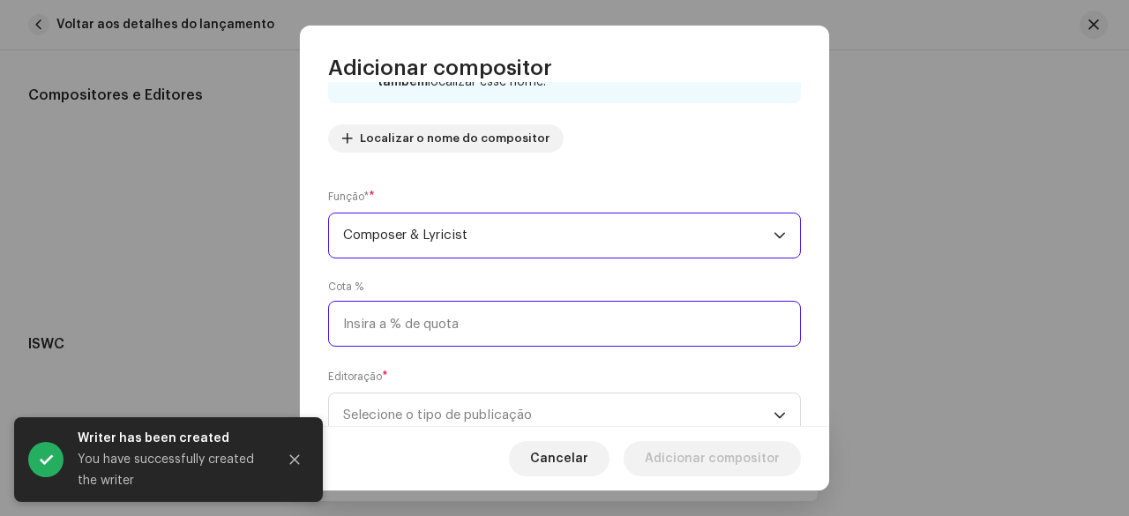
click at [424, 331] on input at bounding box center [564, 324] width 473 height 46
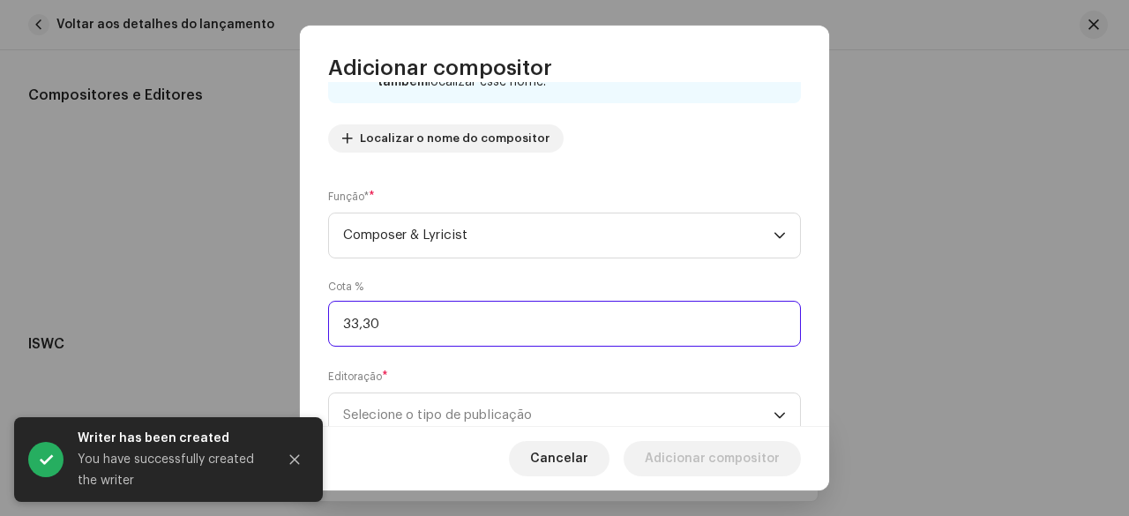
type input "33,33"
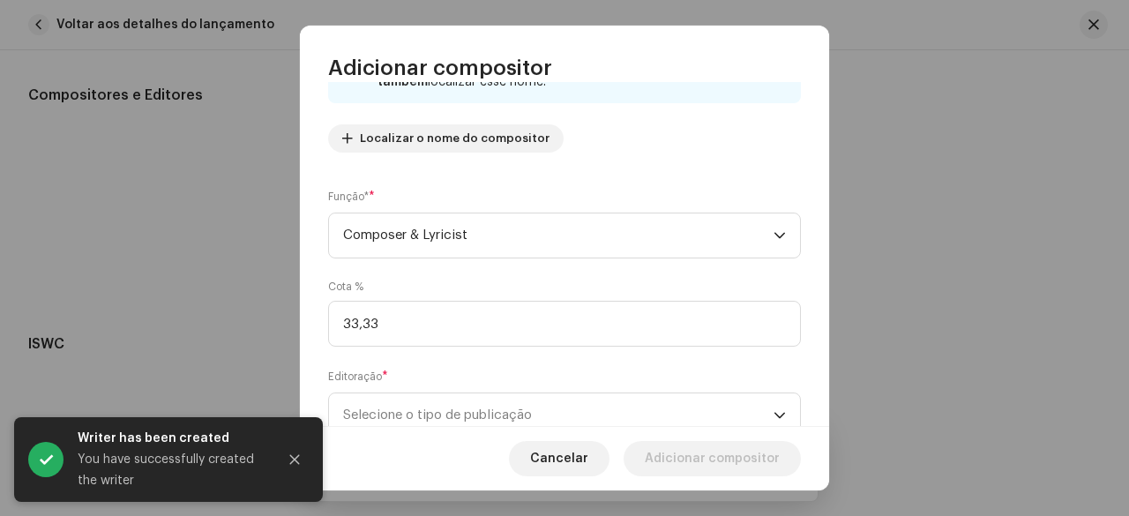
click at [481, 427] on div "Cancelar Adicionar compositor" at bounding box center [564, 458] width 529 height 64
click at [487, 412] on span "Selecione o tipo de publicação" at bounding box center [558, 416] width 431 height 44
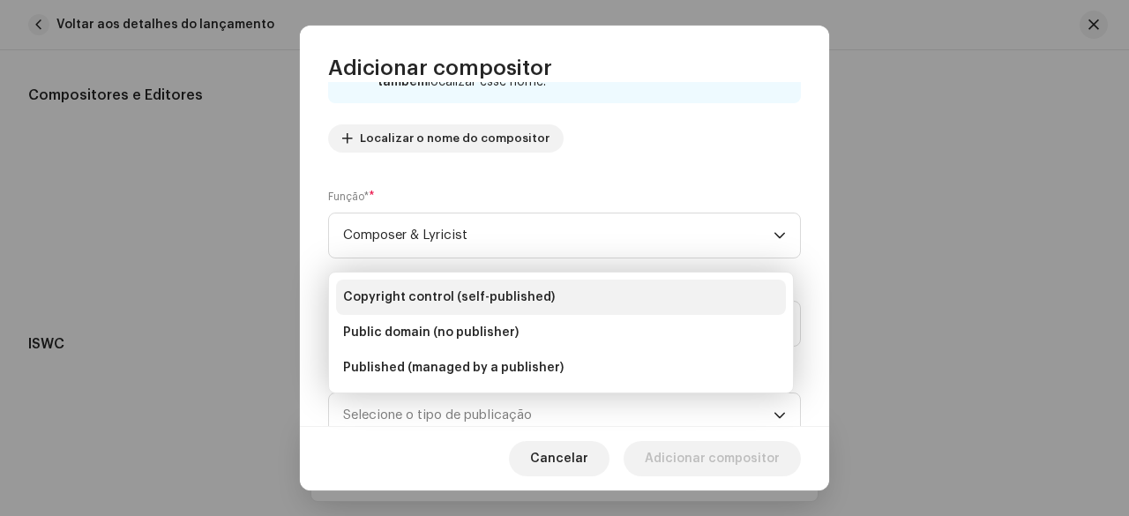
click at [446, 296] on span "Copyright control (self-published)" at bounding box center [449, 298] width 212 height 18
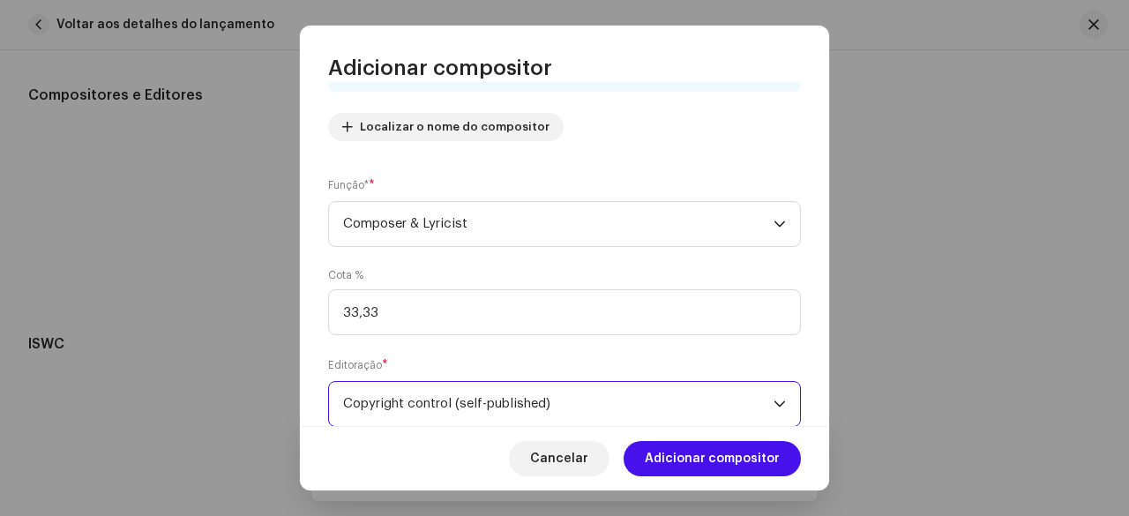
click at [496, 274] on div "Cota % 33,33" at bounding box center [564, 301] width 473 height 67
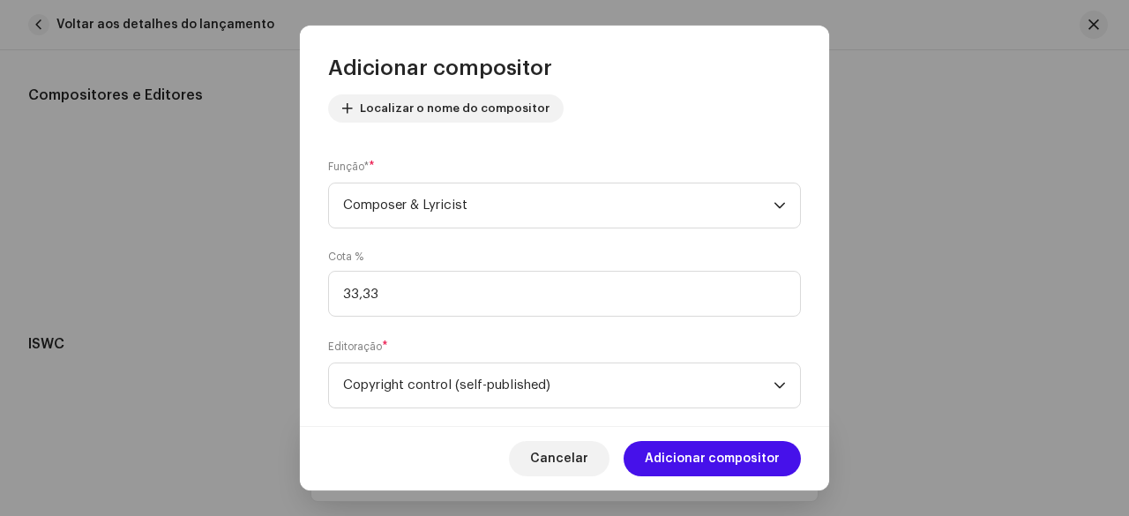
scroll to position [238, 0]
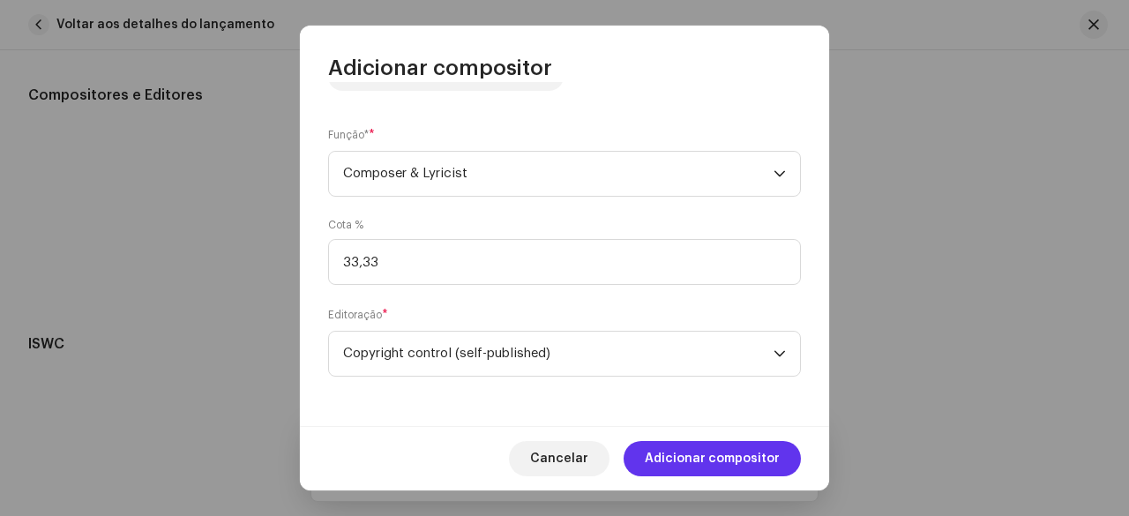
click at [735, 449] on span "Adicionar compositor" at bounding box center [712, 458] width 135 height 35
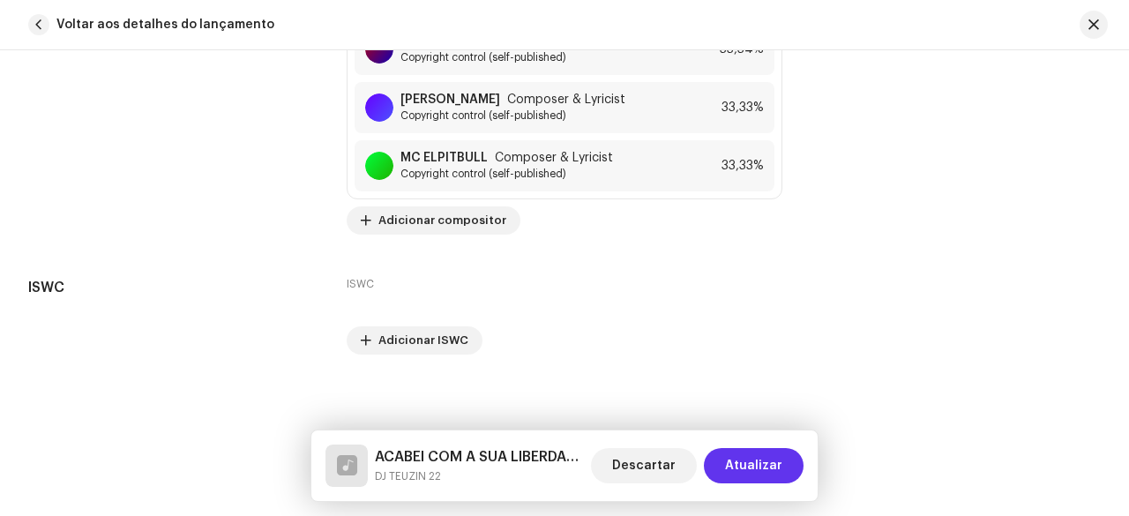
scroll to position [3864, 0]
click at [758, 466] on span "Atualizar" at bounding box center [753, 465] width 57 height 35
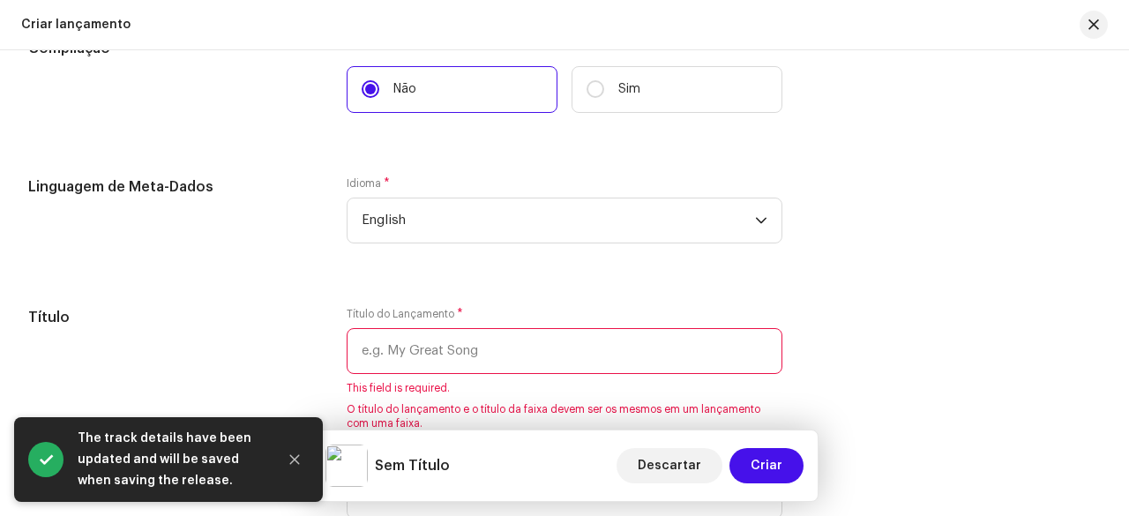
scroll to position [1500, 0]
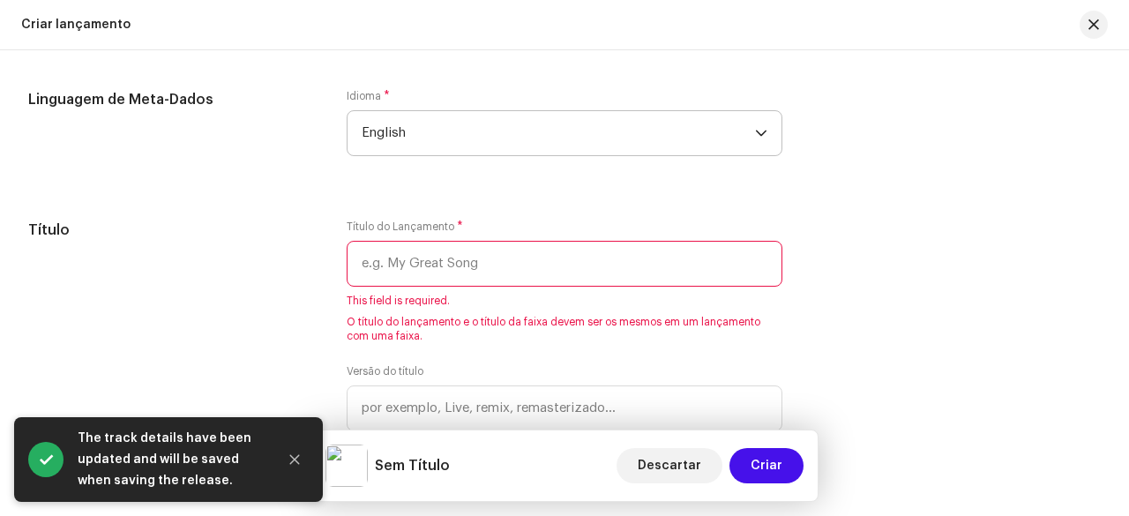
click at [419, 135] on span "English" at bounding box center [559, 133] width 394 height 44
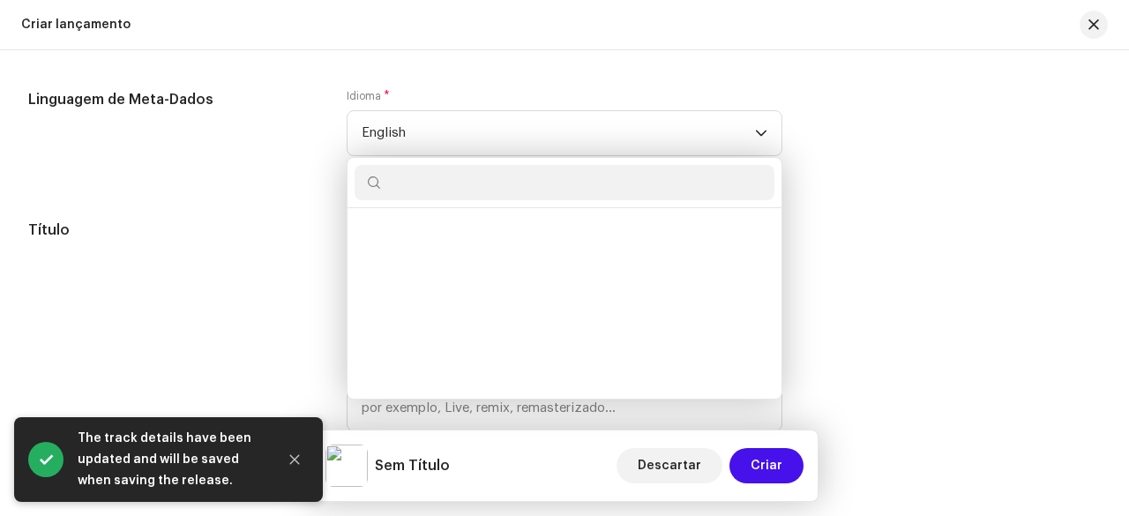
scroll to position [1631, 0]
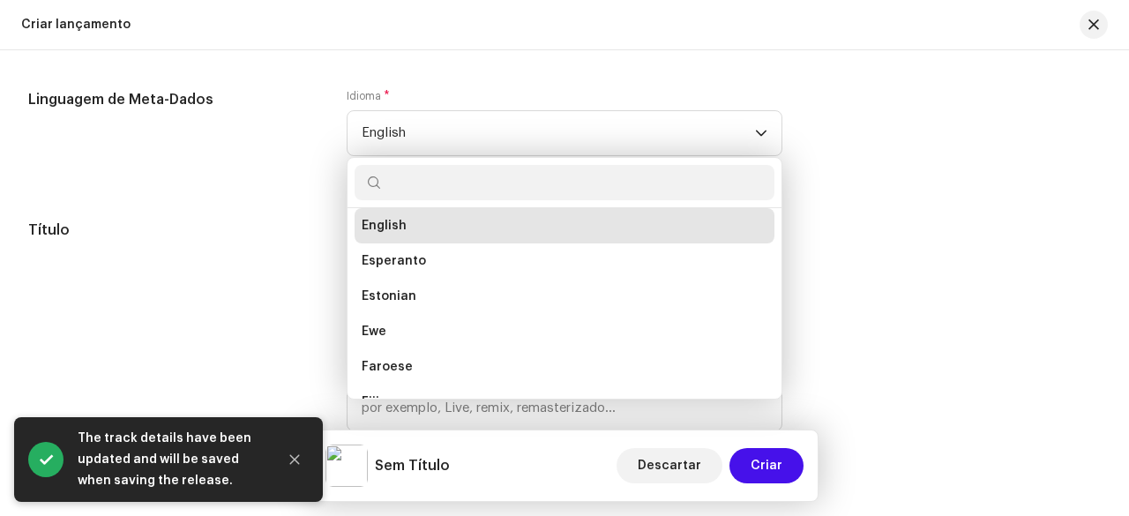
click at [275, 125] on div "Linguagem de Meta-Dados" at bounding box center [173, 133] width 290 height 88
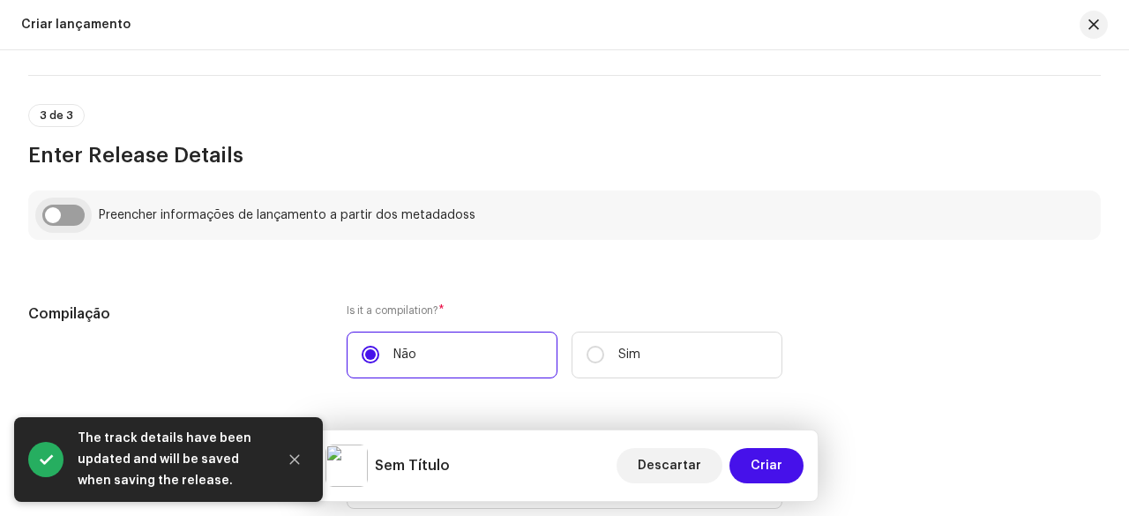
click at [76, 223] on input "checkbox" at bounding box center [63, 215] width 42 height 21
checkbox input "true"
type input "ACABEI COM A SUA LIBERDADE , EQUIPE F"
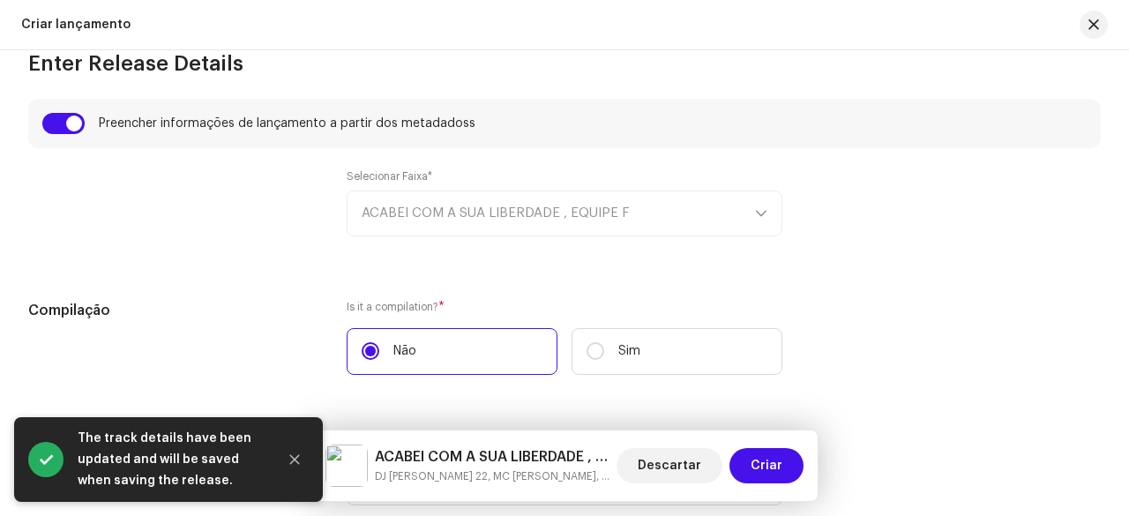
scroll to position [1412, 0]
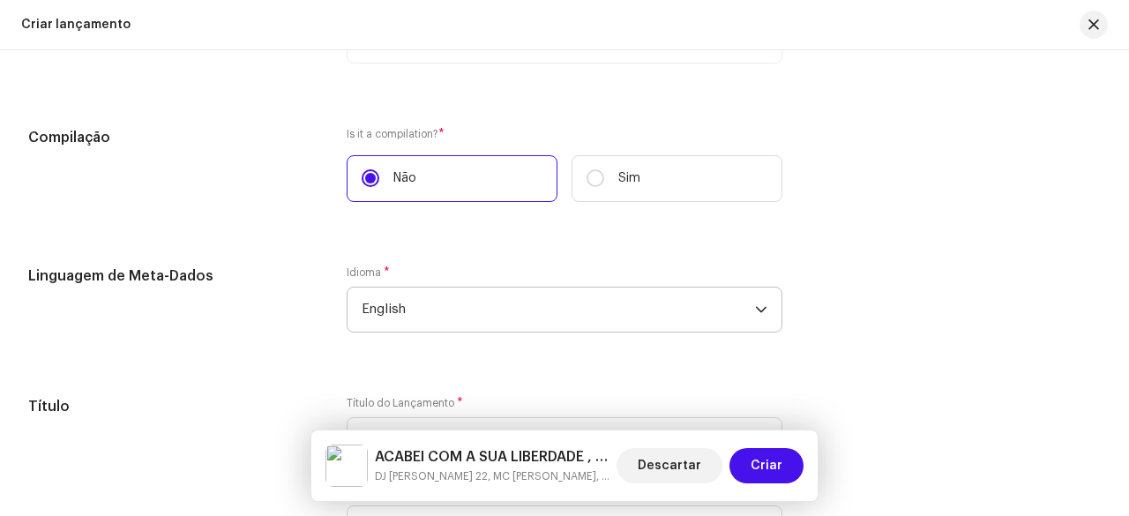
click at [416, 318] on span "English" at bounding box center [559, 310] width 394 height 44
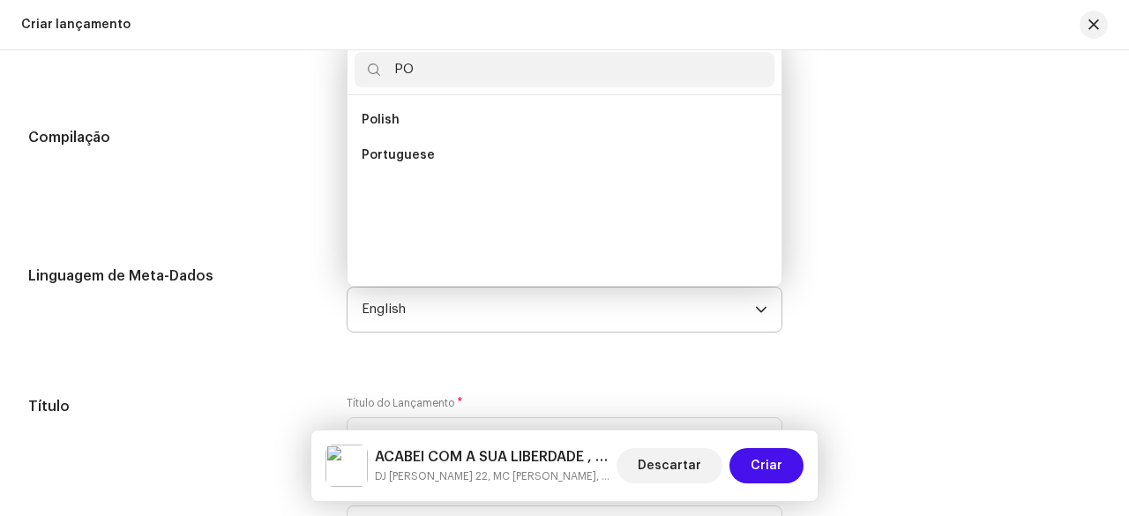
scroll to position [0, 0]
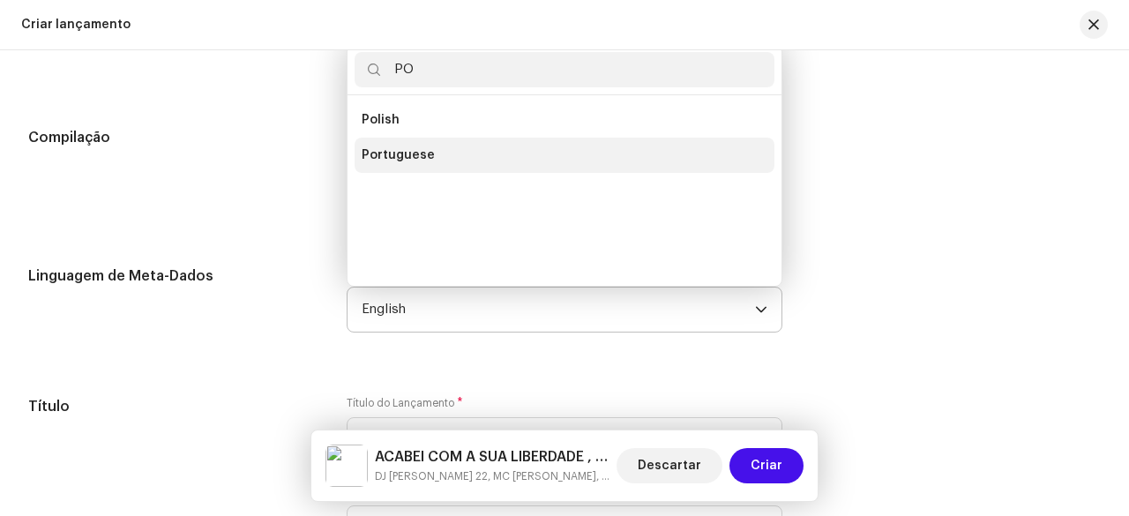
type input "PO"
click at [408, 161] on span "Portuguese" at bounding box center [398, 155] width 73 height 18
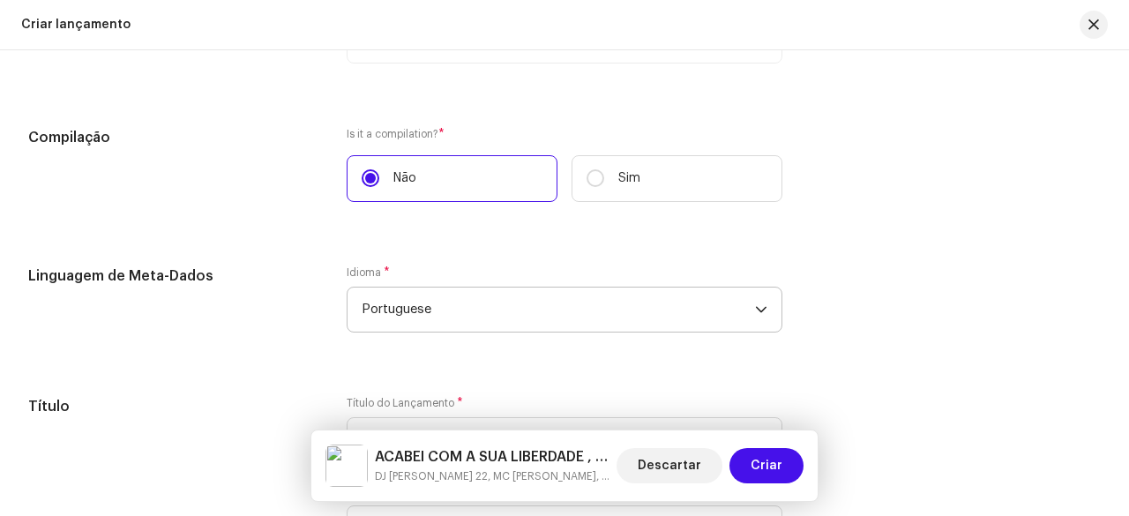
click at [296, 217] on div "Compilação" at bounding box center [173, 175] width 290 height 96
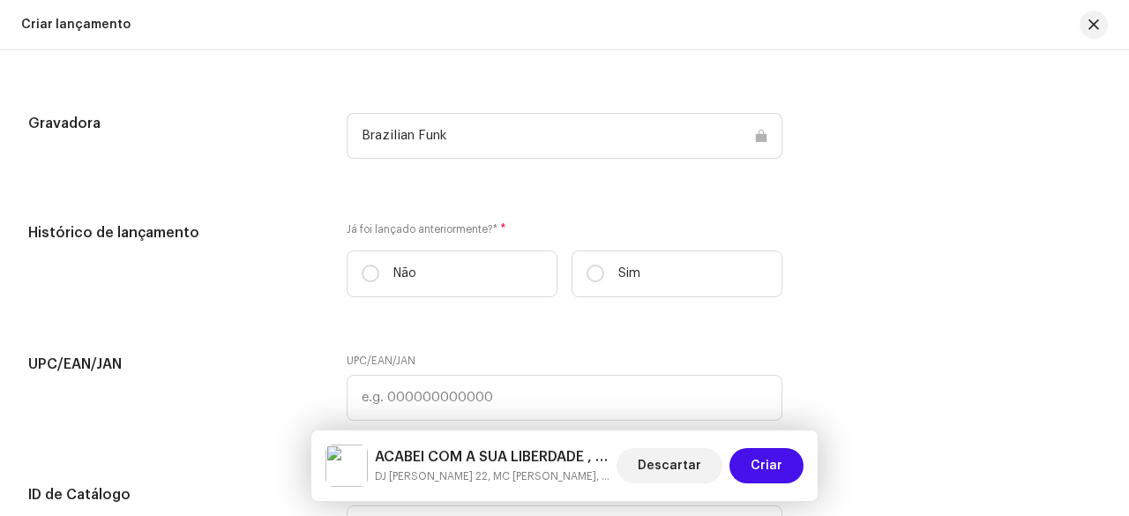
scroll to position [2824, 0]
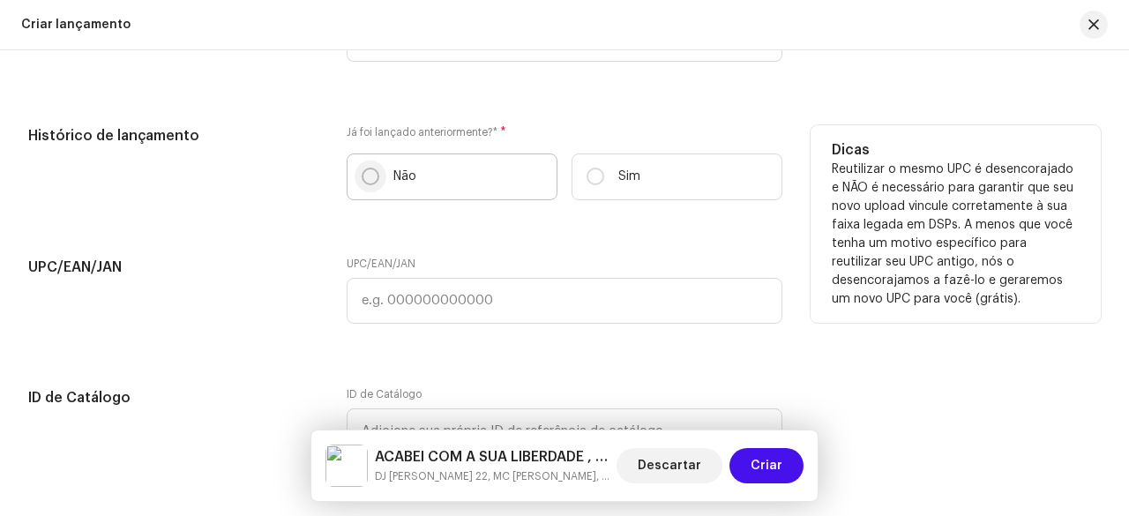
click at [364, 174] on input "Não" at bounding box center [371, 177] width 18 height 18
radio input "true"
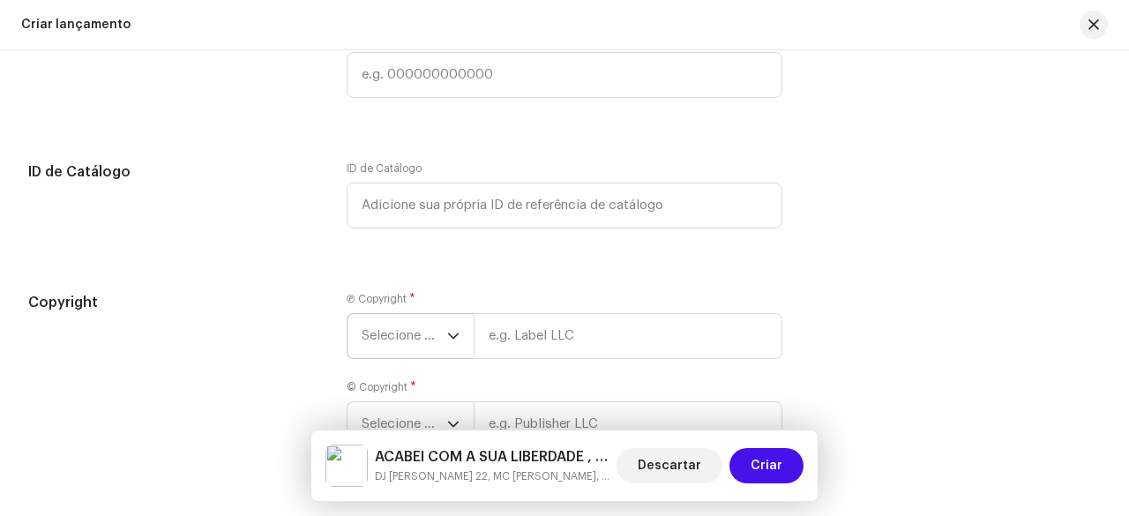
scroll to position [3088, 0]
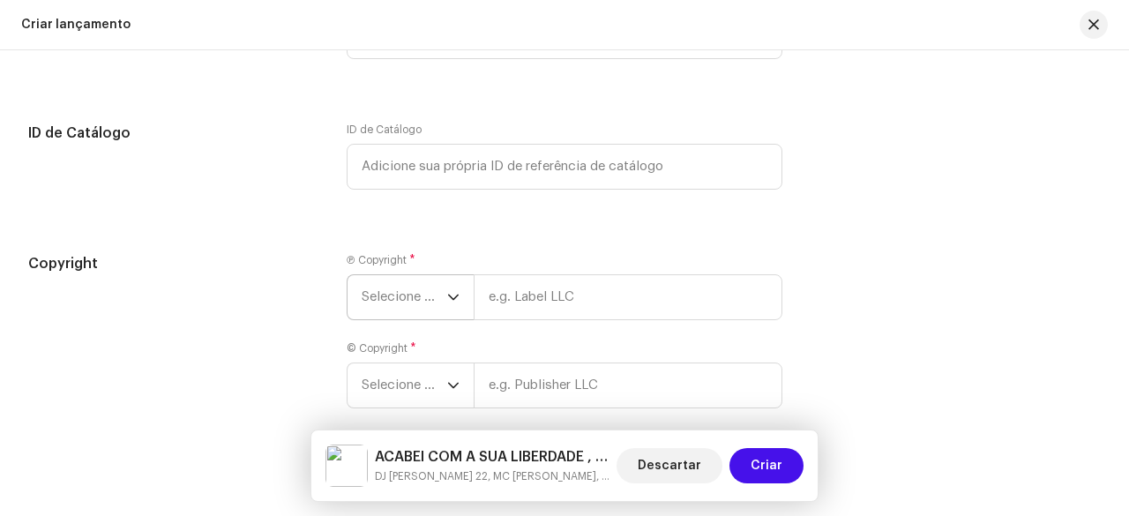
click at [379, 299] on span "Selecione o ano" at bounding box center [405, 297] width 86 height 44
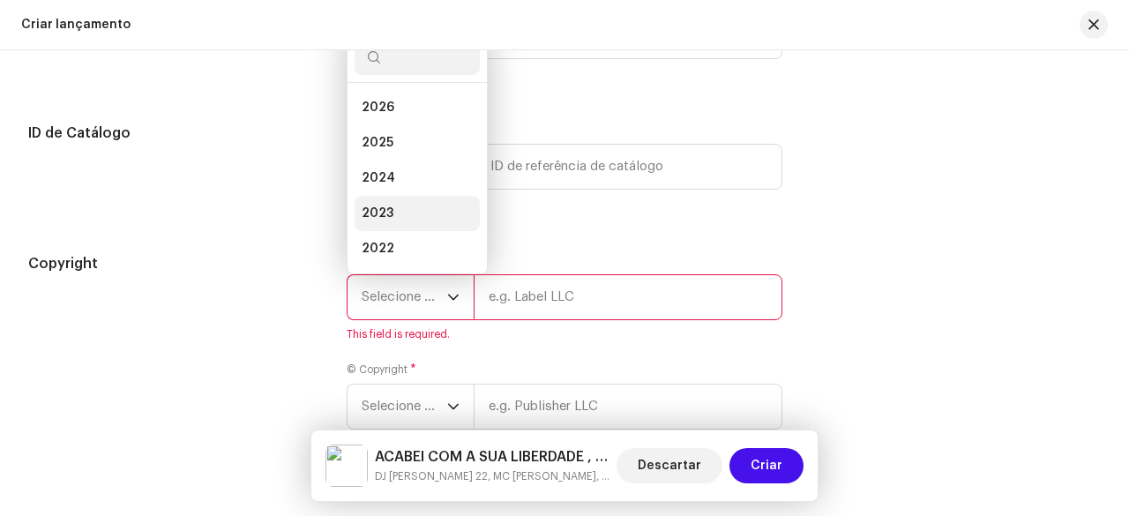
scroll to position [28, 0]
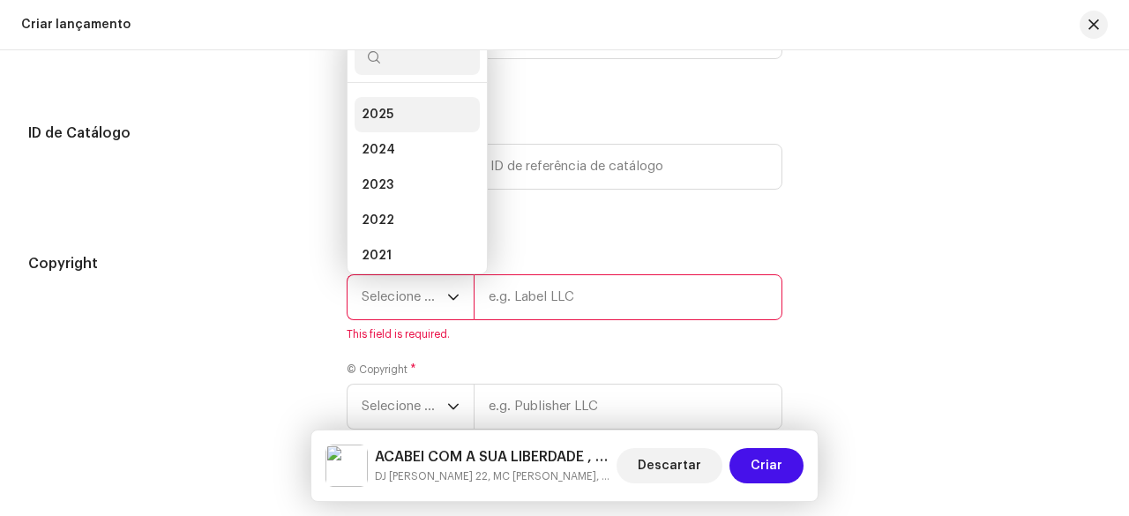
click at [380, 112] on span "2025" at bounding box center [378, 115] width 32 height 18
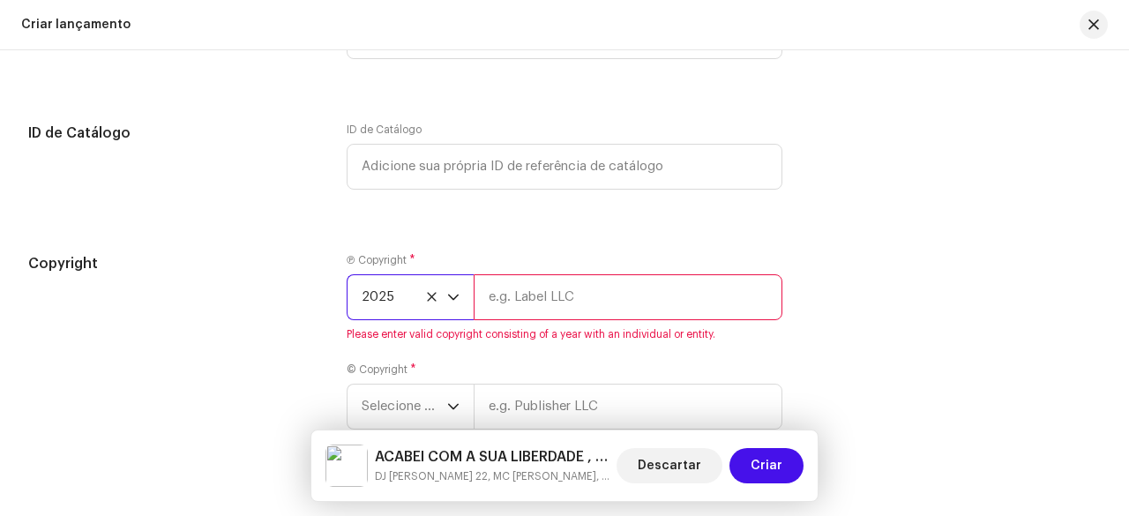
click at [576, 292] on input "text" at bounding box center [628, 297] width 309 height 46
paste input "MC ELPITBULL"
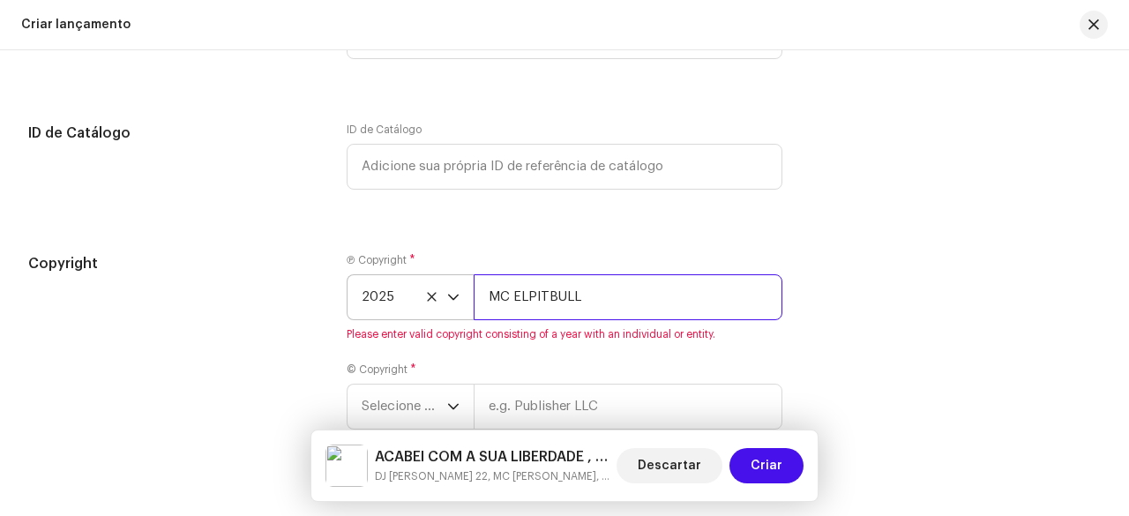
drag, startPoint x: 599, startPoint y: 301, endPoint x: 466, endPoint y: 304, distance: 133.3
click at [466, 304] on div "2025 MC ELPITBULL" at bounding box center [565, 297] width 436 height 46
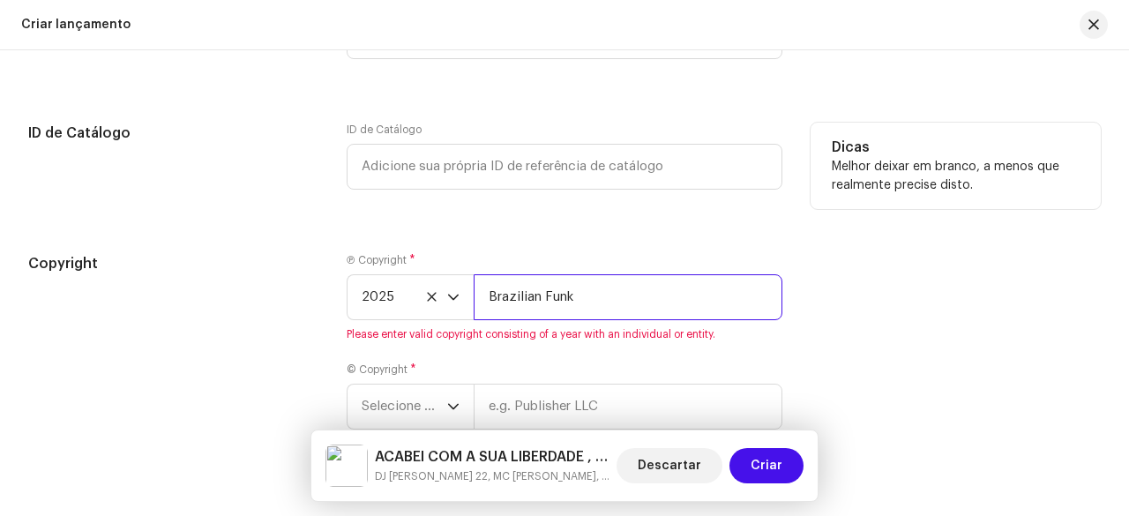
type input "Brazilian Funk"
click at [270, 199] on div "ID de Catálogo" at bounding box center [173, 167] width 290 height 88
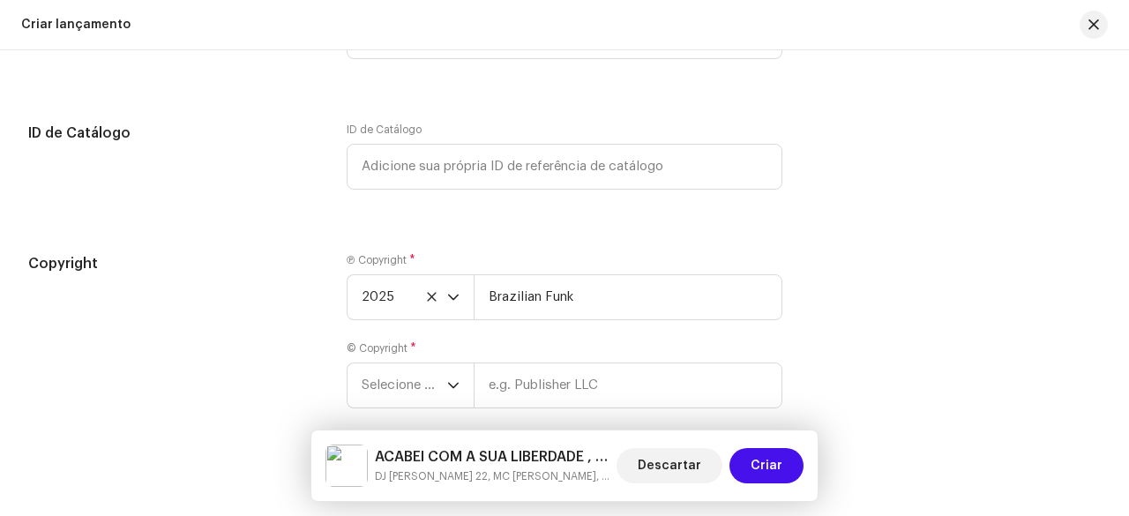
scroll to position [3169, 0]
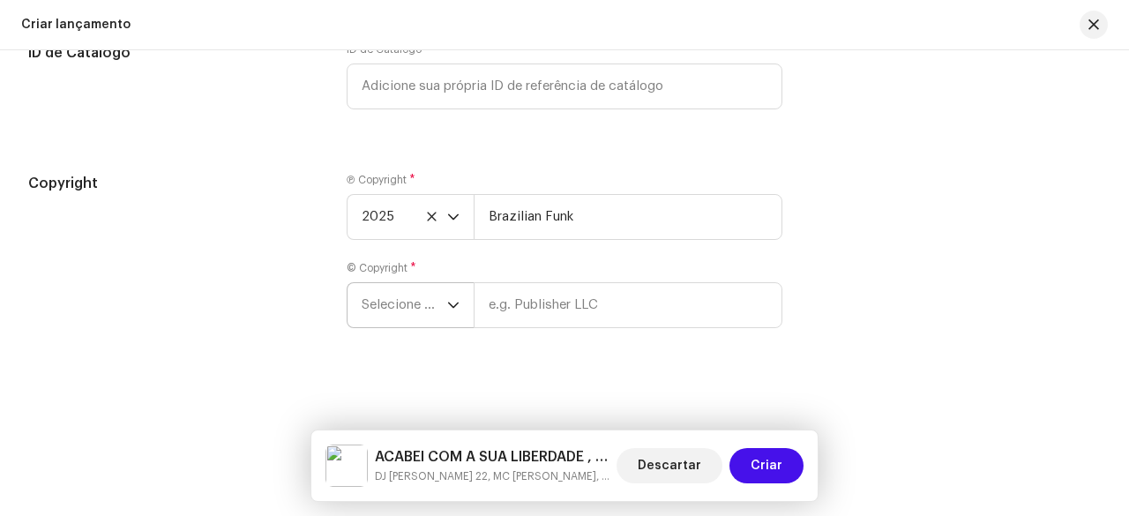
click at [394, 291] on span "Selecione o ano" at bounding box center [405, 305] width 86 height 44
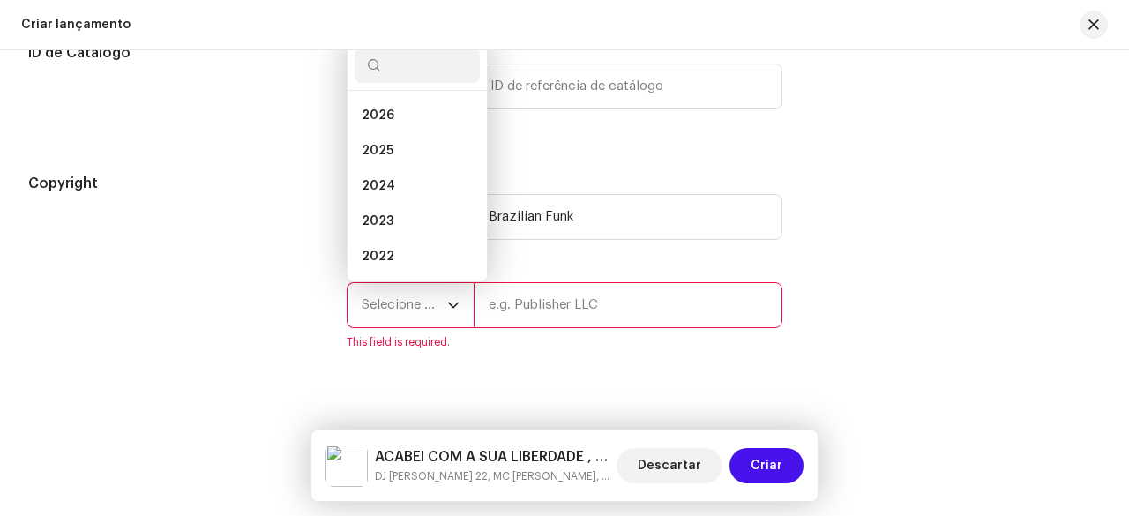
scroll to position [28, 0]
click at [383, 117] on span "2025" at bounding box center [378, 123] width 32 height 18
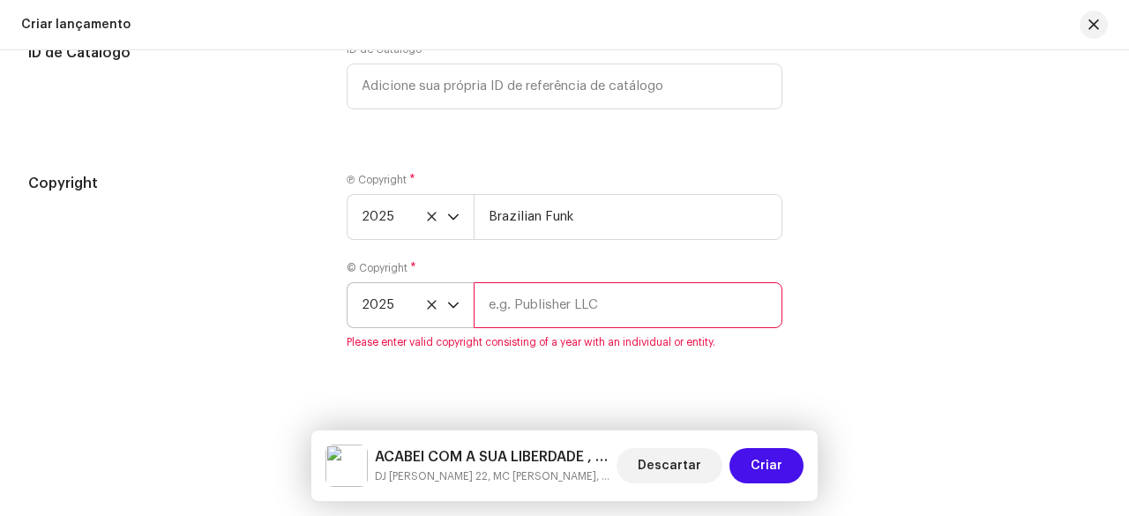
click at [523, 297] on input "text" at bounding box center [628, 305] width 309 height 46
type input "DJ TEUZIN 22"
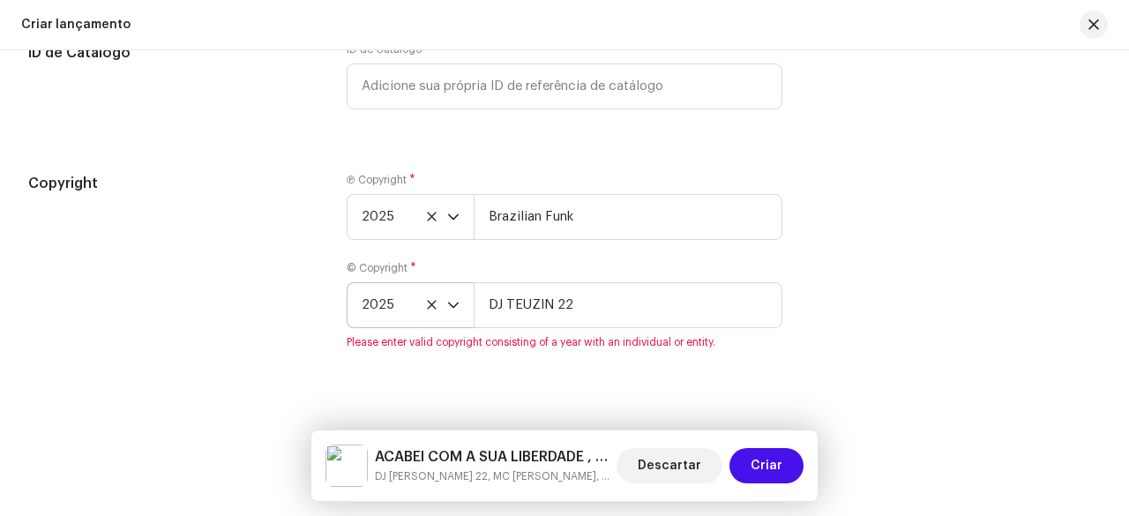
click at [235, 221] on div "Copyright" at bounding box center [173, 272] width 290 height 198
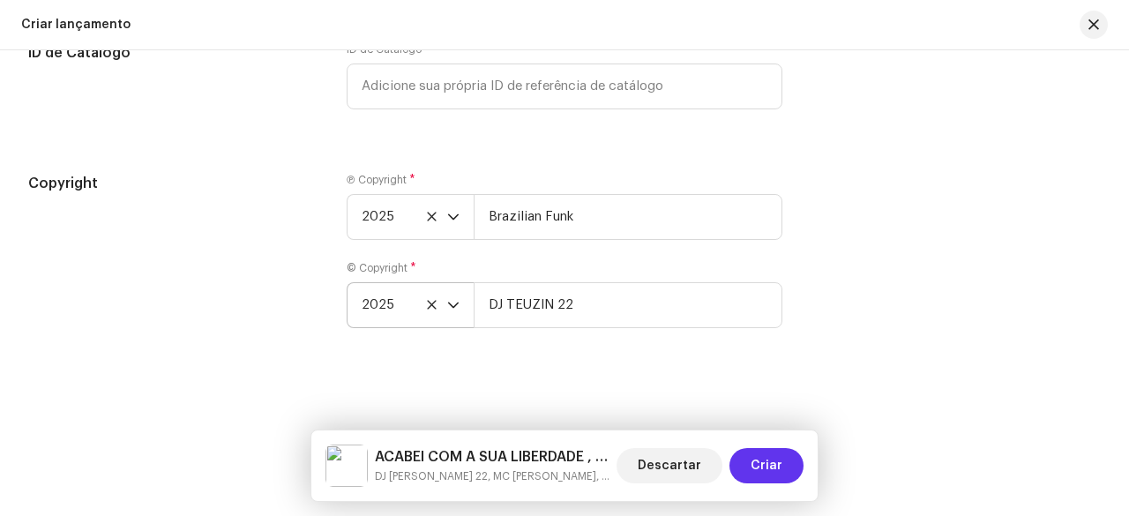
click at [758, 460] on span "Criar" at bounding box center [767, 465] width 32 height 35
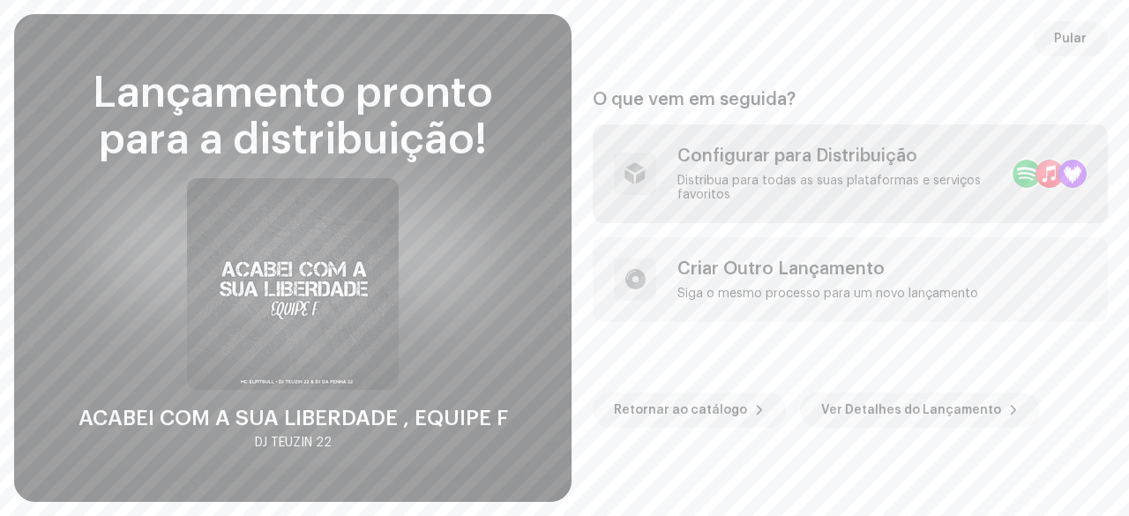
click at [769, 191] on div "Distribua para todas as suas plataformas e serviços favoritos" at bounding box center [838, 188] width 321 height 28
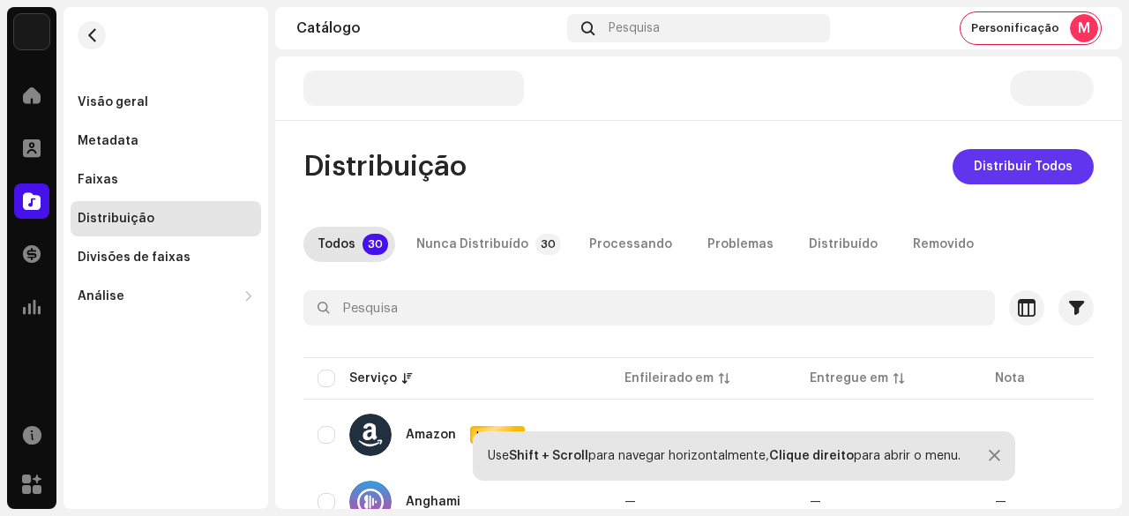
click at [1002, 161] on span "Distribuir Todos" at bounding box center [1023, 166] width 99 height 35
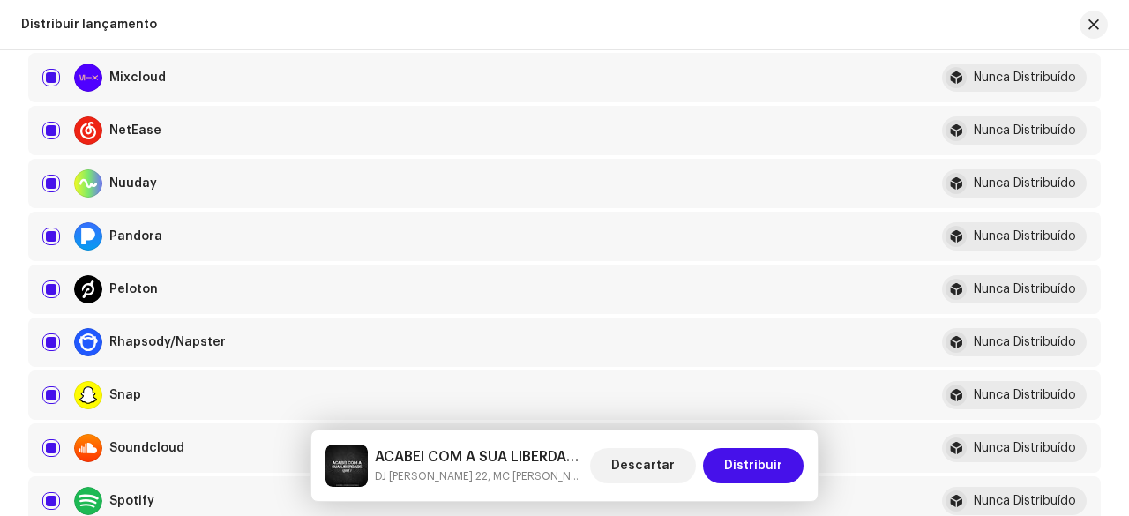
scroll to position [1147, 0]
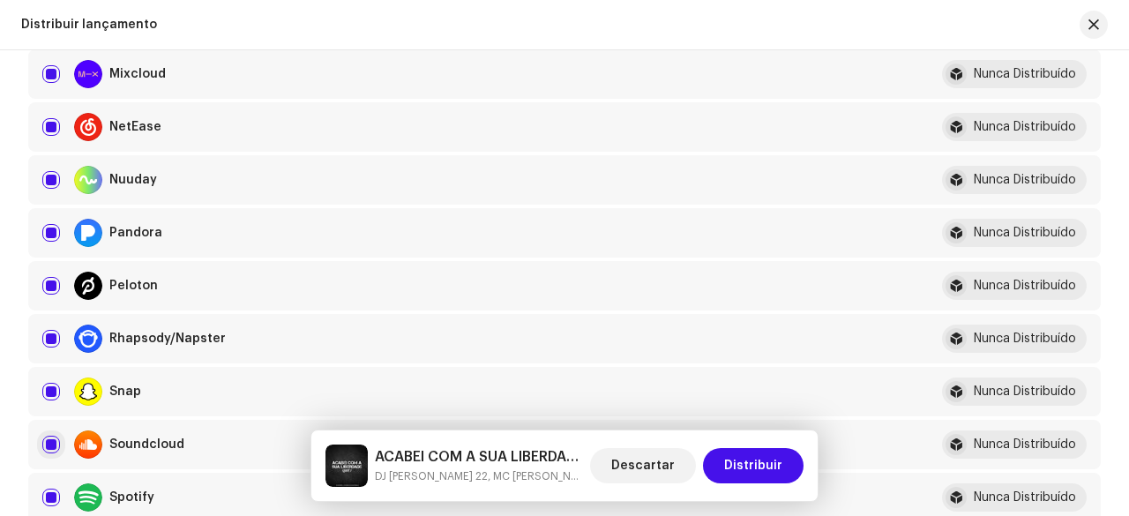
click at [56, 441] on input "checkbox" at bounding box center [51, 445] width 18 height 18
checkbox input "false"
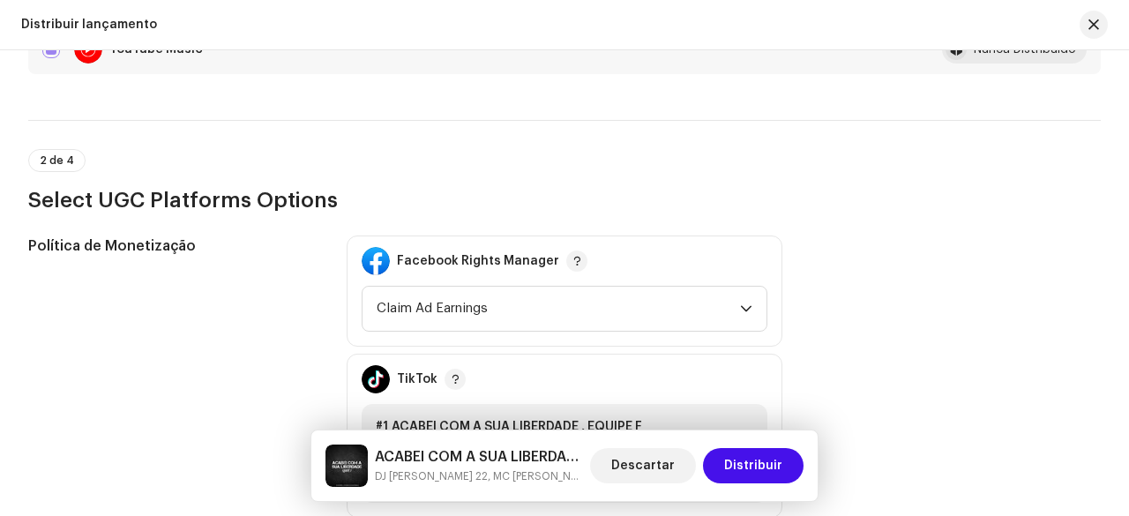
scroll to position [1941, 0]
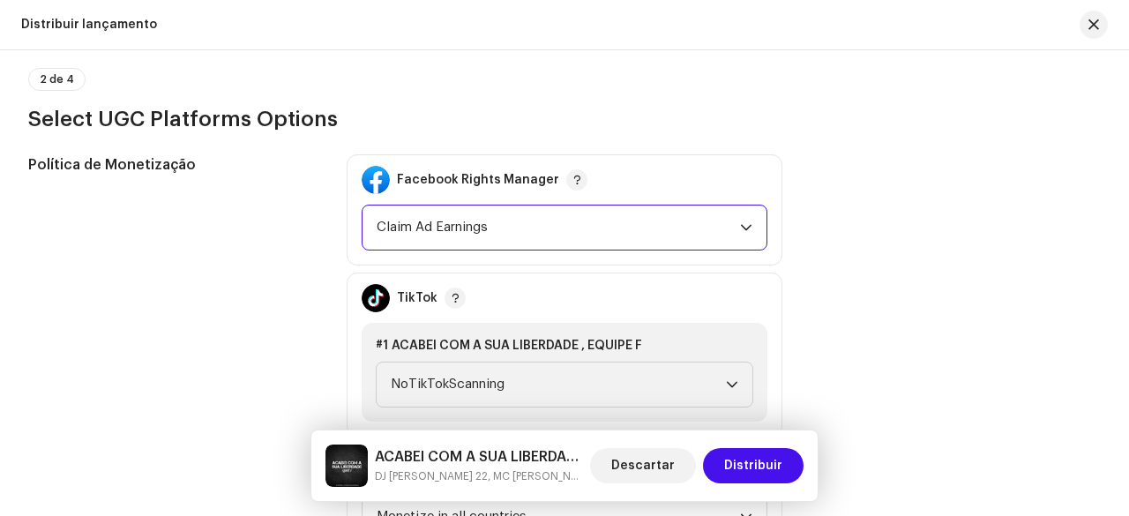
click at [445, 238] on span "Claim Ad Earnings" at bounding box center [559, 228] width 364 height 44
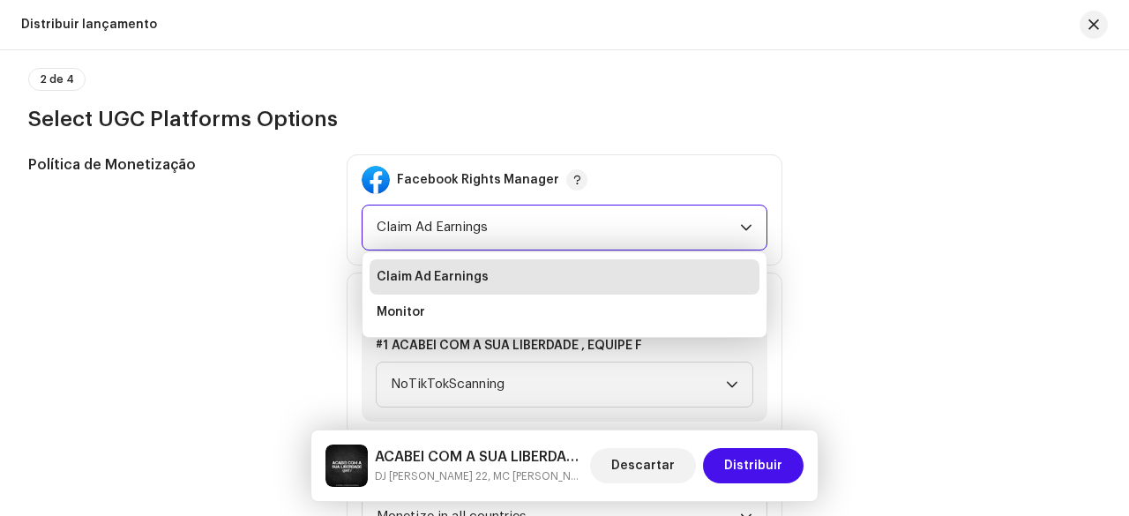
click at [270, 218] on div "Política de Monetização" at bounding box center [173, 354] width 290 height 401
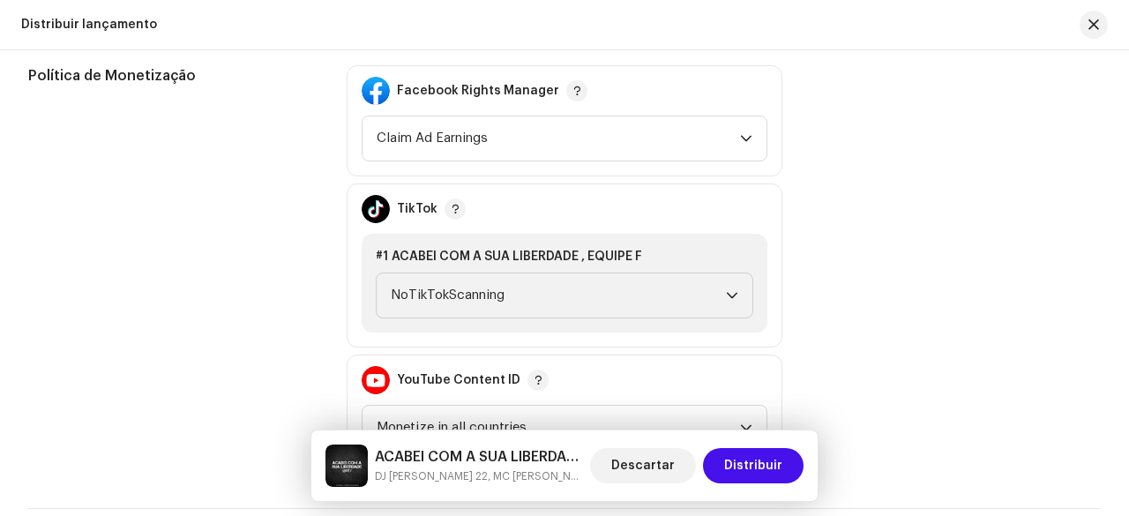
scroll to position [2118, 0]
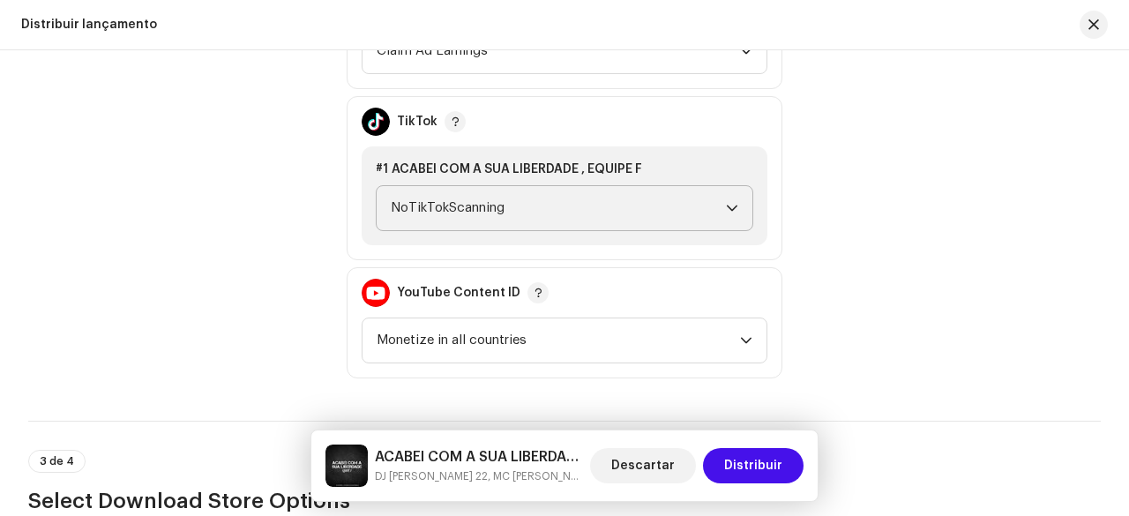
click at [446, 221] on span "NoTikTokScanning" at bounding box center [558, 208] width 335 height 44
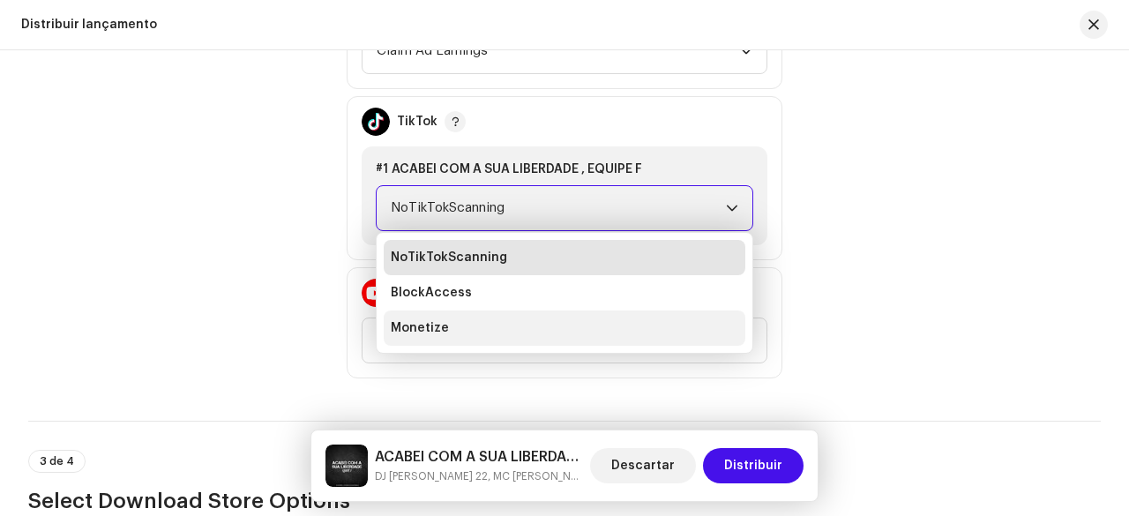
click at [436, 325] on span "Monetize" at bounding box center [420, 328] width 58 height 18
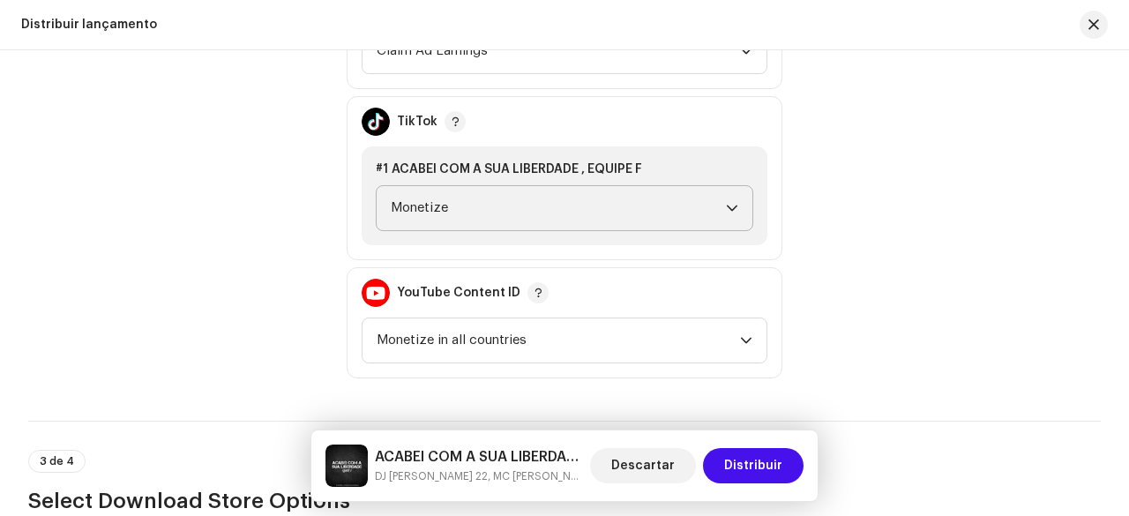
click at [236, 278] on div "Política de Monetização" at bounding box center [173, 178] width 290 height 401
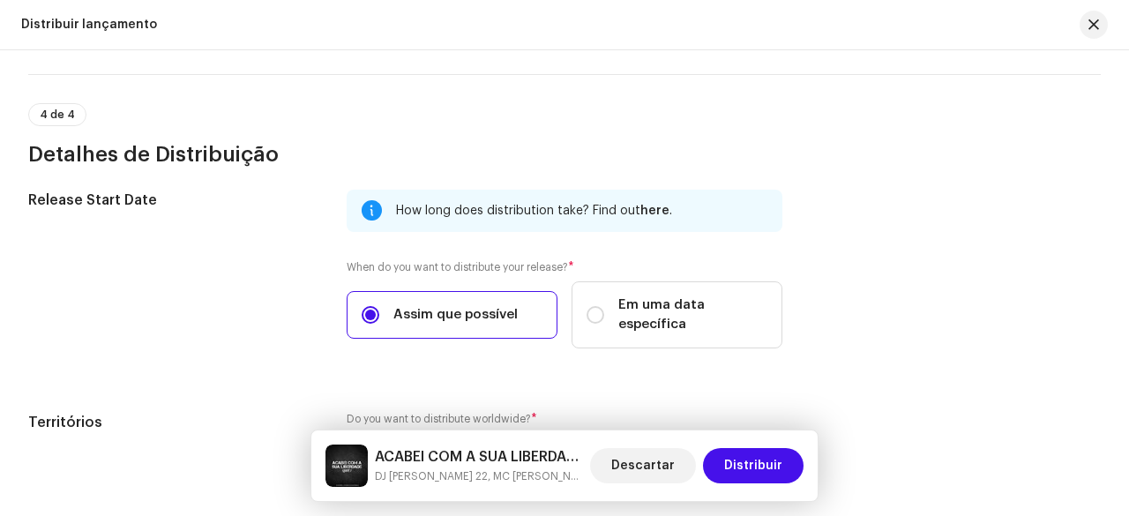
scroll to position [3042, 0]
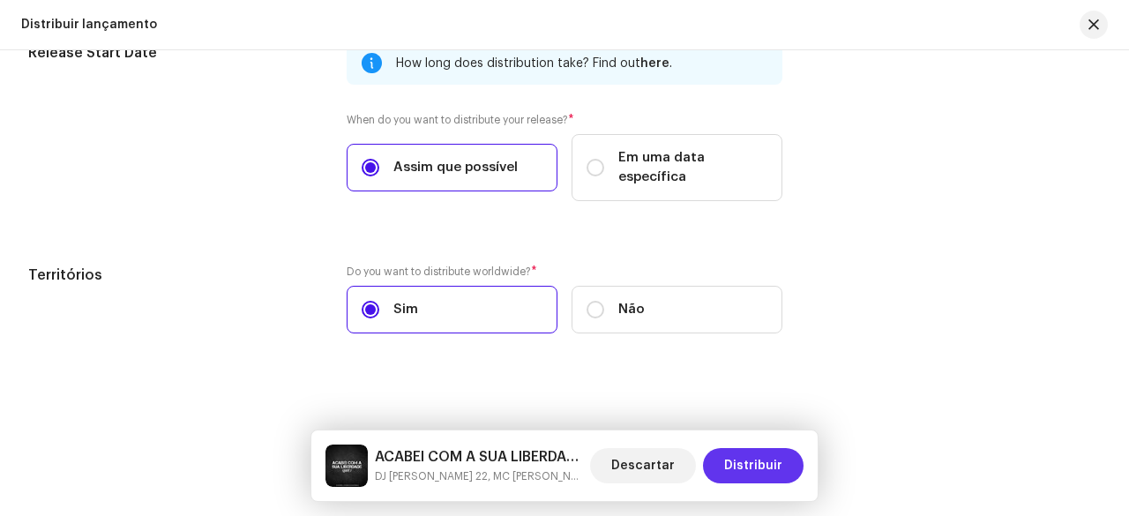
click at [759, 460] on span "Distribuir" at bounding box center [753, 465] width 58 height 35
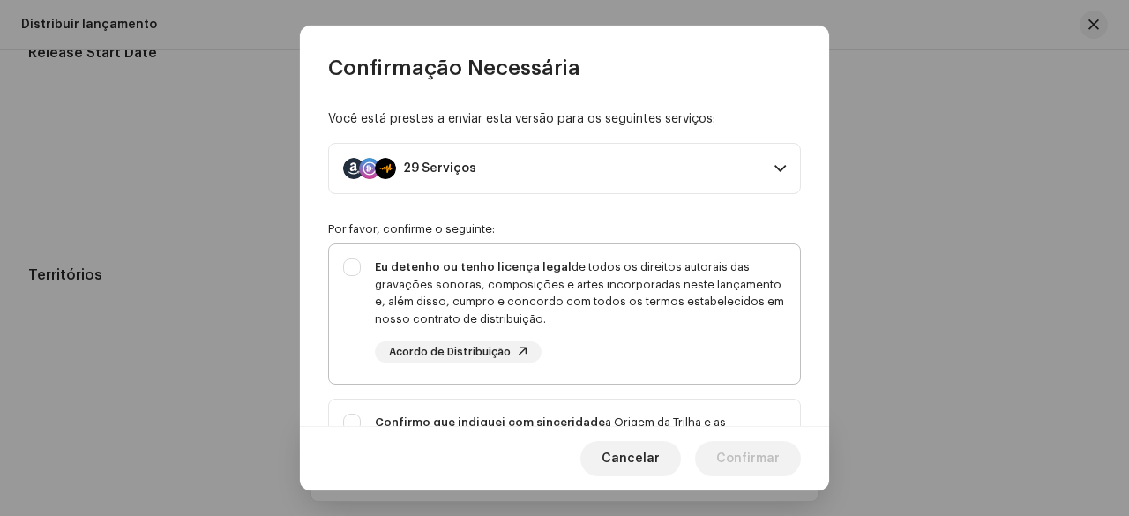
click at [507, 296] on div "Eu detenho ou tenho licença legal de todos os direitos autorais das gravações s…" at bounding box center [580, 293] width 411 height 69
checkbox input "true"
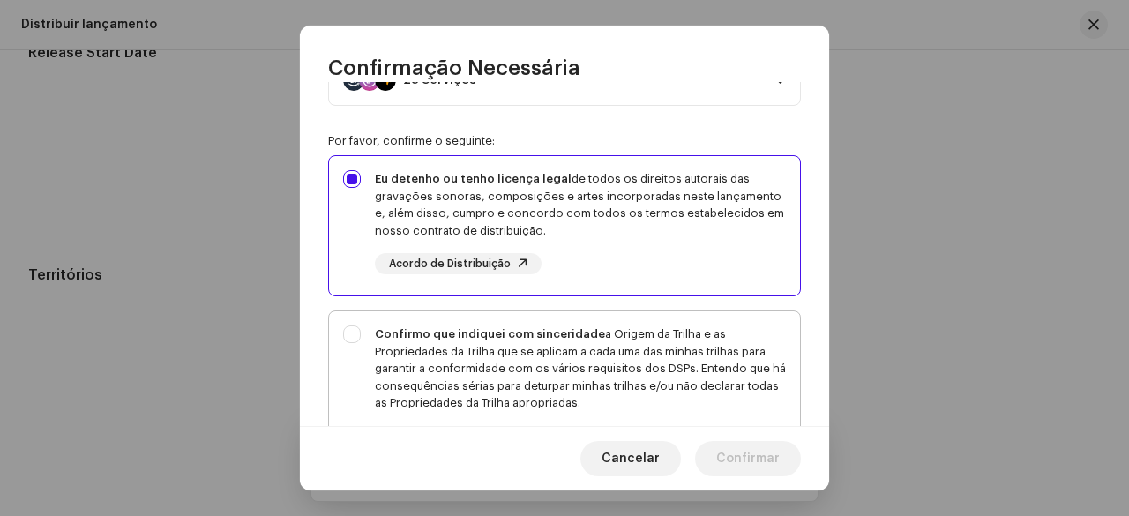
click at [388, 331] on strong "Confirmo que indiquei com sinceridade" at bounding box center [490, 333] width 230 height 11
checkbox input "true"
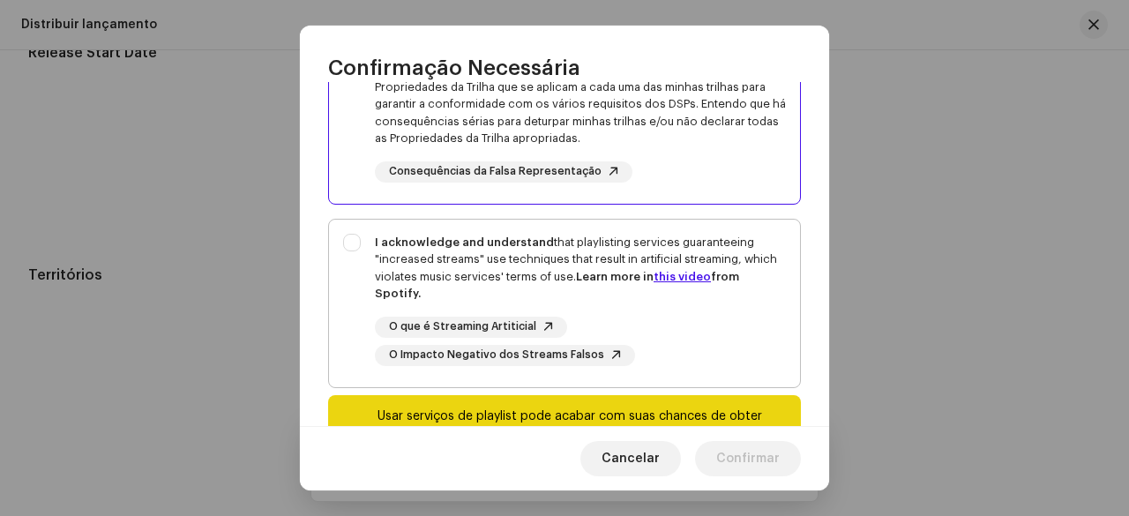
click at [361, 261] on div "I acknowledge and understand that playlisting services guaranteeing "increased …" at bounding box center [564, 300] width 471 height 161
checkbox input "true"
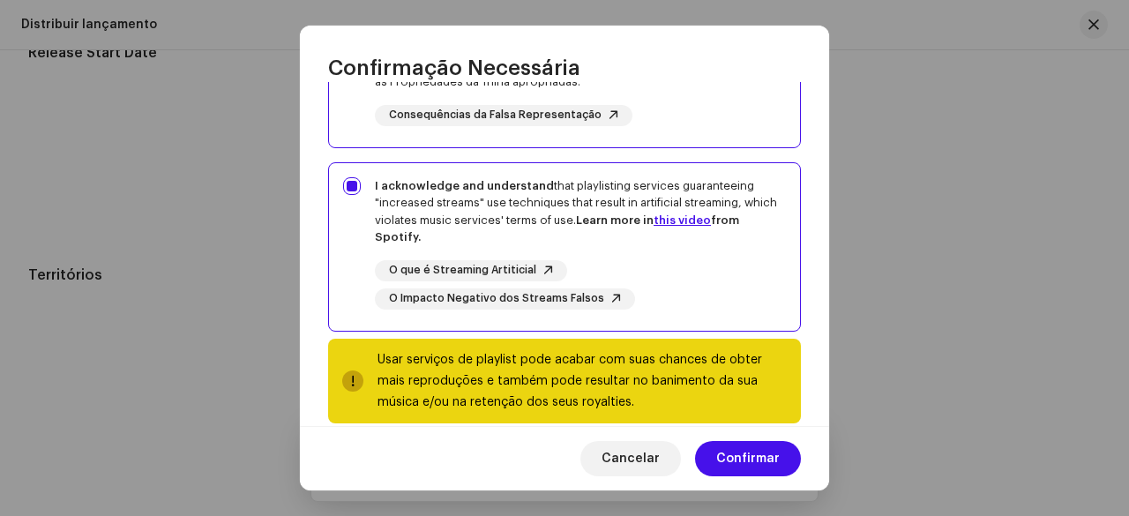
scroll to position [435, 0]
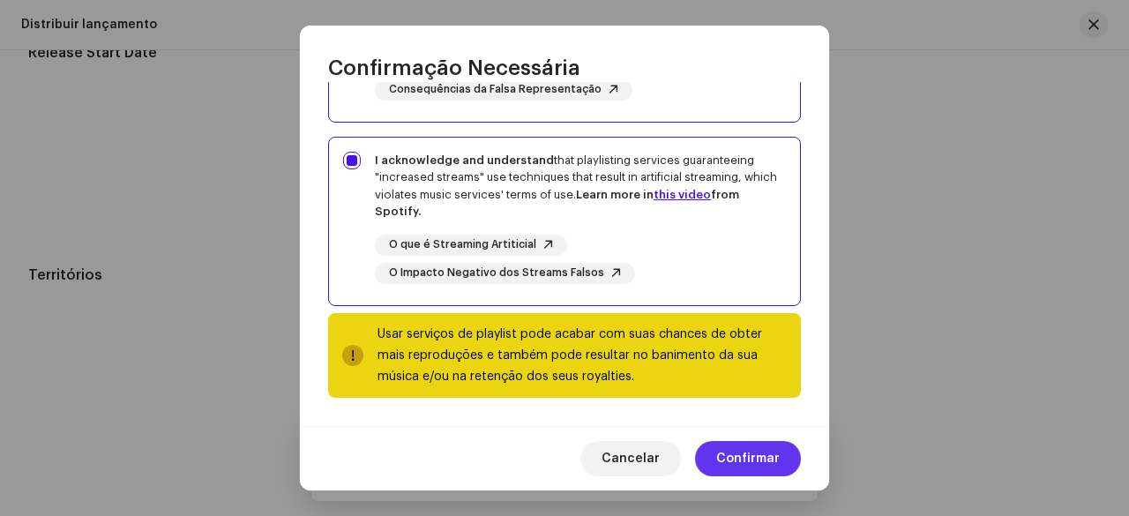
click at [769, 452] on span "Confirmar" at bounding box center [749, 458] width 64 height 35
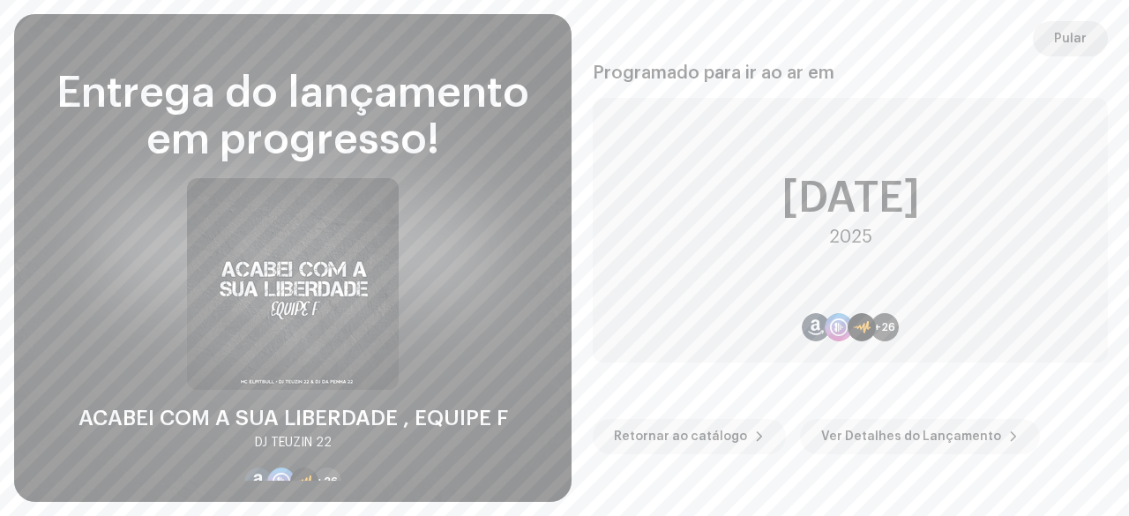
click at [1057, 20] on div "Pular Programado para ir ao ar em [DATE] +26 Retornar ao catálogo Ver Detalhes …" at bounding box center [851, 258] width 558 height 488
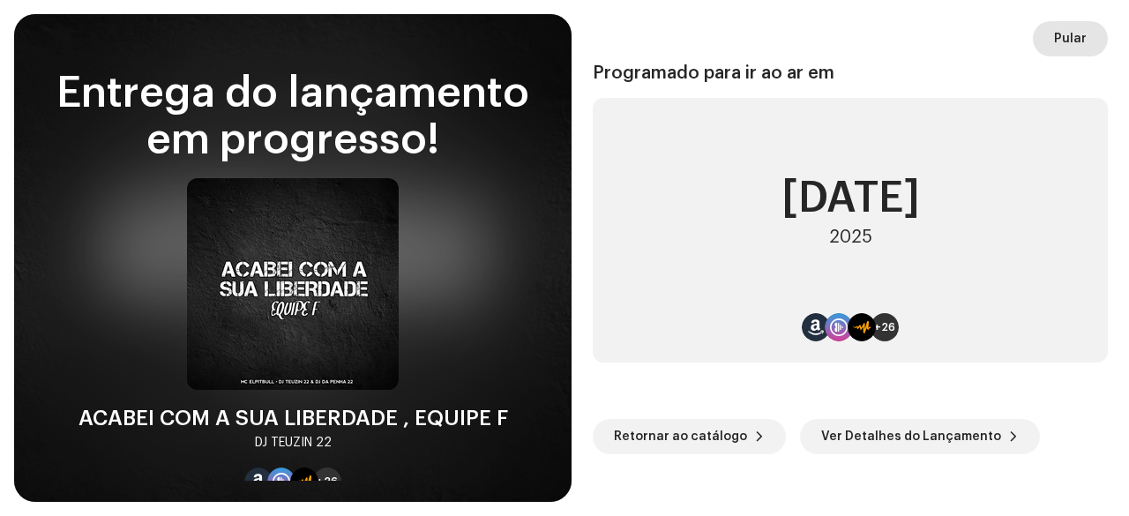
click at [1060, 26] on span "Pular" at bounding box center [1070, 38] width 33 height 35
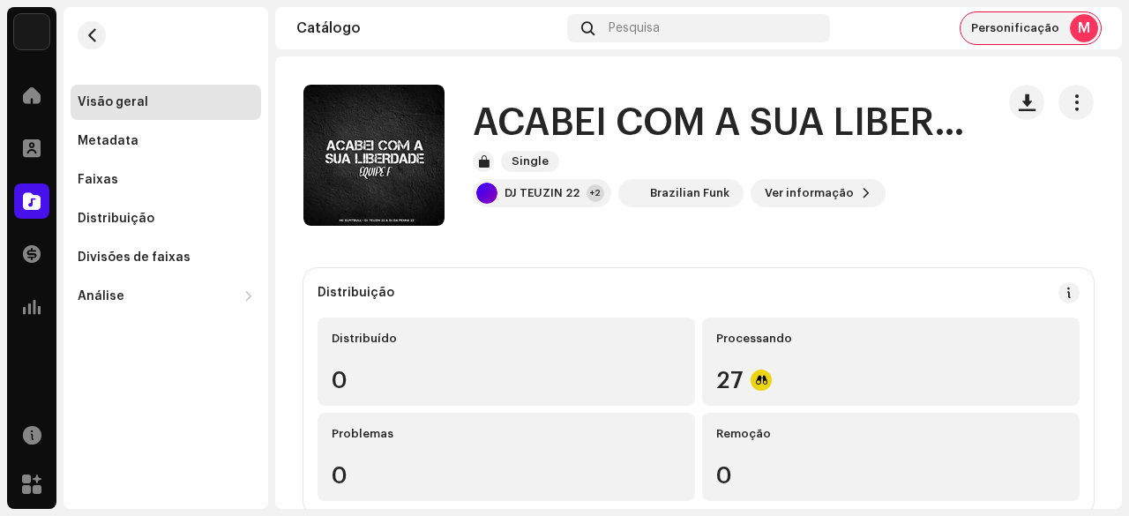
click at [1041, 33] on span "Personificação" at bounding box center [1016, 28] width 88 height 14
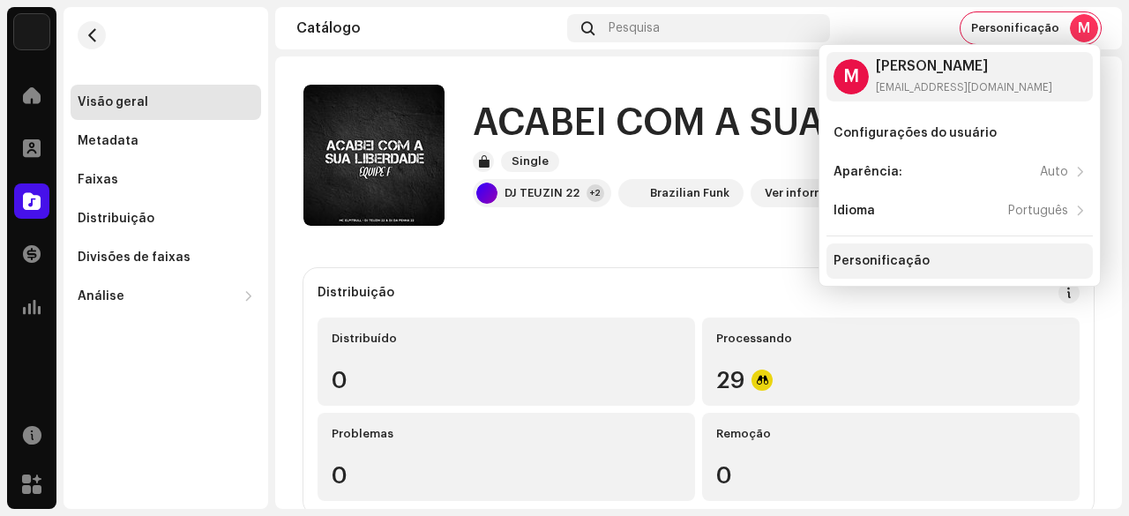
click at [888, 262] on div "Personificação" at bounding box center [882, 261] width 96 height 14
